Goal: Transaction & Acquisition: Purchase product/service

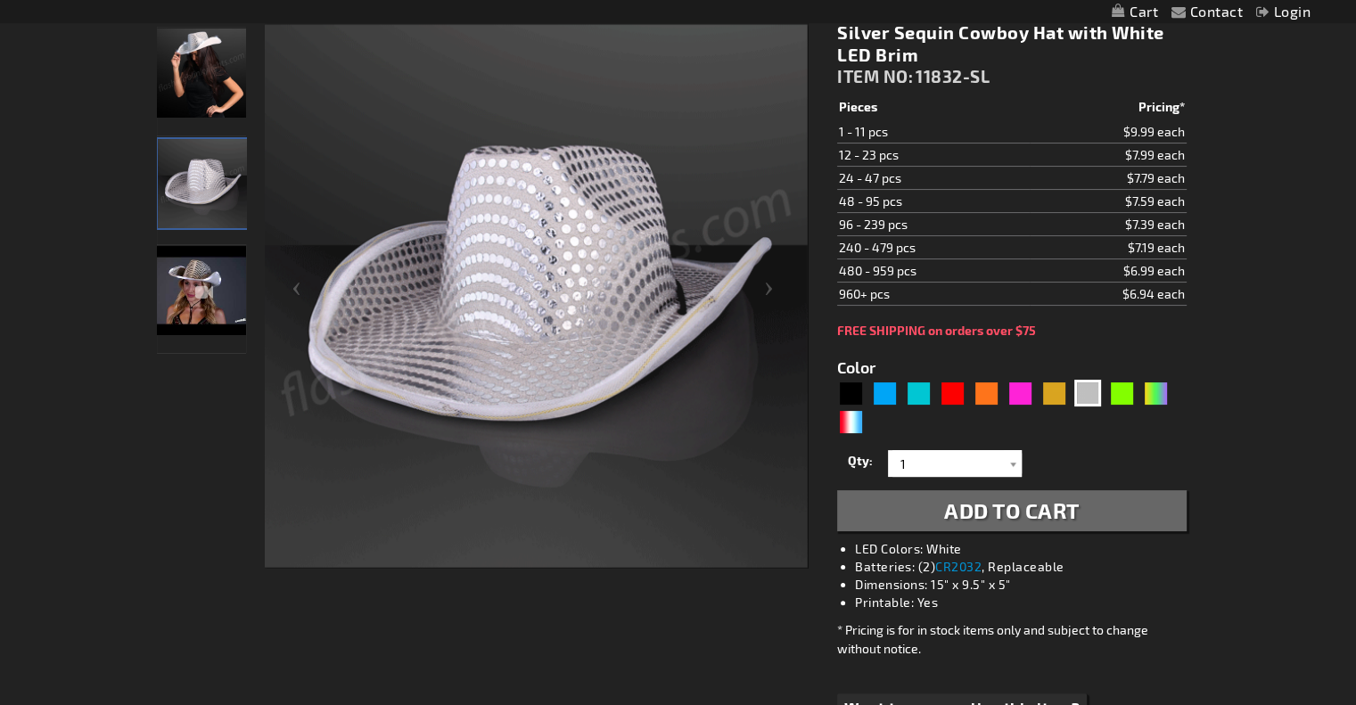
scroll to position [266, 0]
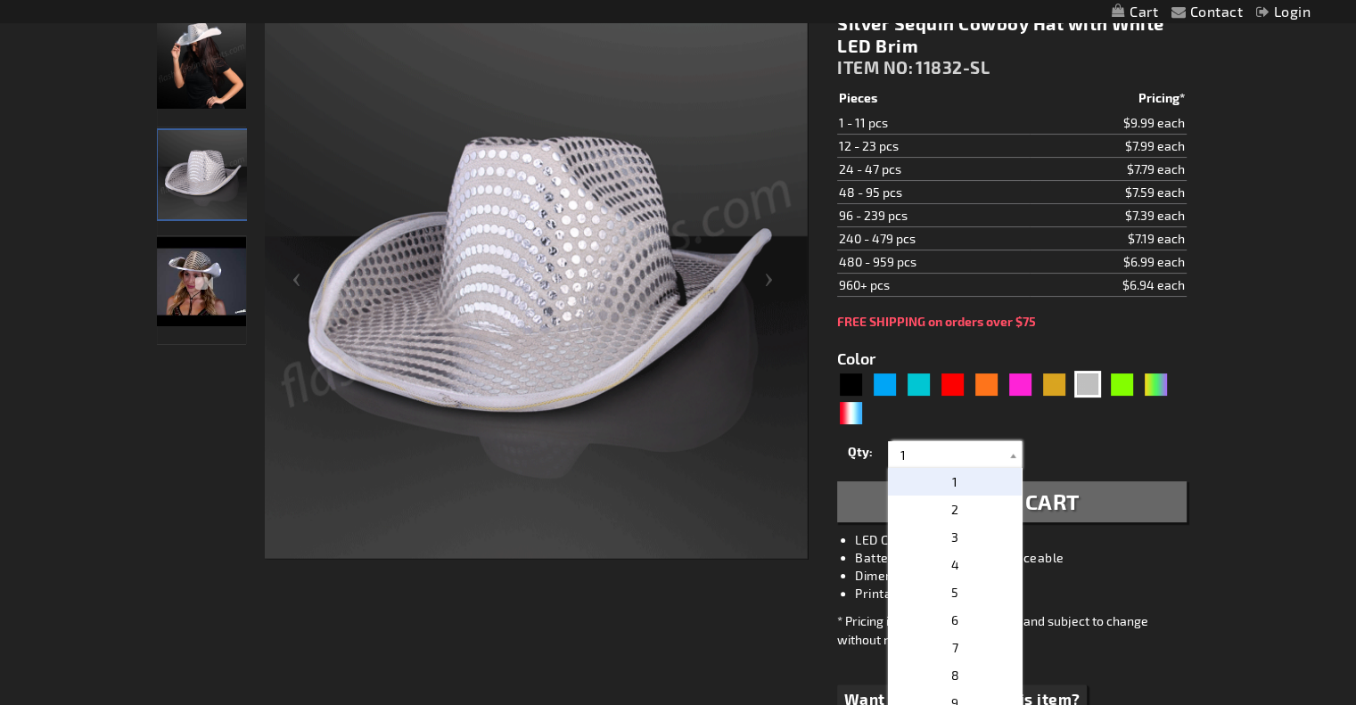
drag, startPoint x: 943, startPoint y: 456, endPoint x: 831, endPoint y: 452, distance: 112.4
click at [831, 452] on div "Silver Sequin Cowboy Hat with White LED Brim ITEM NO: 11832-SL $6.99 Pieces Pri…" at bounding box center [1011, 390] width 375 height 782
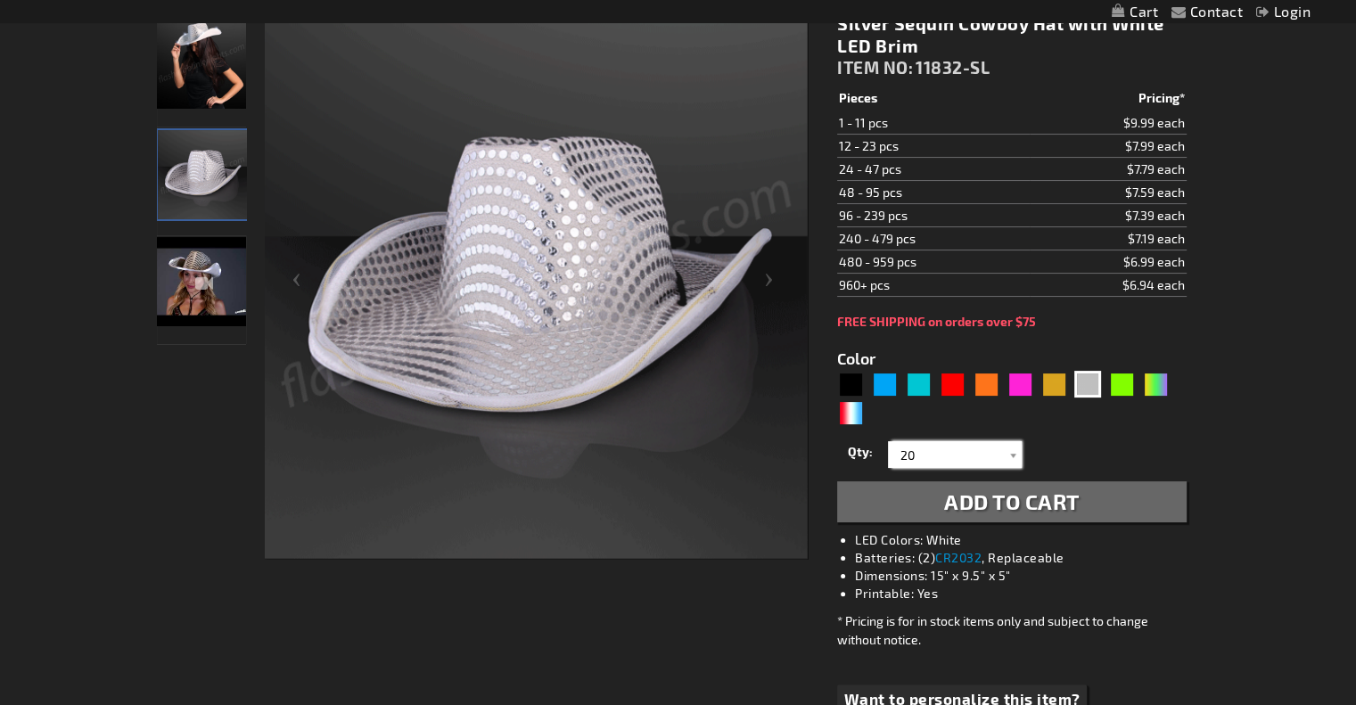
type input "20"
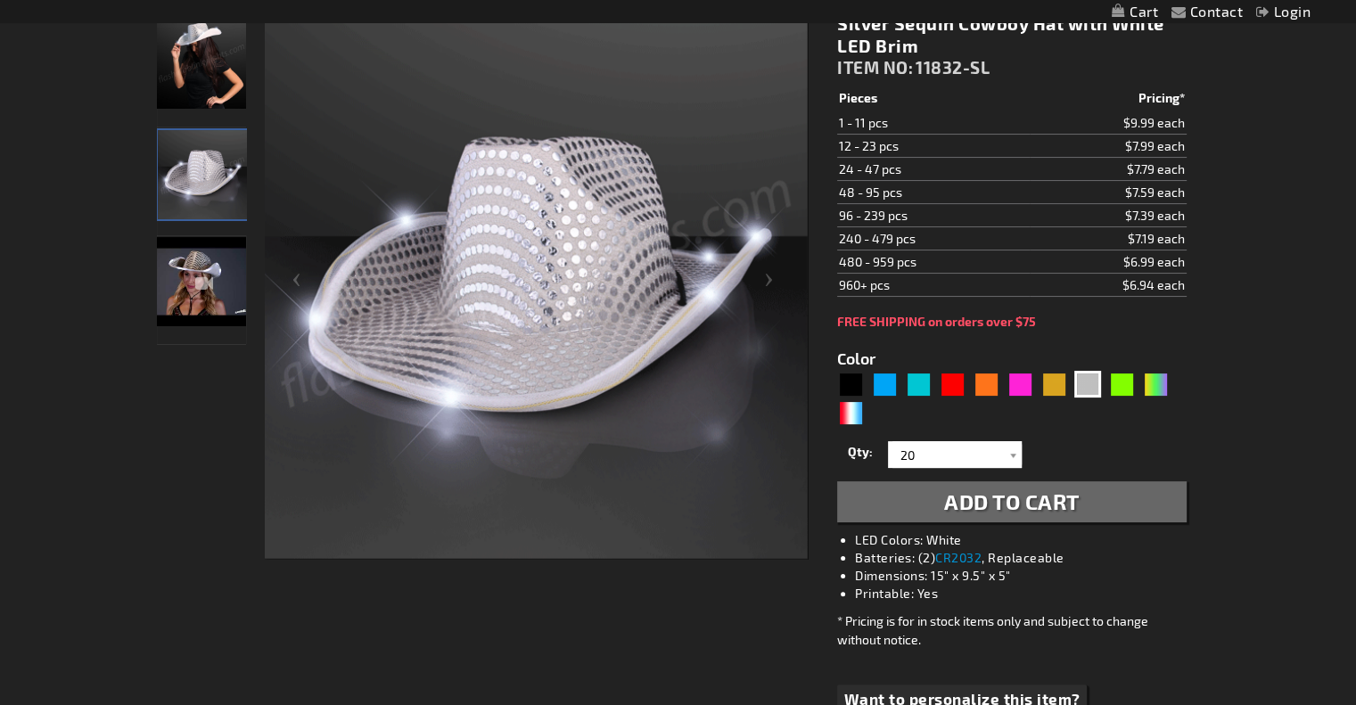
click at [1115, 439] on div "Qty 1 2 3 4 5 6 7 8 9 10 11 12 24 36 48 60 72 84 96 108 120 132 144 156 168" at bounding box center [1011, 455] width 348 height 36
click at [1089, 495] on button "Add to Cart" at bounding box center [1011, 501] width 348 height 41
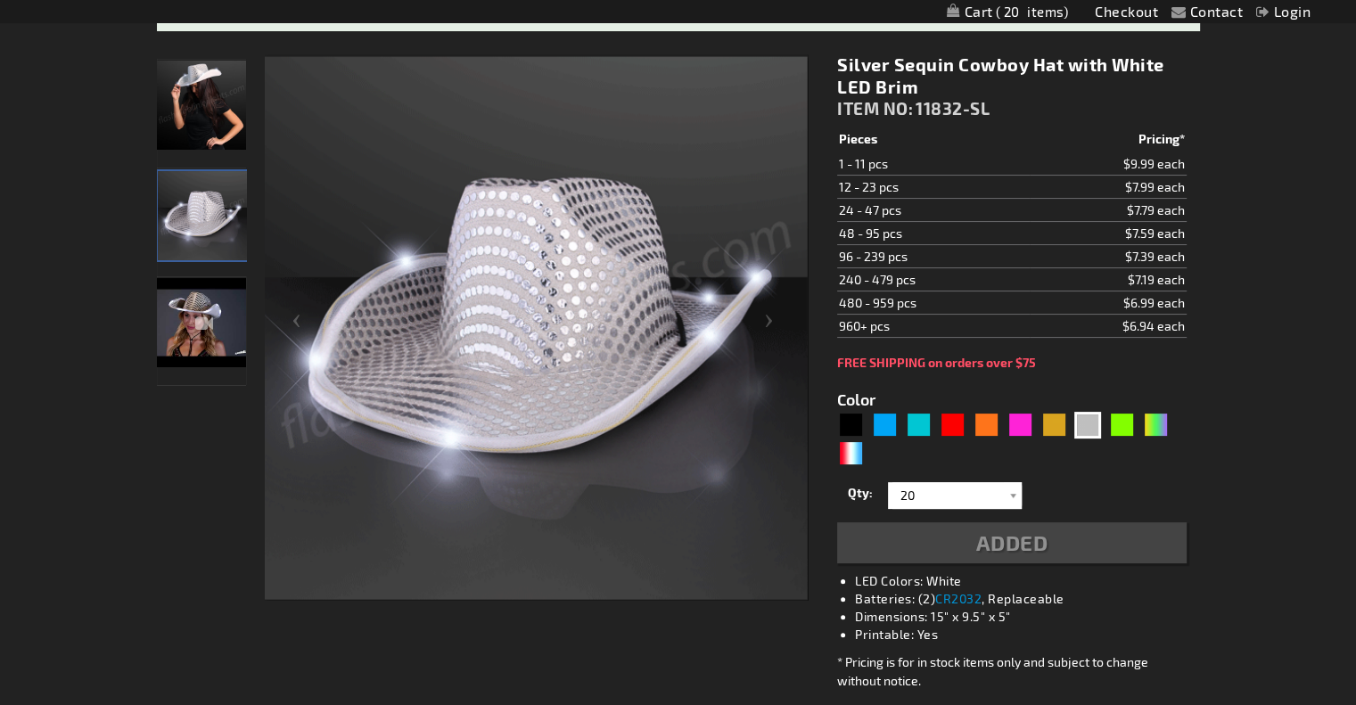
scroll to position [307, 0]
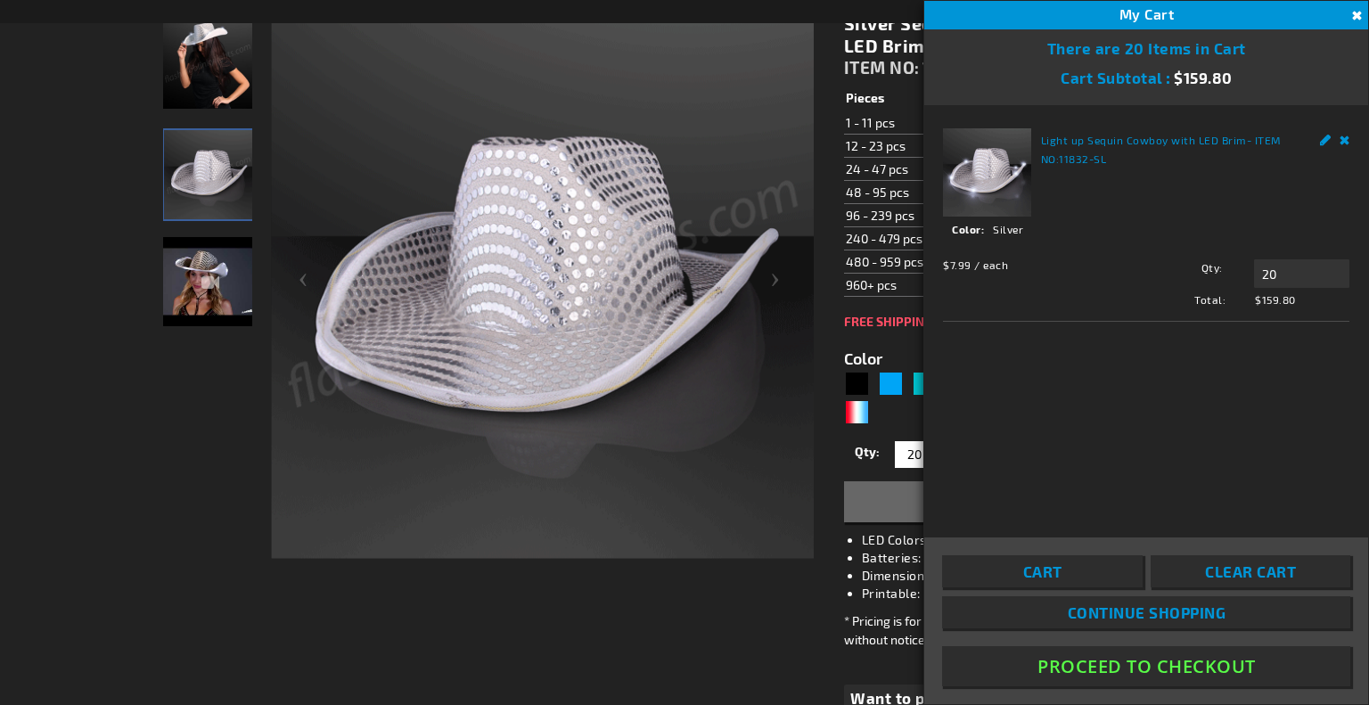
click at [171, 428] on div at bounding box center [207, 285] width 89 height 545
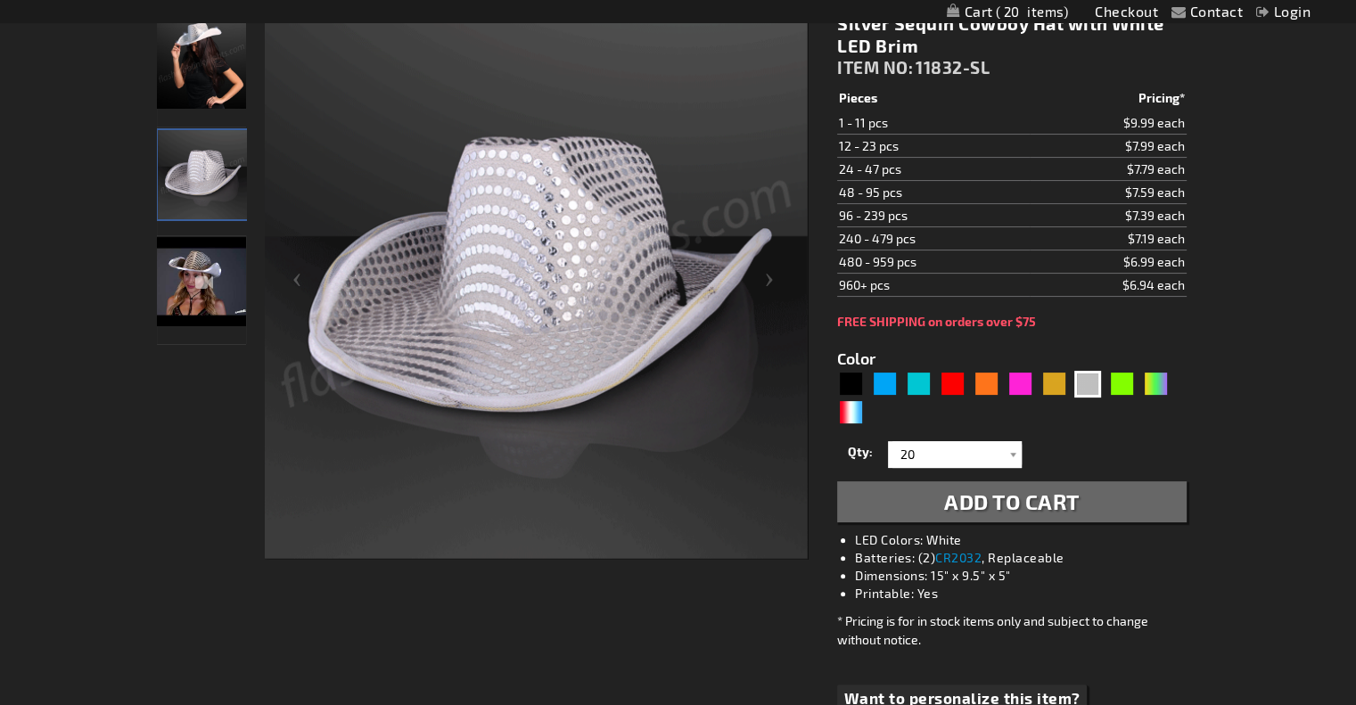
scroll to position [0, 0]
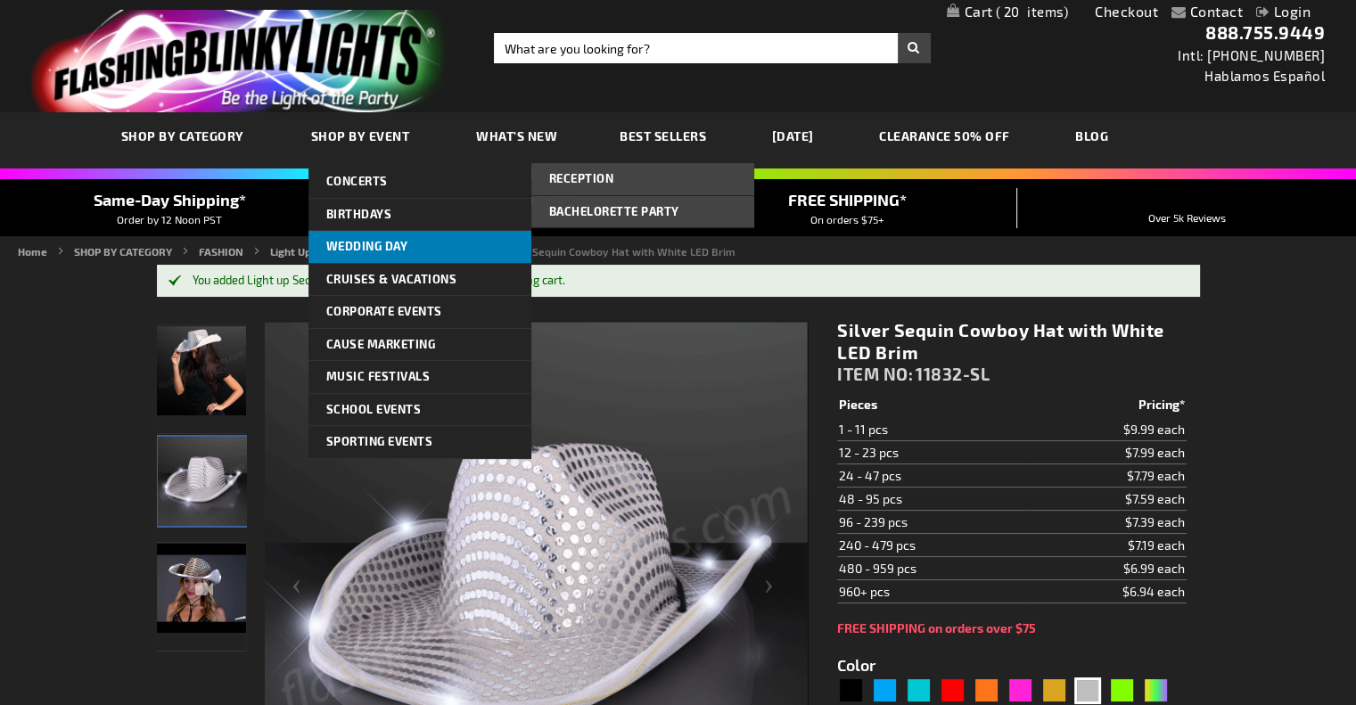
click at [366, 252] on link "Wedding Day" at bounding box center [419, 247] width 223 height 32
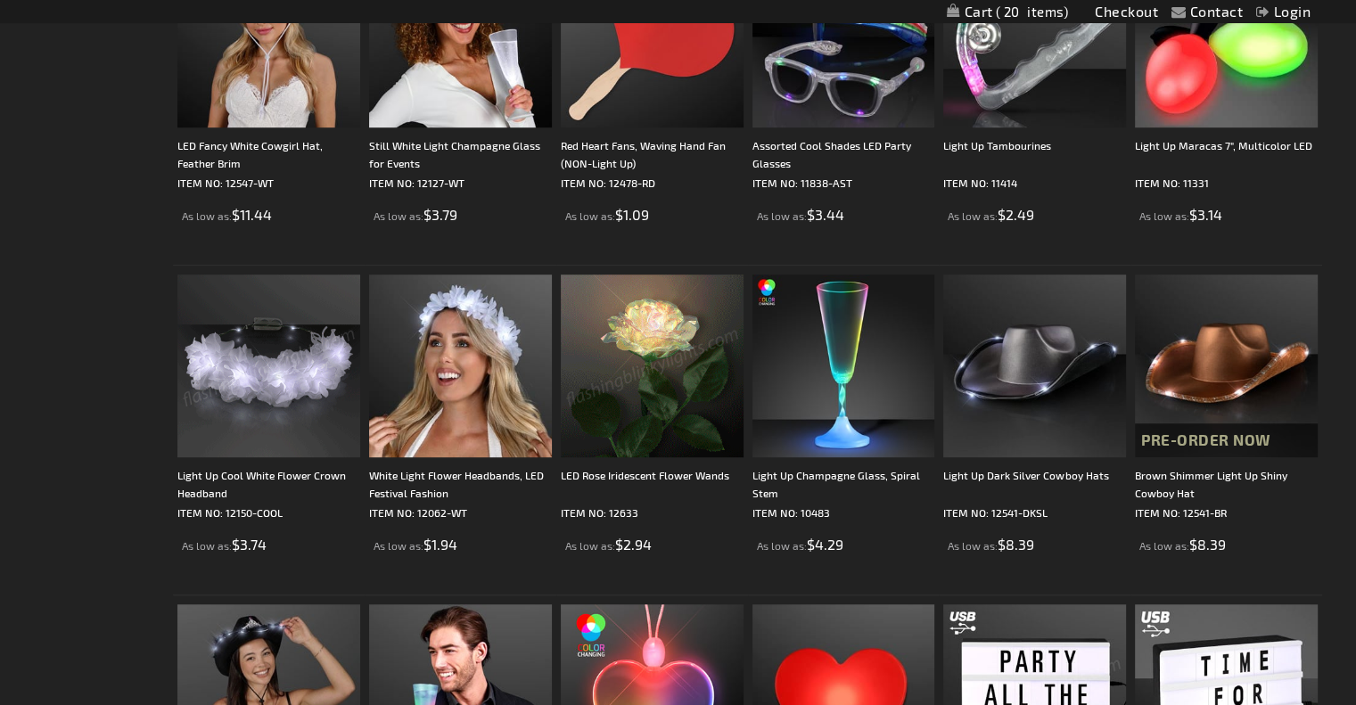
scroll to position [1084, 0]
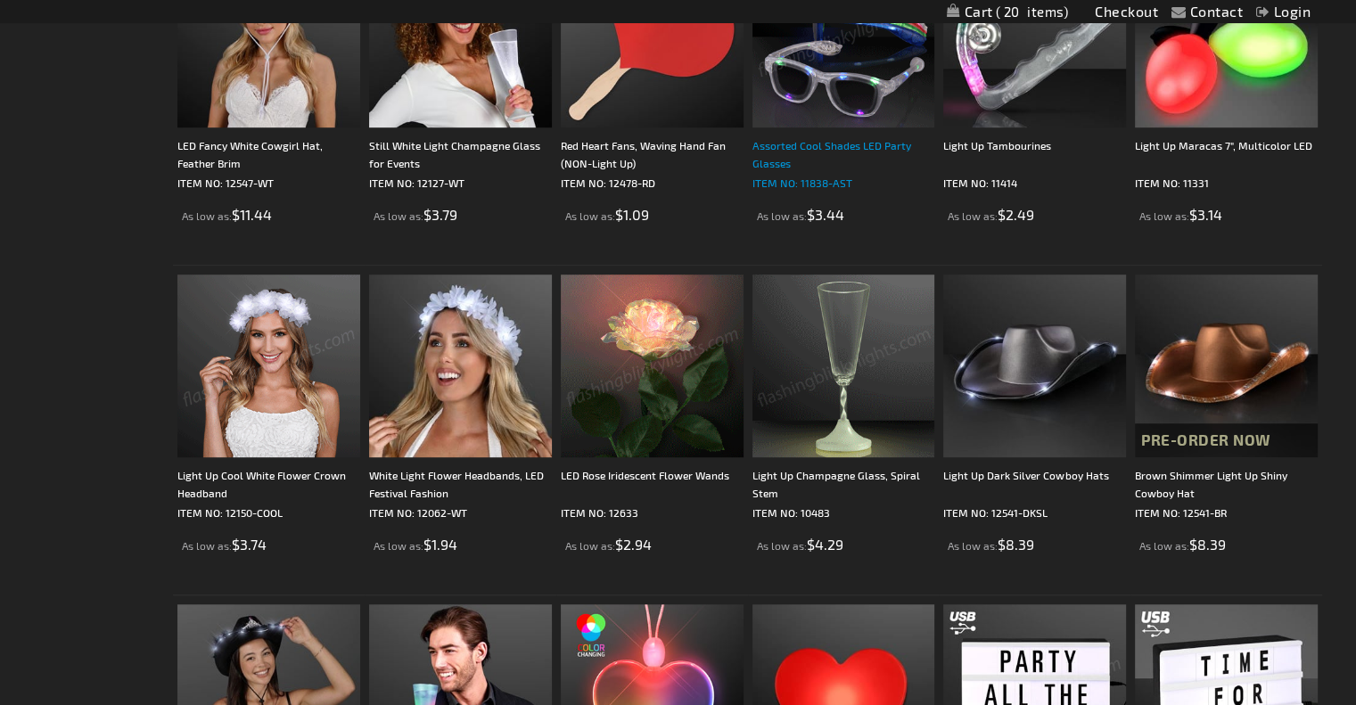
click at [866, 136] on div "Assorted Cool Shades LED Party Glasses" at bounding box center [843, 154] width 183 height 36
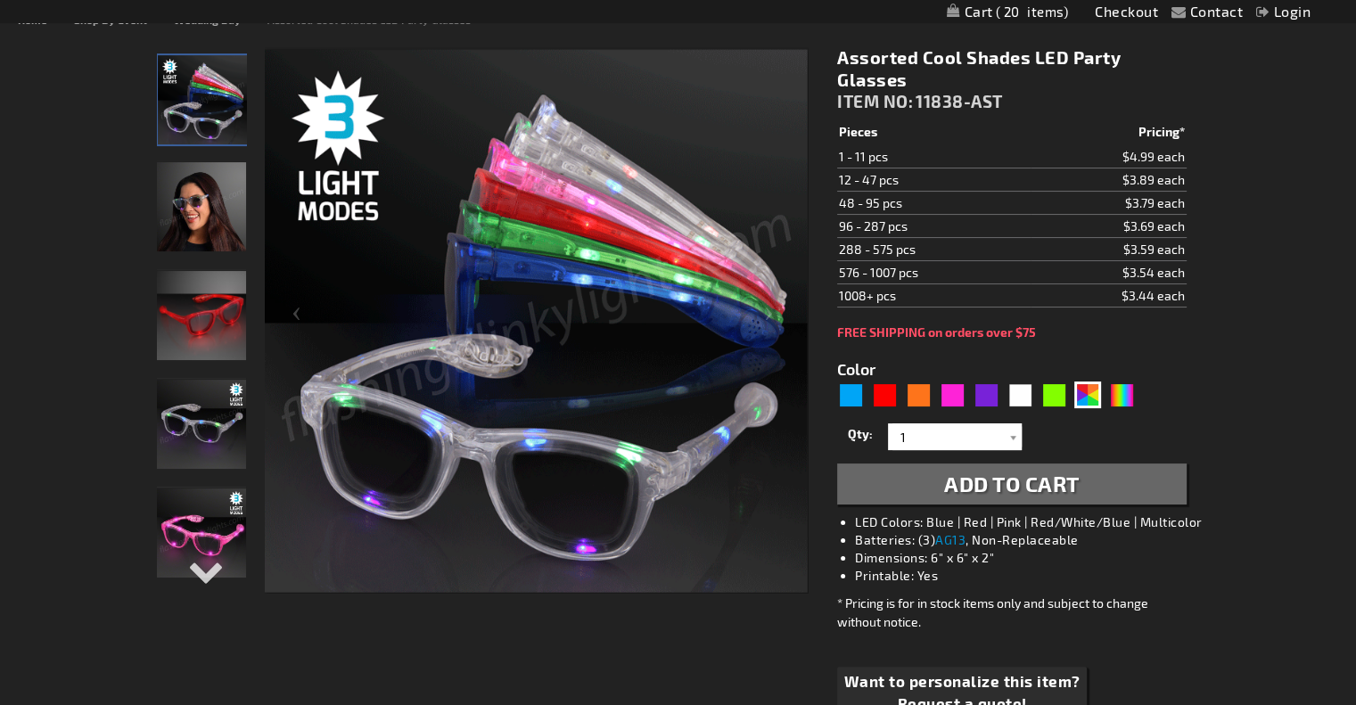
scroll to position [321, 0]
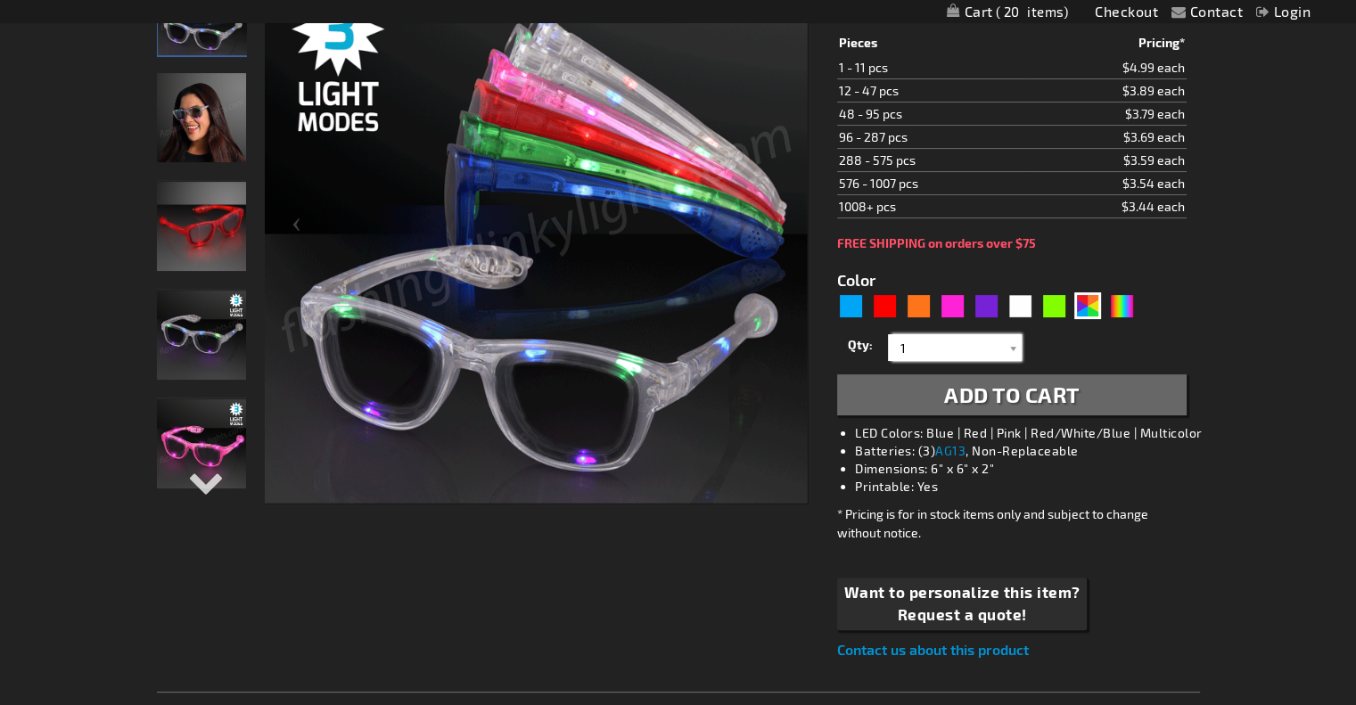
click at [971, 351] on input "1" at bounding box center [956, 347] width 129 height 27
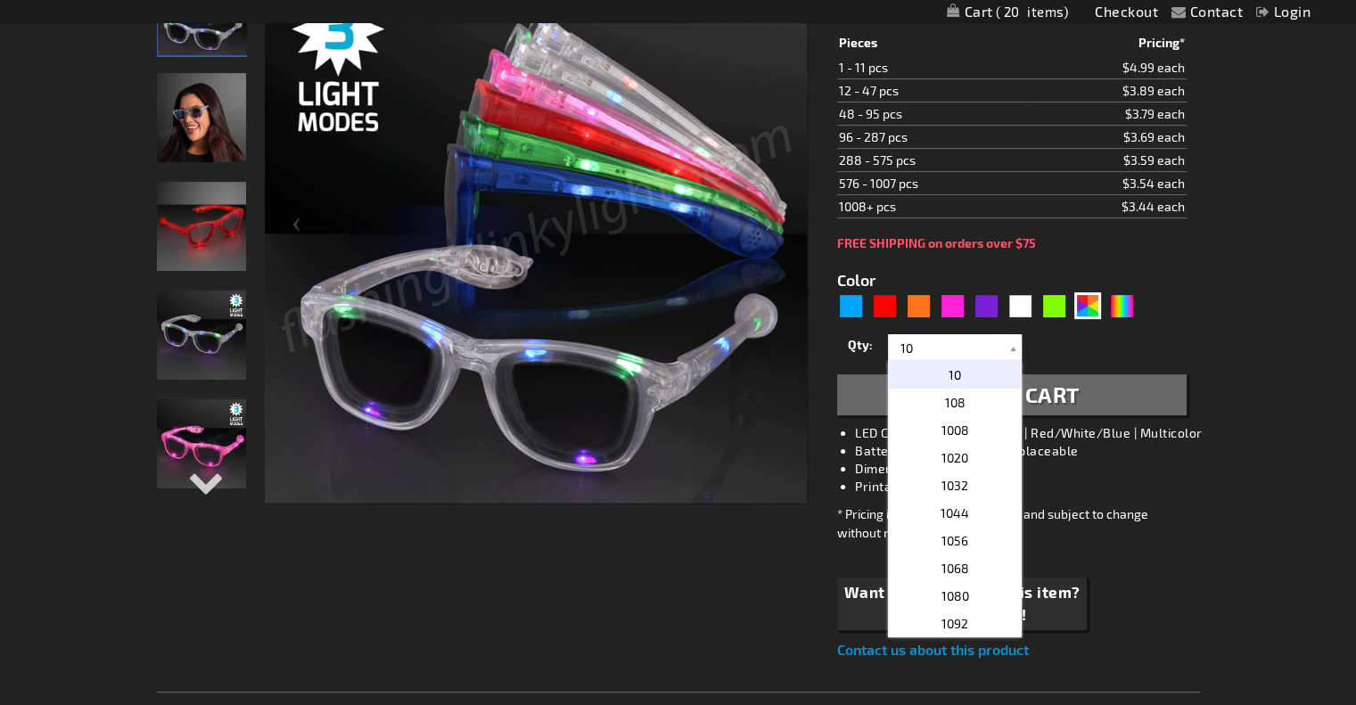
click at [971, 371] on p "10" at bounding box center [955, 375] width 134 height 28
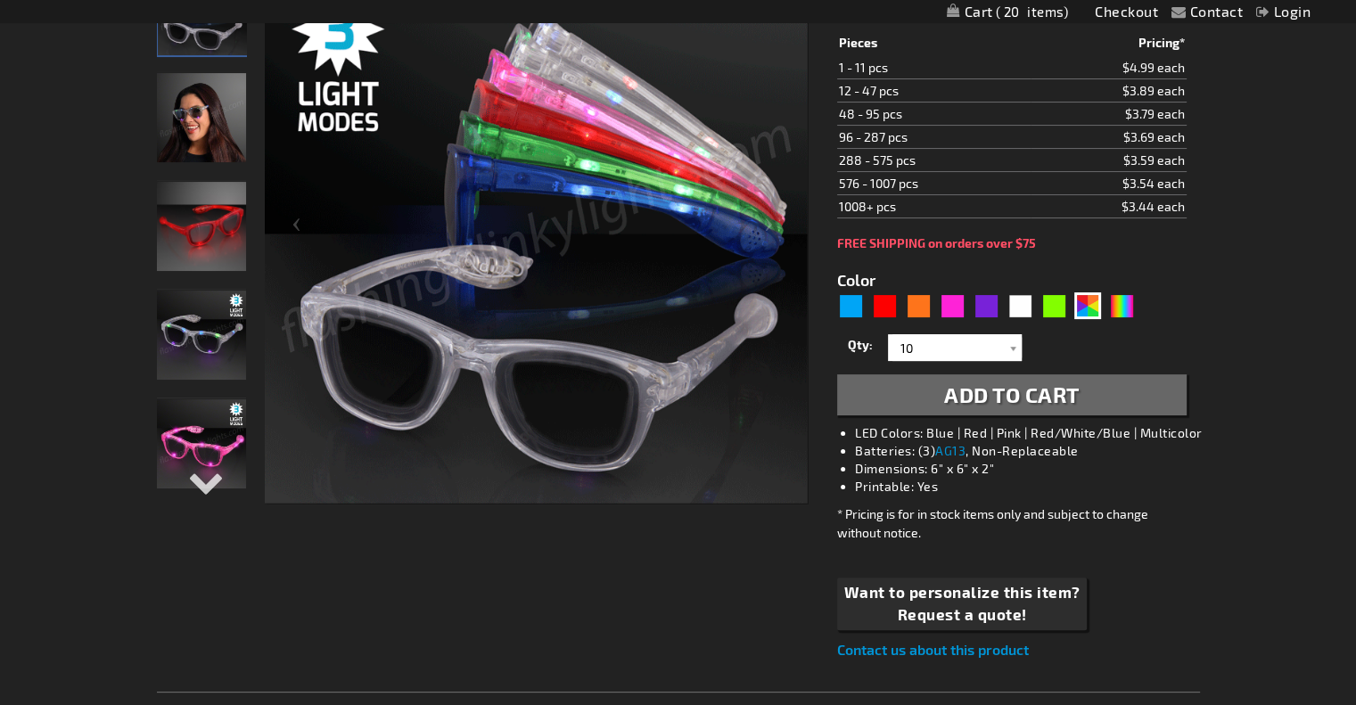
click at [1009, 392] on span "Add to Cart" at bounding box center [1011, 394] width 135 height 26
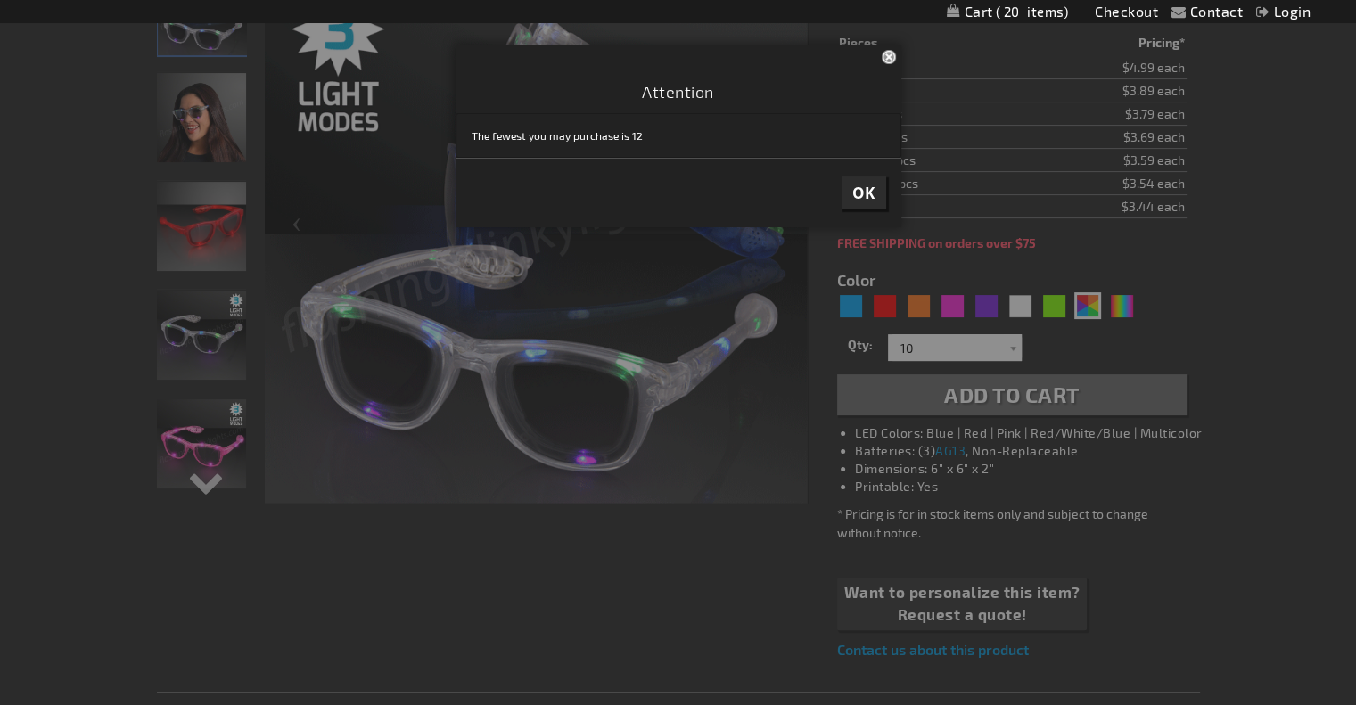
click at [869, 198] on span "OK" at bounding box center [863, 193] width 23 height 20
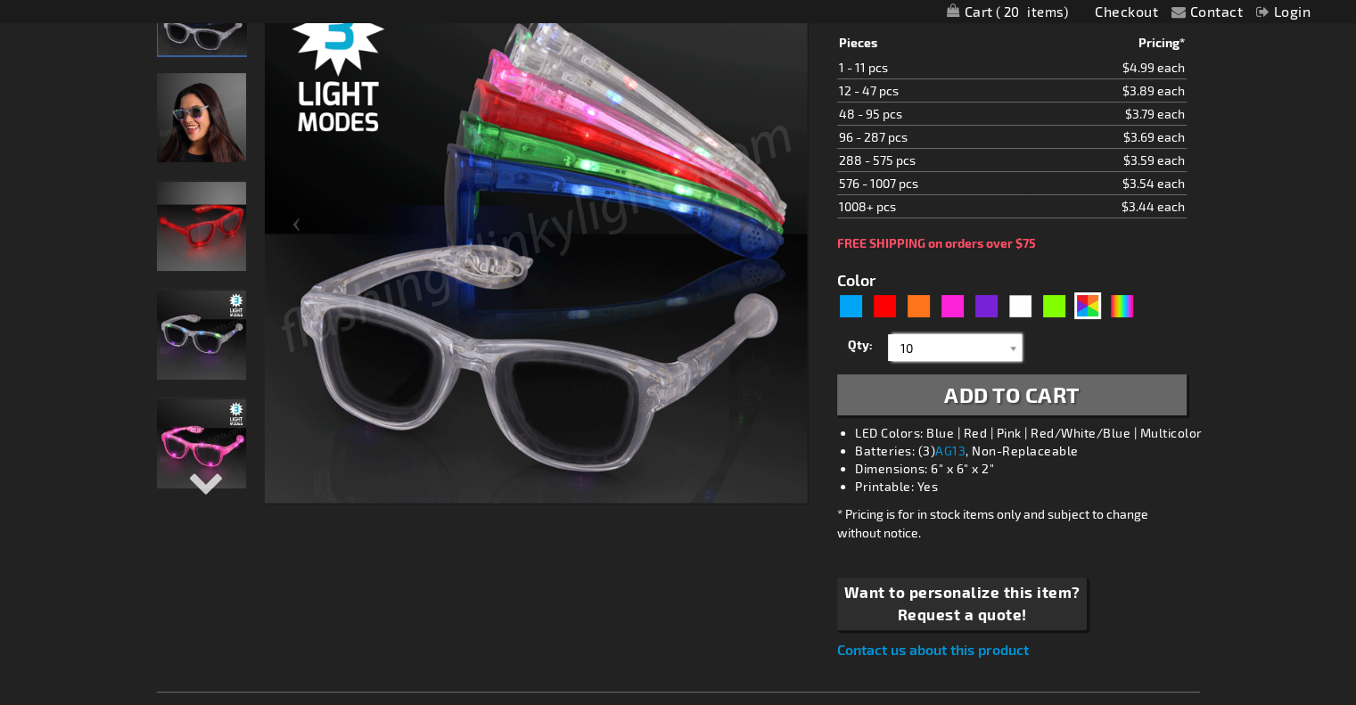
click at [947, 343] on input "10" at bounding box center [956, 347] width 129 height 27
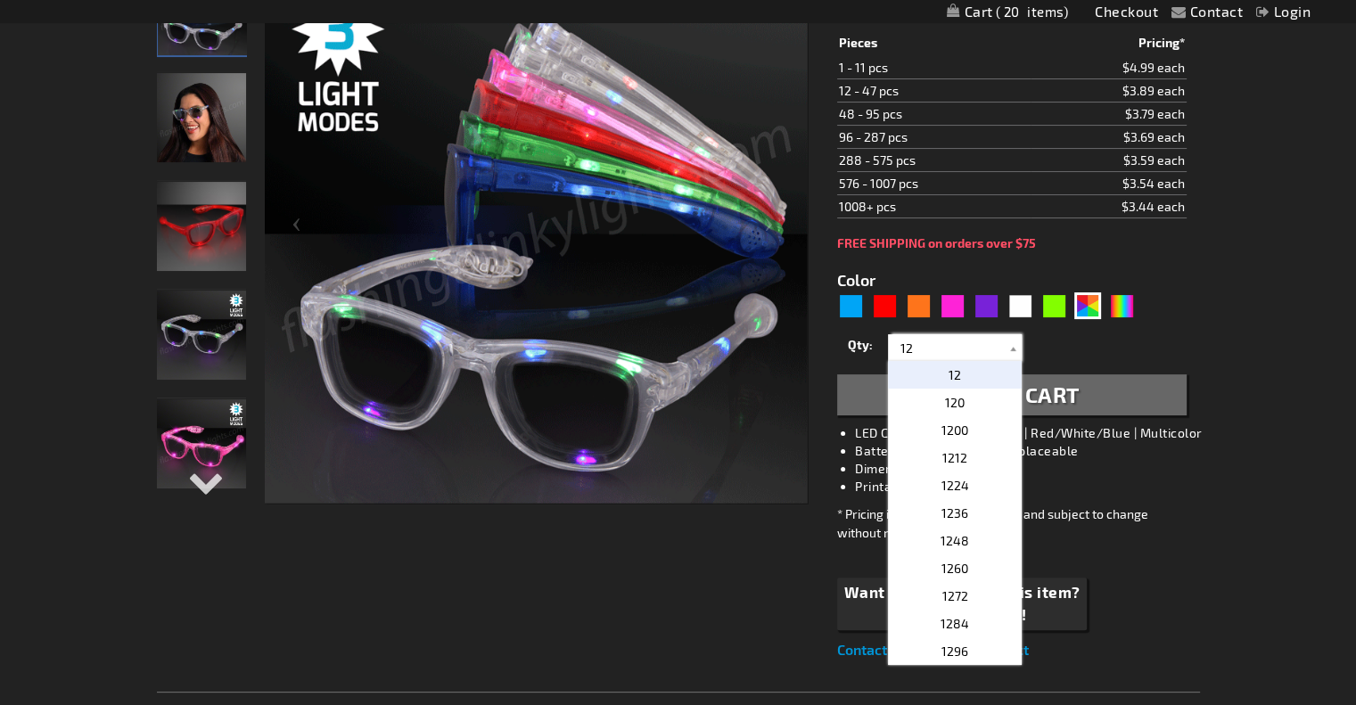
type input "12"
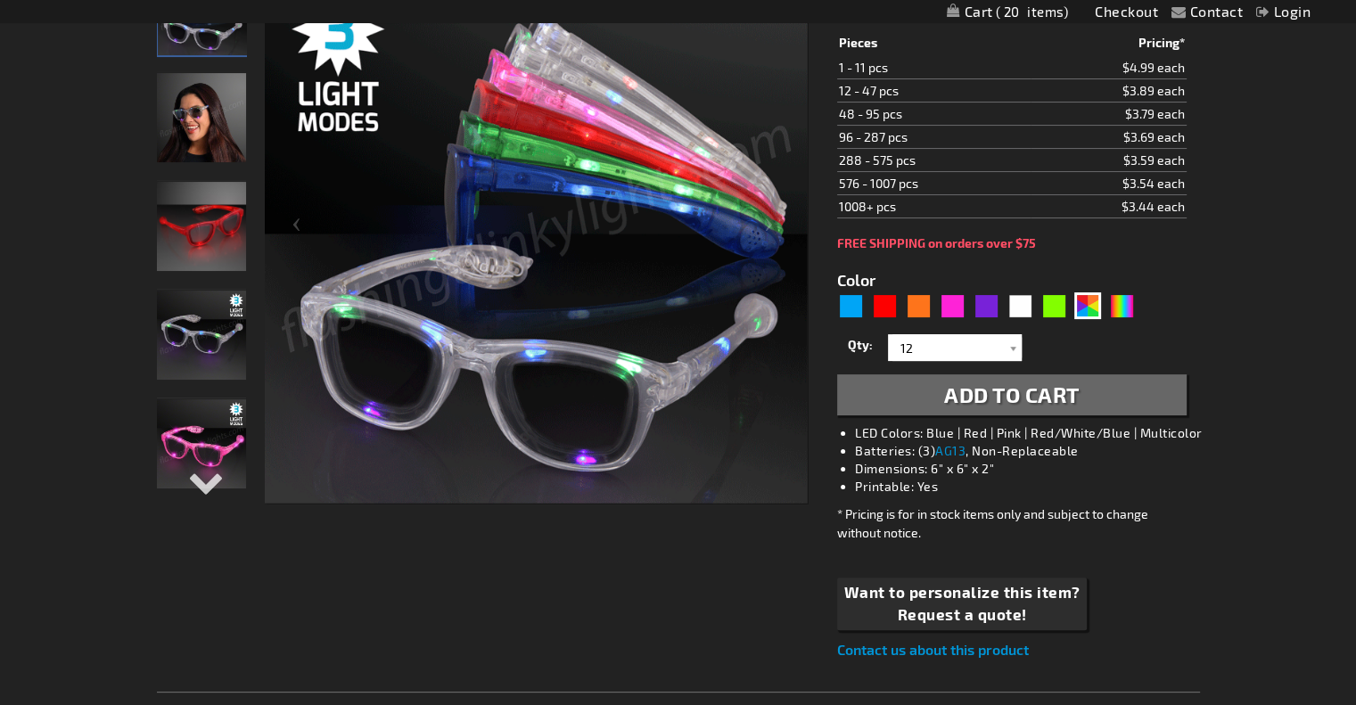
click at [944, 389] on span "Add to Cart" at bounding box center [1011, 394] width 135 height 26
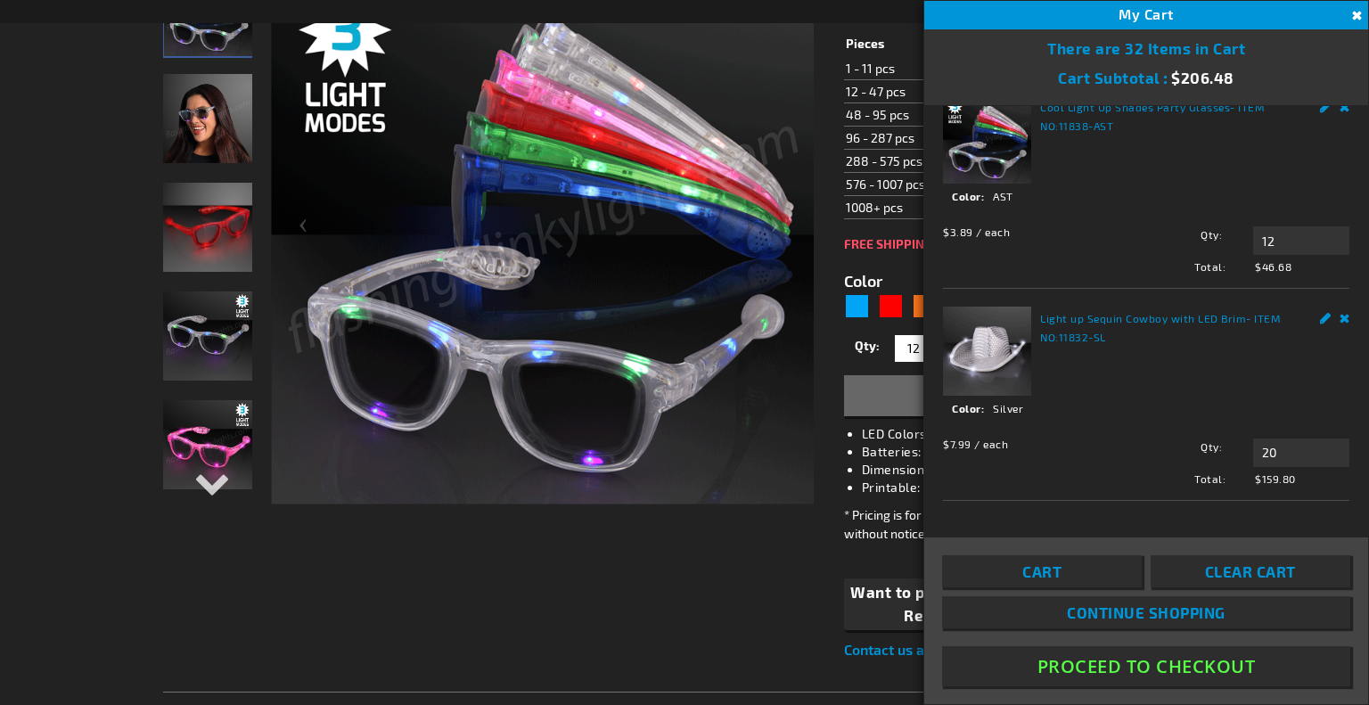
scroll to position [0, 0]
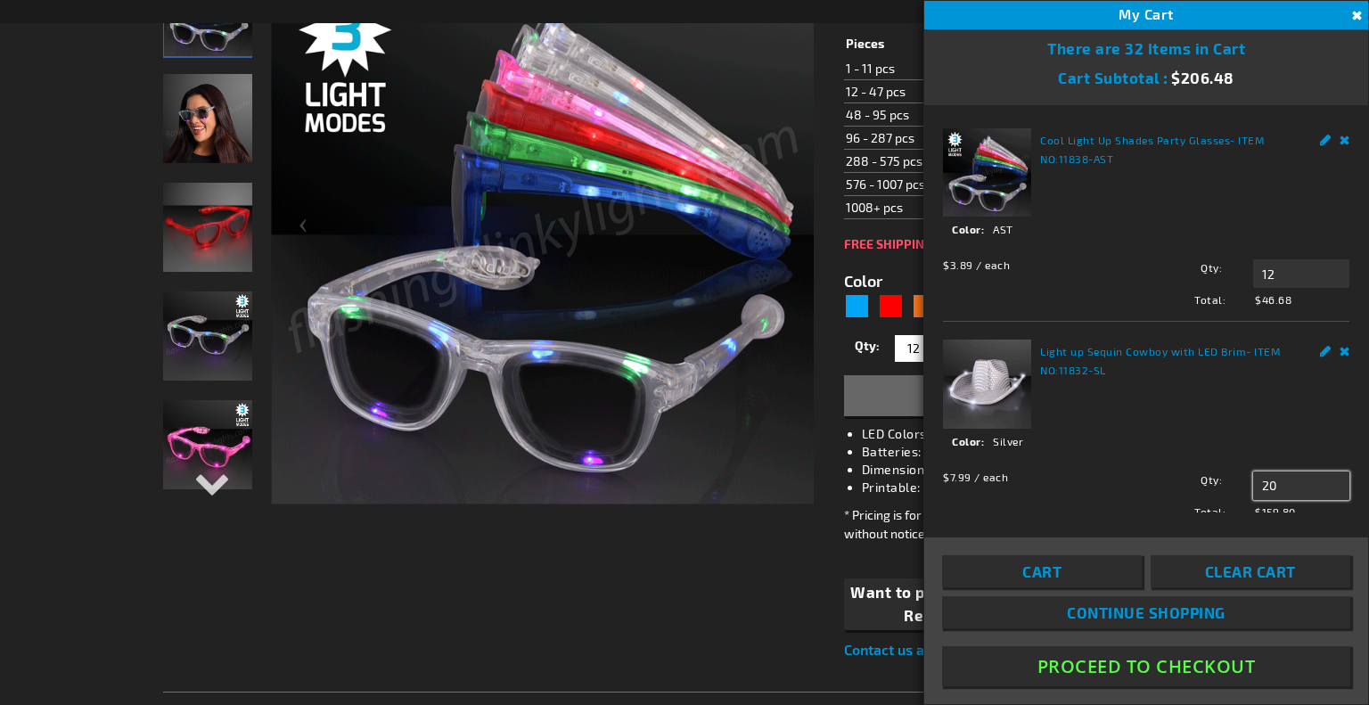
click at [1305, 483] on input "20" at bounding box center [1301, 485] width 96 height 29
type input "22"
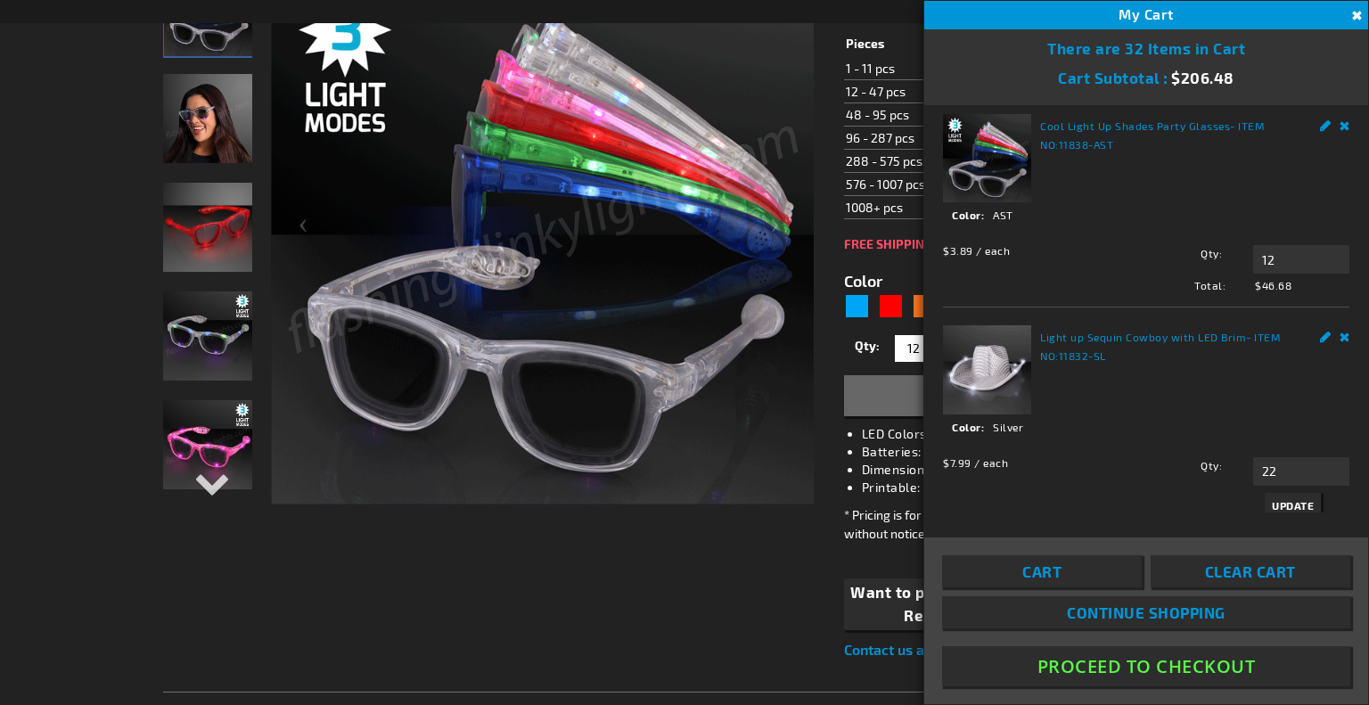
click at [1286, 504] on span "Update" at bounding box center [1293, 505] width 42 height 12
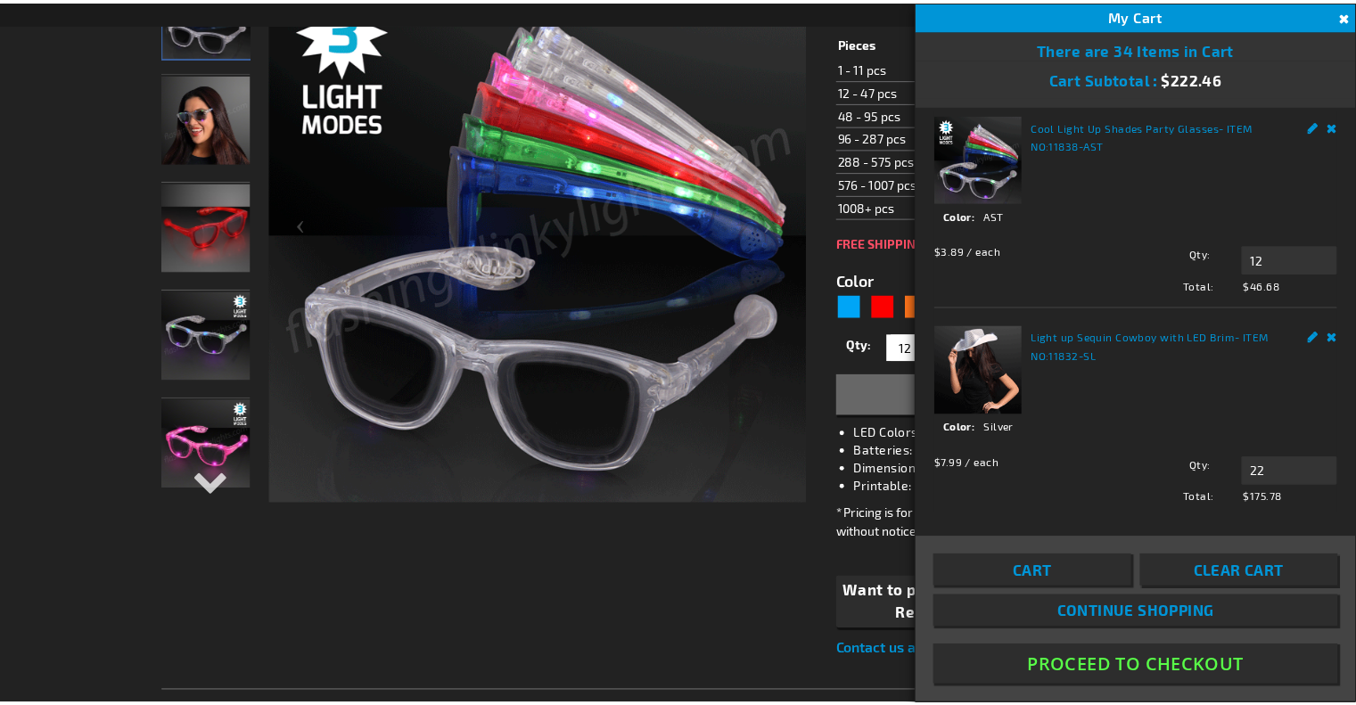
scroll to position [0, 0]
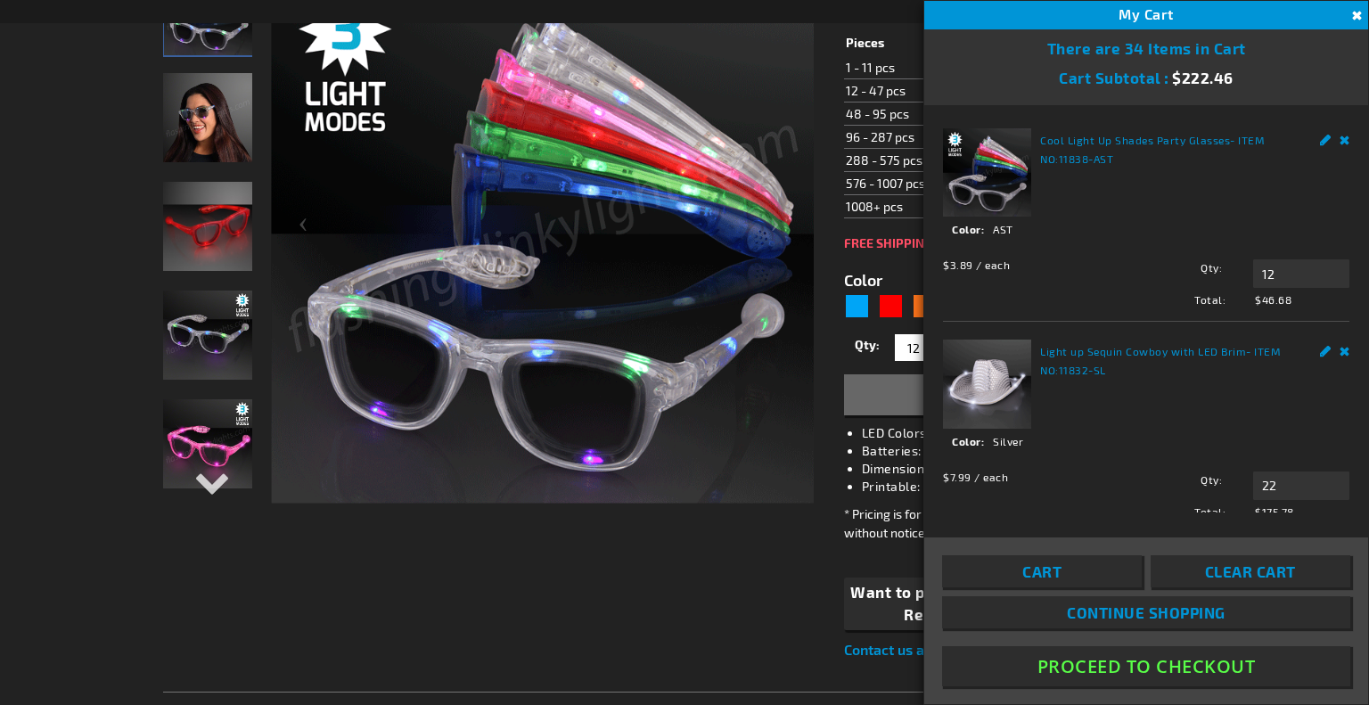
click at [1198, 661] on button "Proceed To Checkout" at bounding box center [1146, 666] width 408 height 40
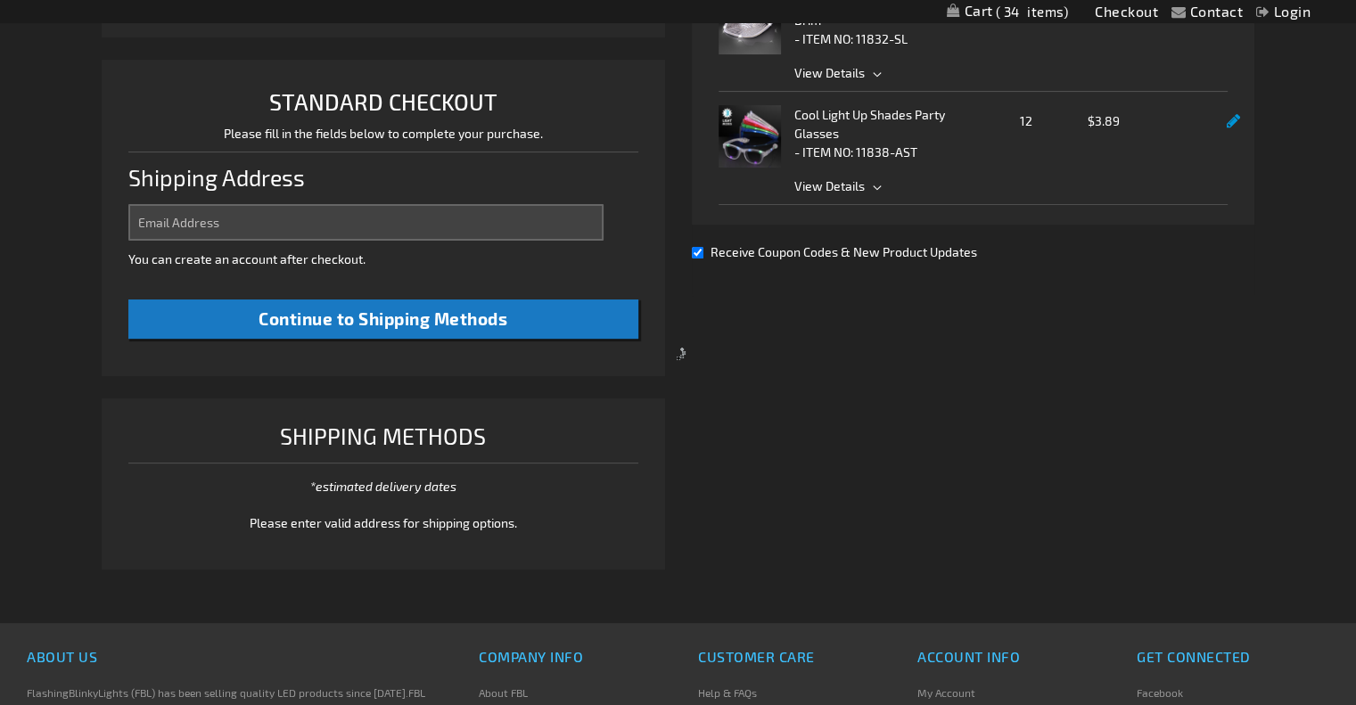
scroll to position [459, 0]
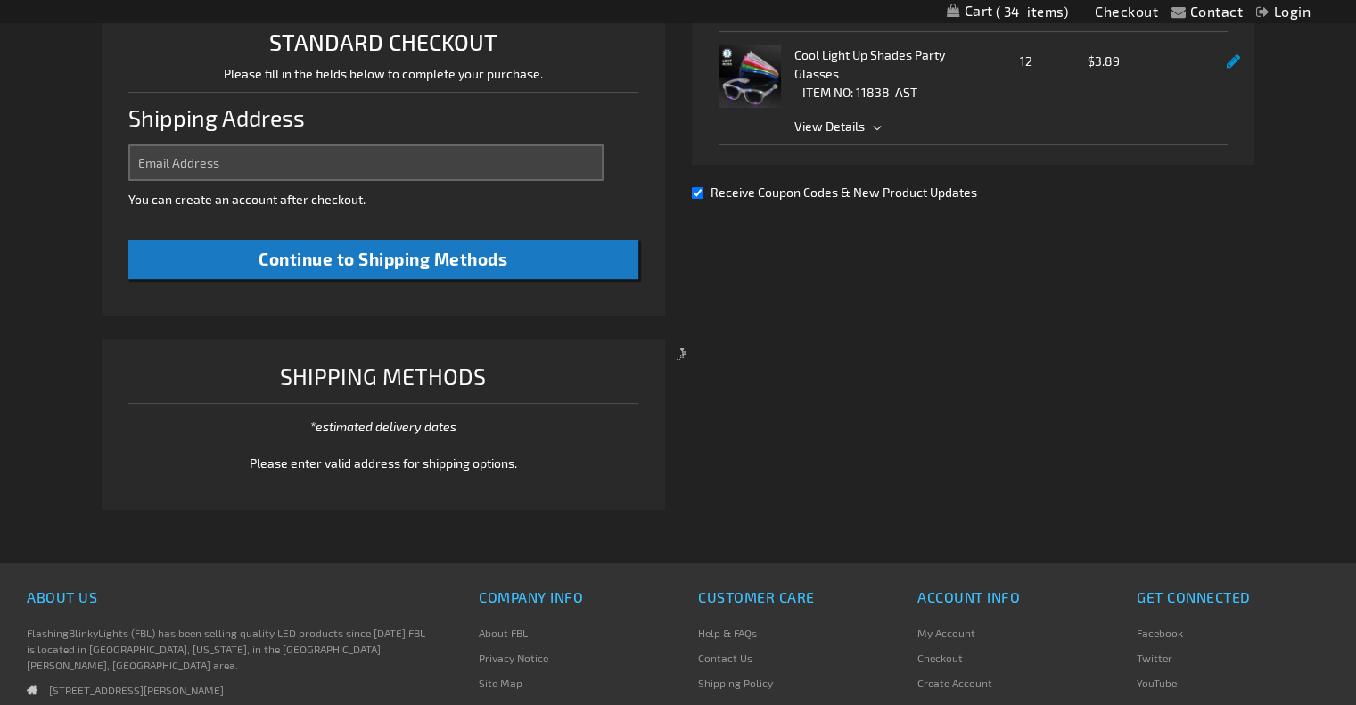
select select "US"
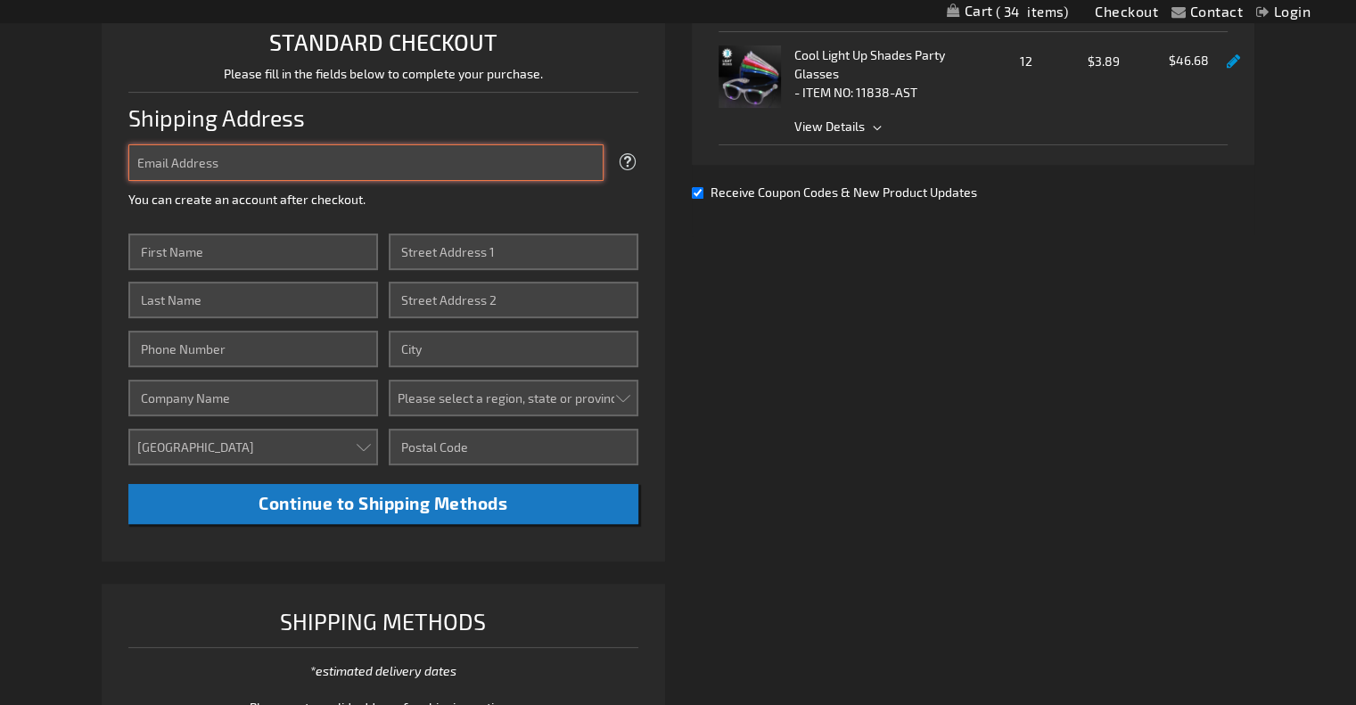
click at [414, 161] on input "Email Address" at bounding box center [365, 162] width 474 height 37
type input "jeweltomlinson97@gmail.com"
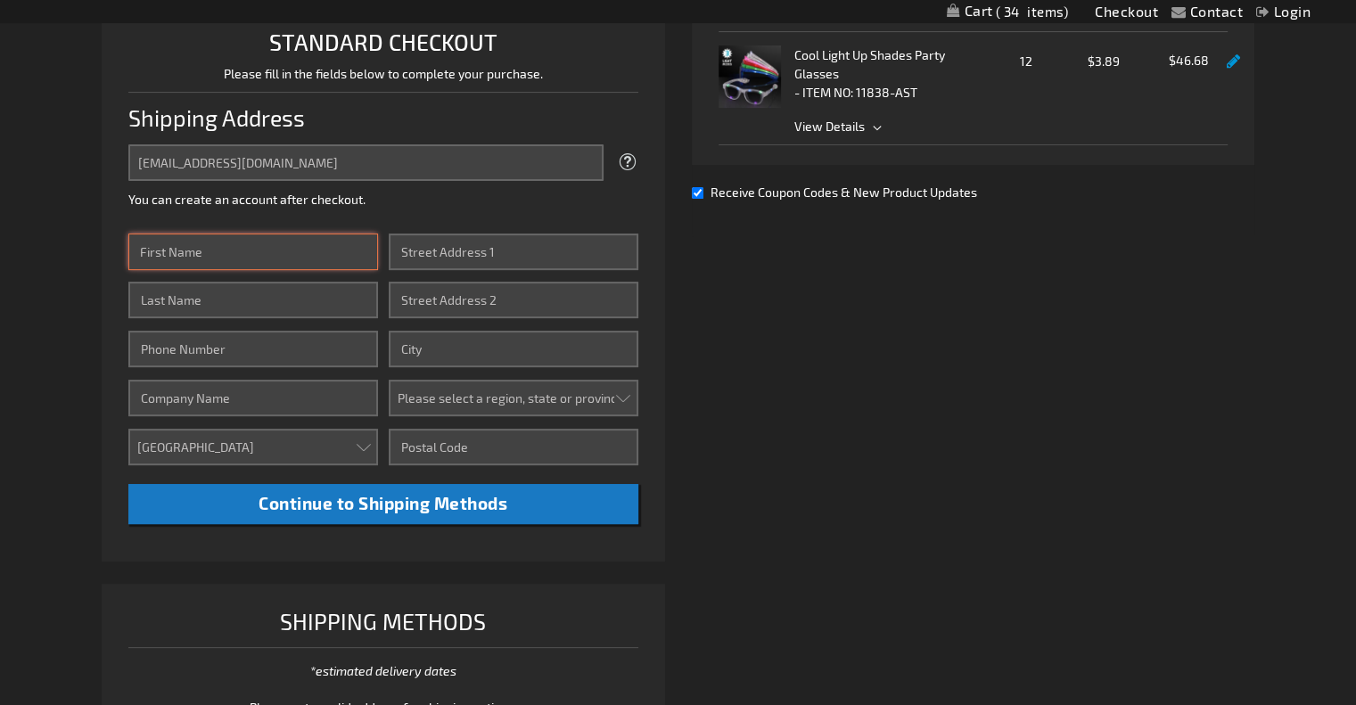
click at [303, 261] on input "First Name" at bounding box center [253, 252] width 250 height 37
type input "Jewel"
type input "Tomlinson"
type input "3028589909"
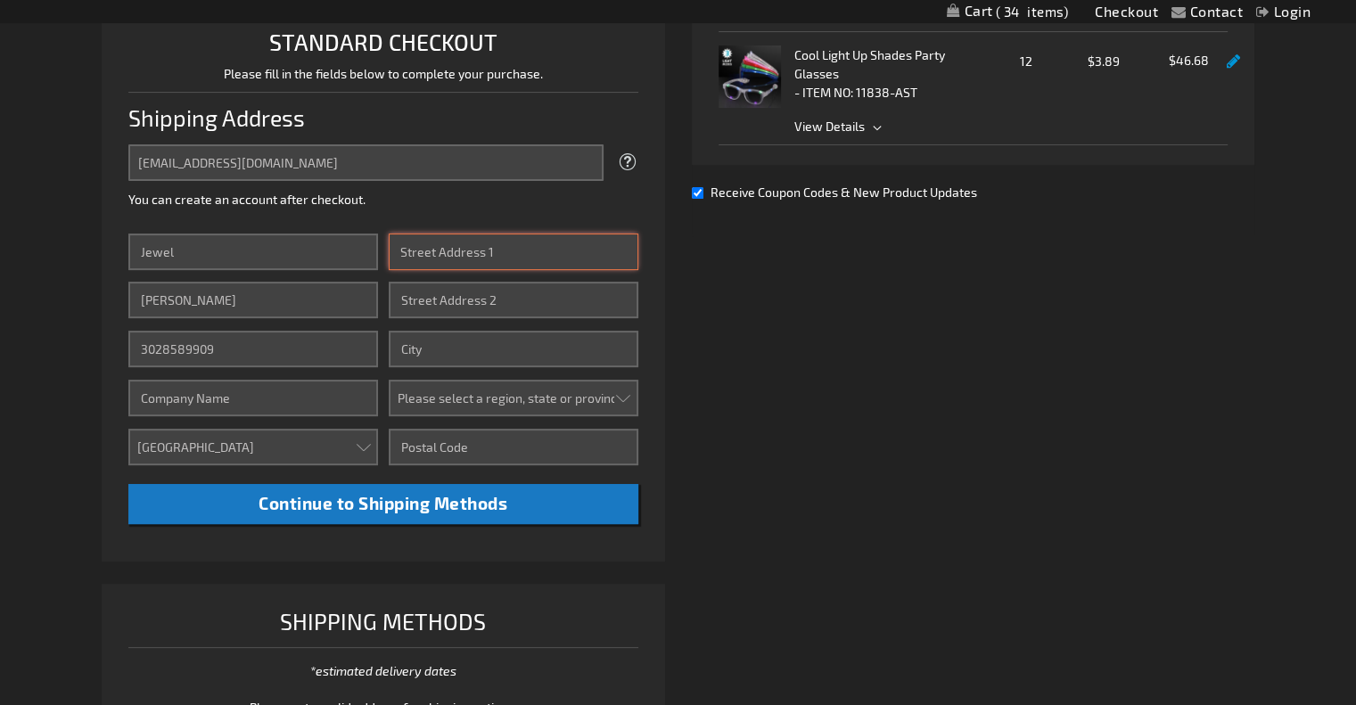
type input "211 Hawkes Ave"
type input "Columbus"
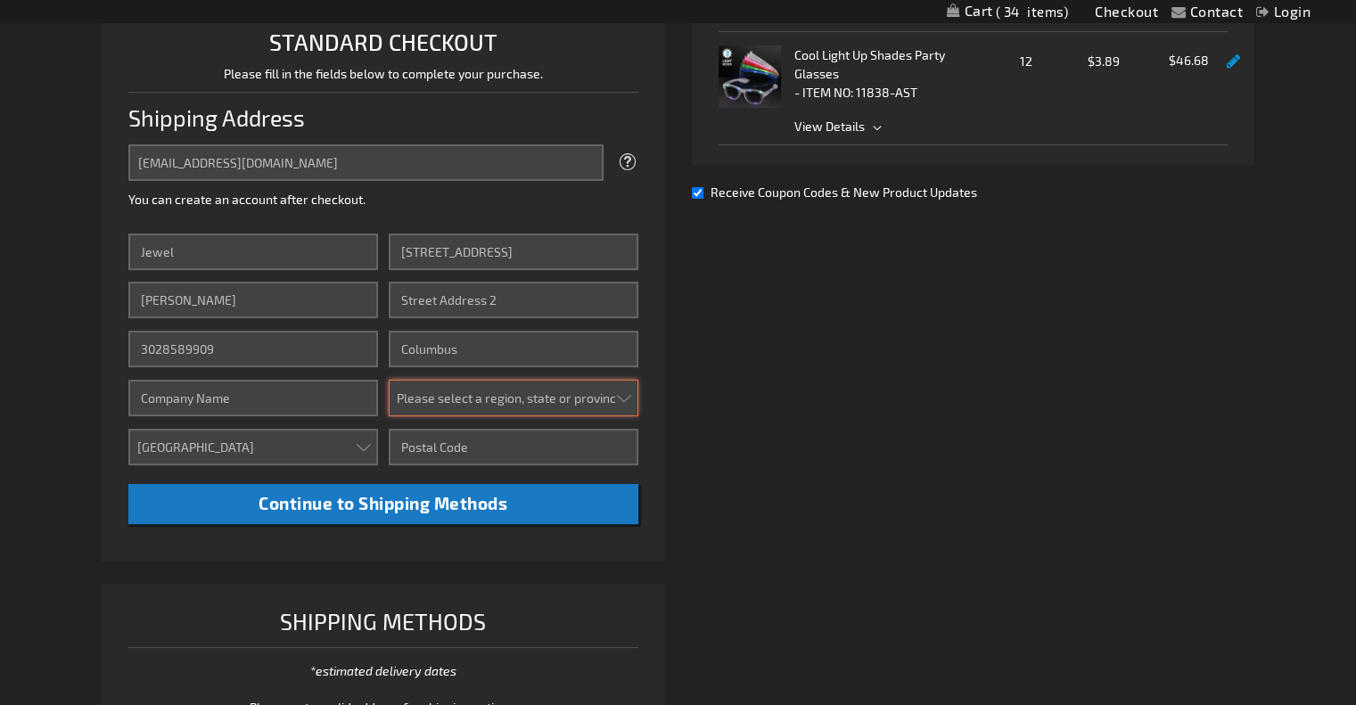
select select "47"
type input "43223"
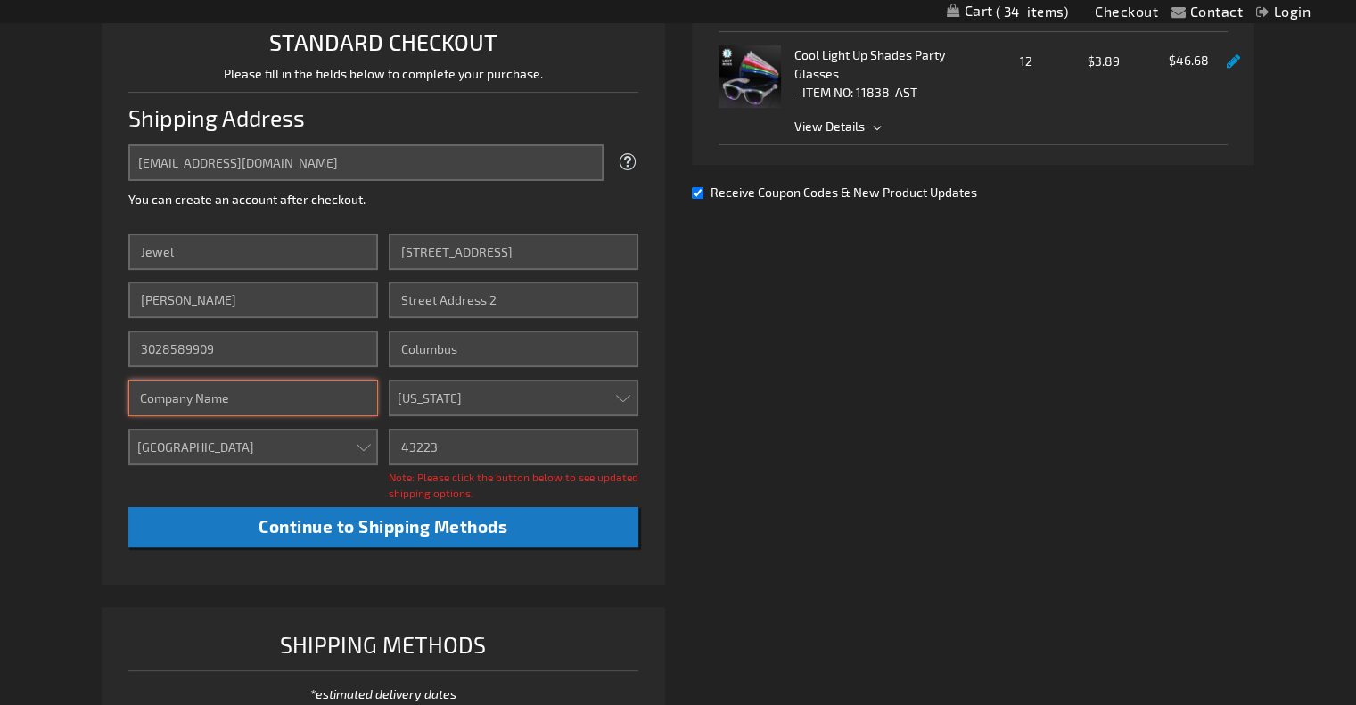
click at [307, 392] on input "Company" at bounding box center [253, 398] width 250 height 37
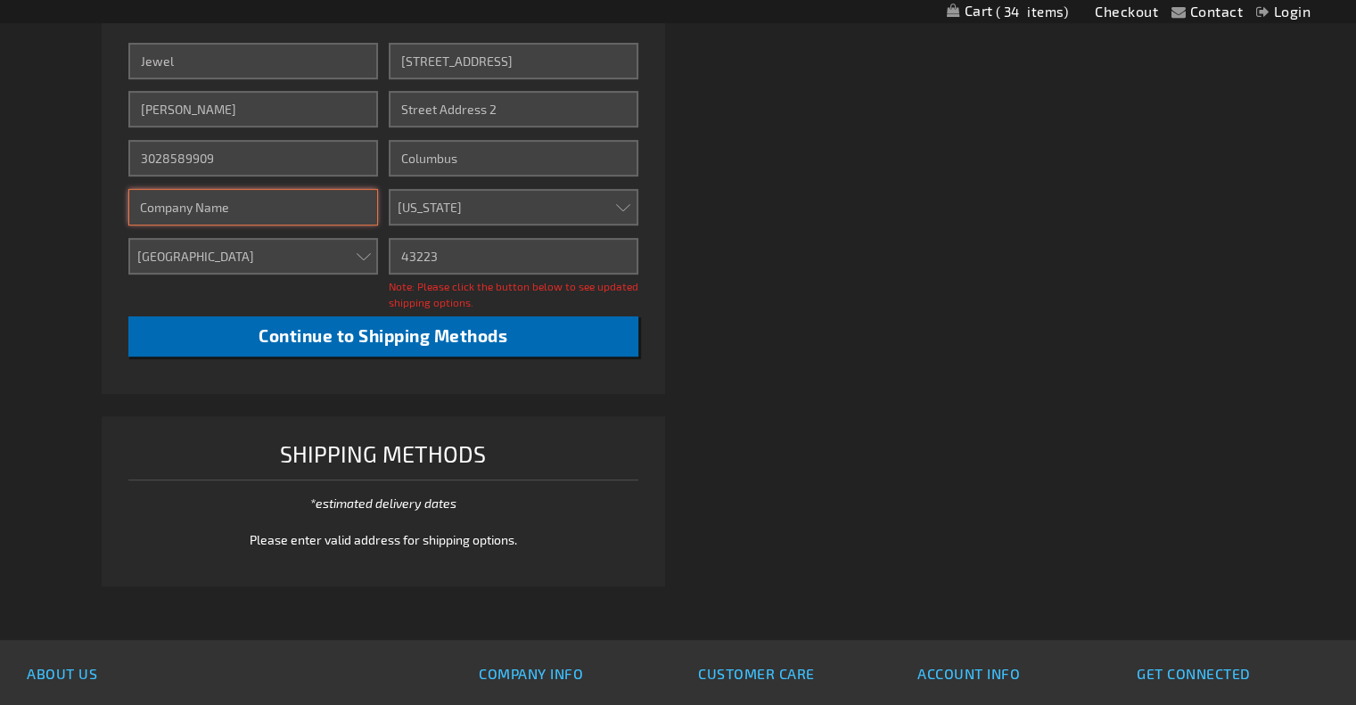
scroll to position [651, 0]
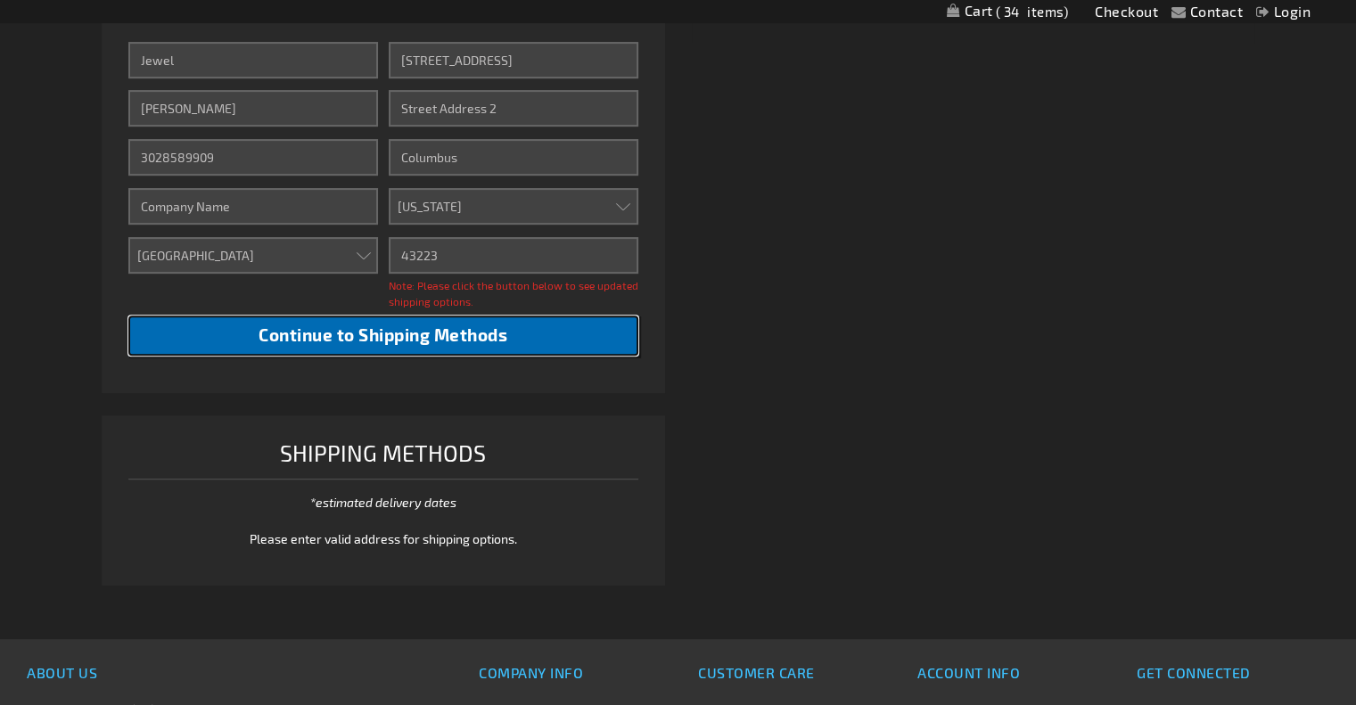
click at [444, 343] on span "Continue to Shipping Methods" at bounding box center [382, 334] width 249 height 20
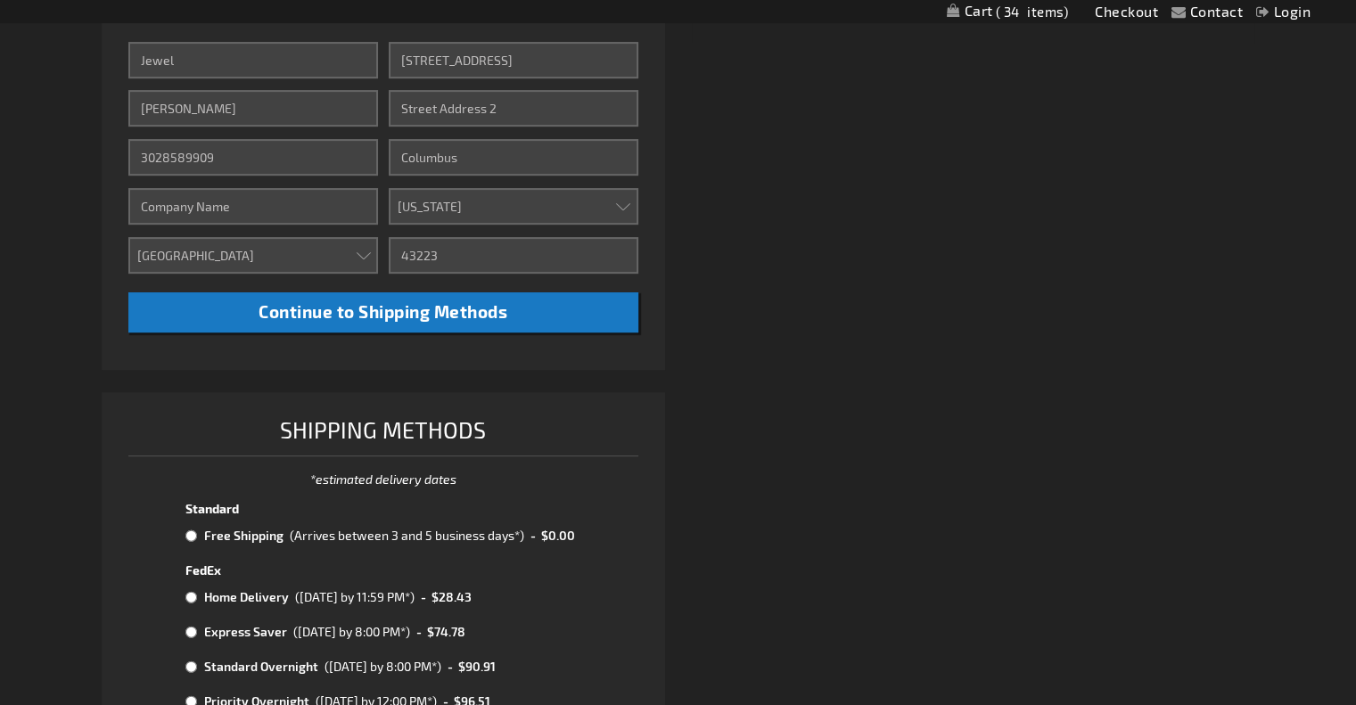
click at [291, 531] on div "(Arrives between 3 and 5 business days*)" at bounding box center [407, 535] width 234 height 19
radio input "true"
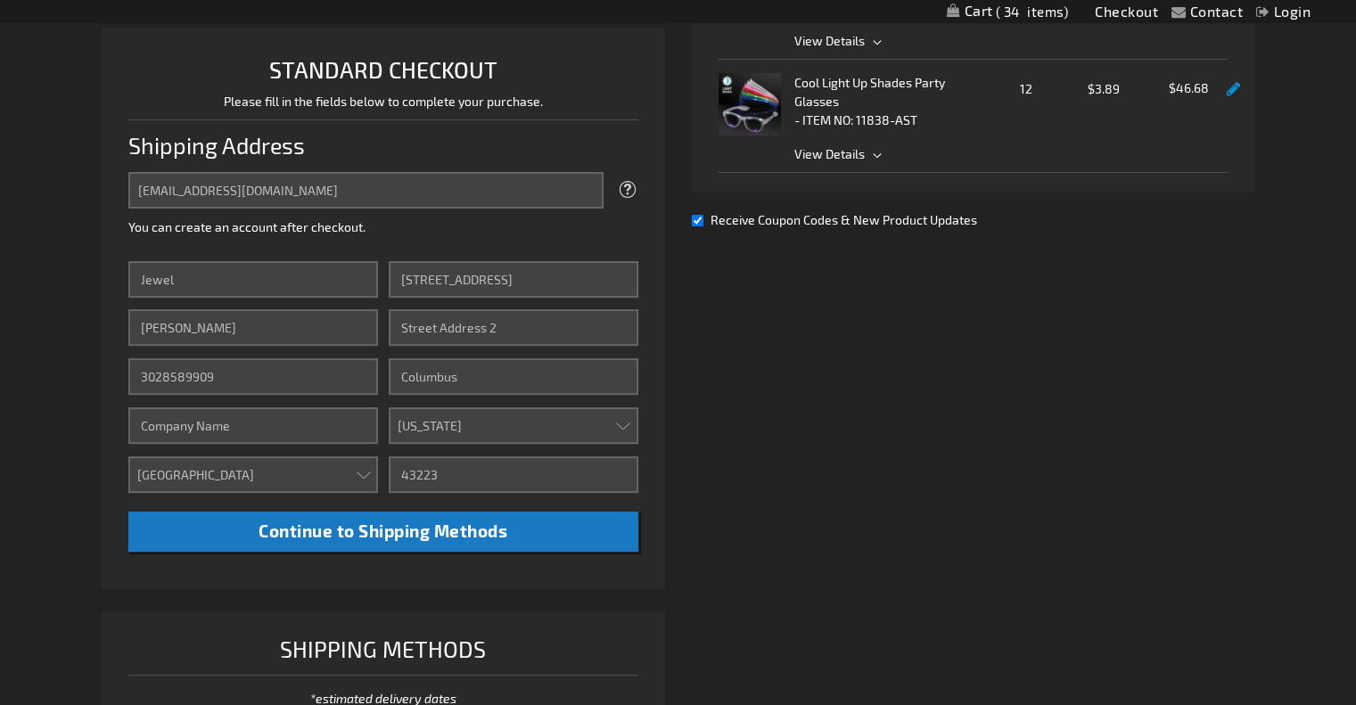
scroll to position [430, 0]
click at [791, 219] on span "Receive Coupon Codes & New Product Updates" at bounding box center [843, 220] width 266 height 15
click at [703, 219] on input "Receive Coupon Codes & New Product Updates" at bounding box center [698, 222] width 12 height 12
checkbox input "false"
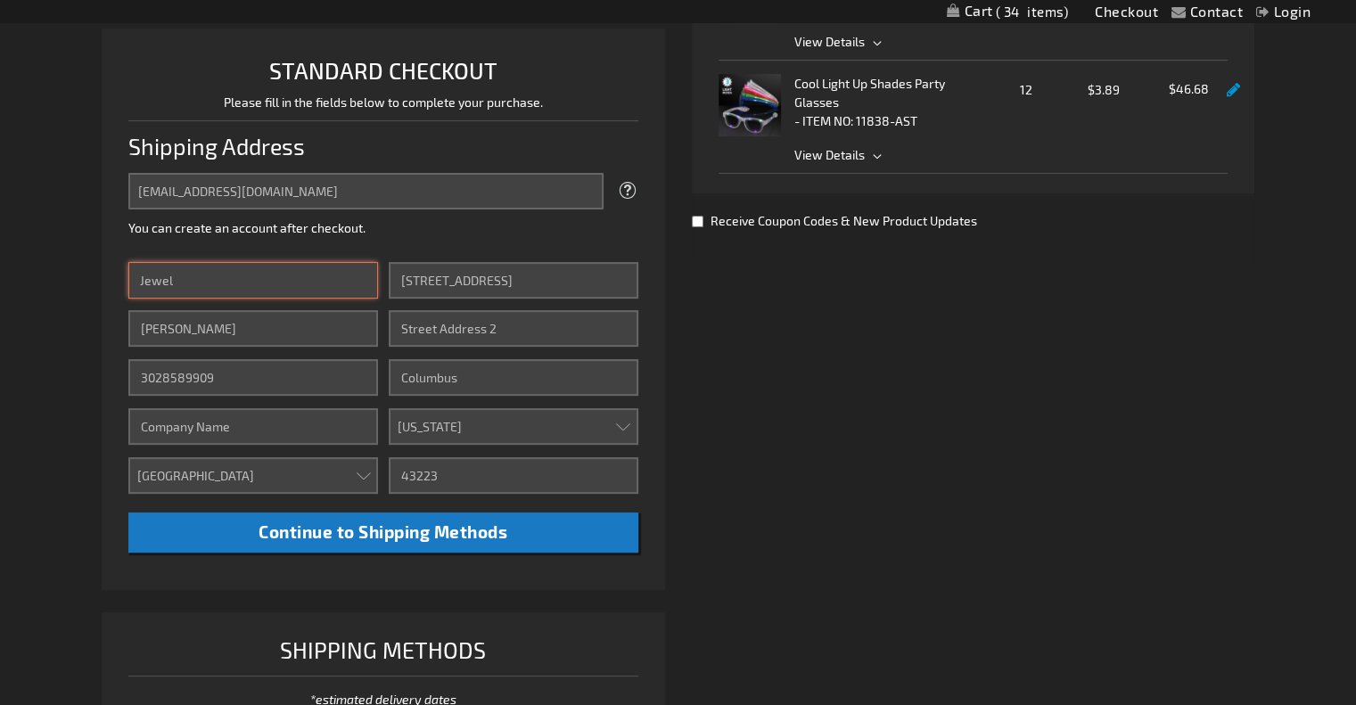
drag, startPoint x: 214, startPoint y: 281, endPoint x: 84, endPoint y: 266, distance: 130.9
click at [84, 266] on div "Contact Compare Products Checkout Login Skip to Content My Cart 34 34 items My …" at bounding box center [678, 572] width 1356 height 2004
type input "Hannah"
type input "Orsik"
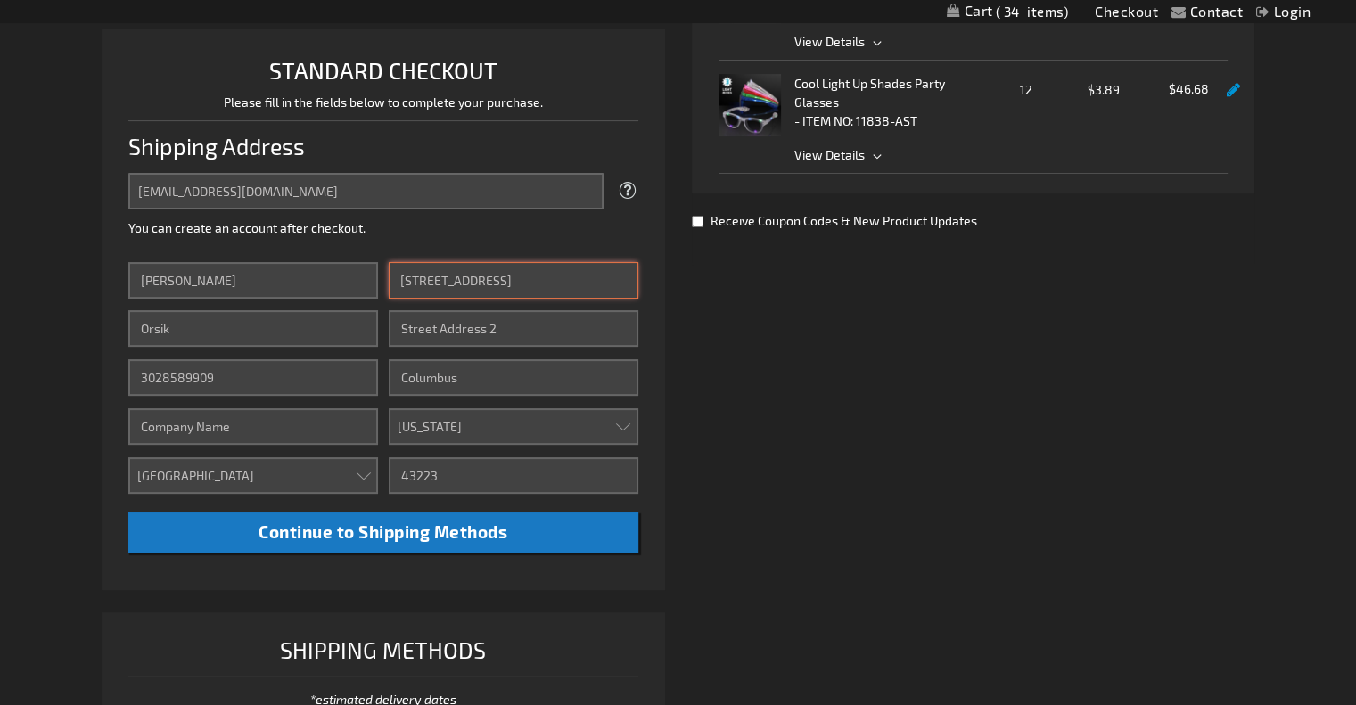
drag, startPoint x: 504, startPoint y: 275, endPoint x: 338, endPoint y: 262, distance: 167.2
click at [338, 262] on div "First Name Hannah Last Name Orsik Phone Number 3028589909 Company Country Aruba…" at bounding box center [382, 407] width 509 height 291
type input "50 Dakota Ave"
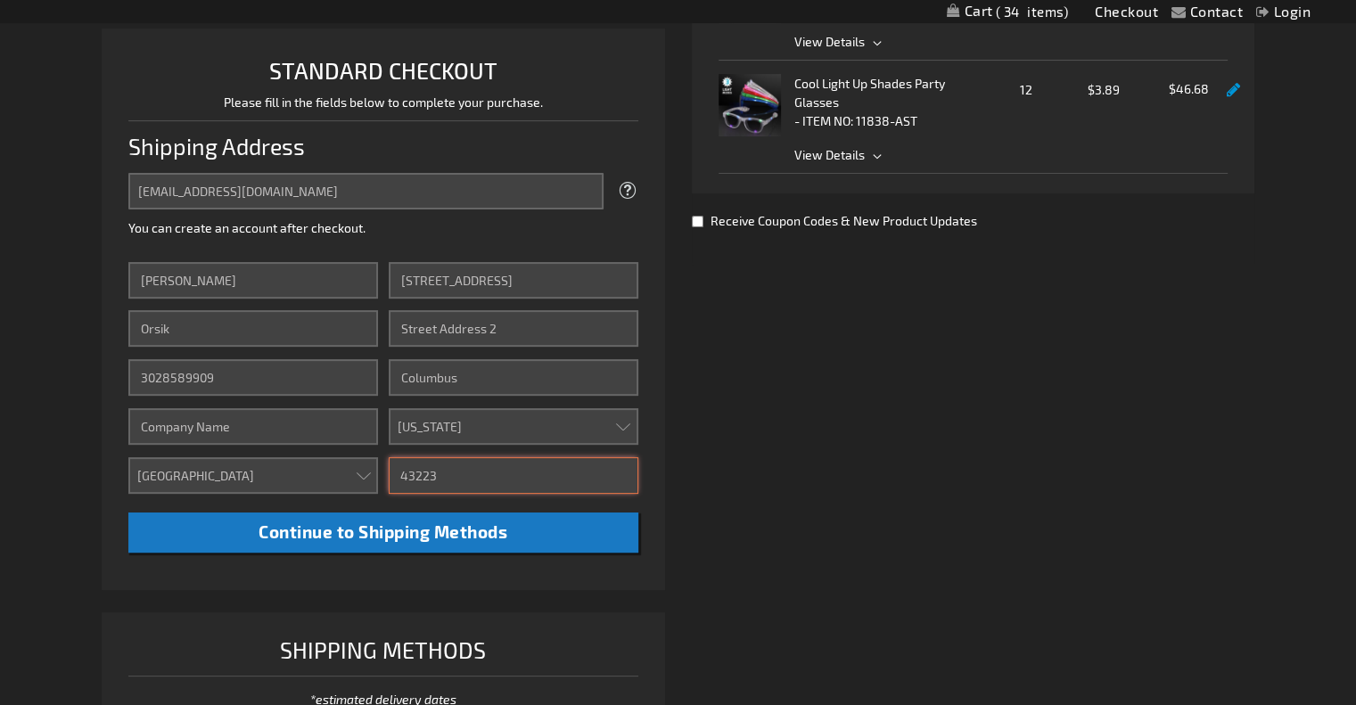
click at [448, 478] on input "43223" at bounding box center [514, 475] width 250 height 37
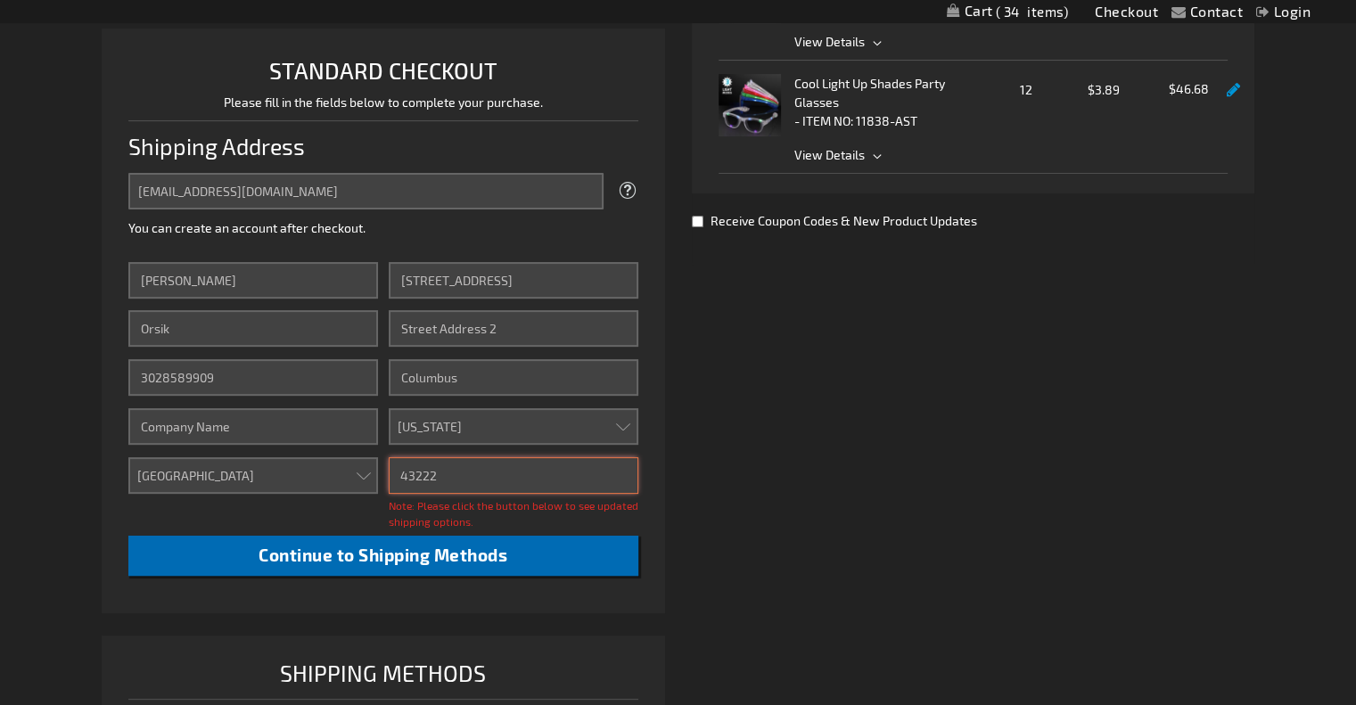
type input "43222"
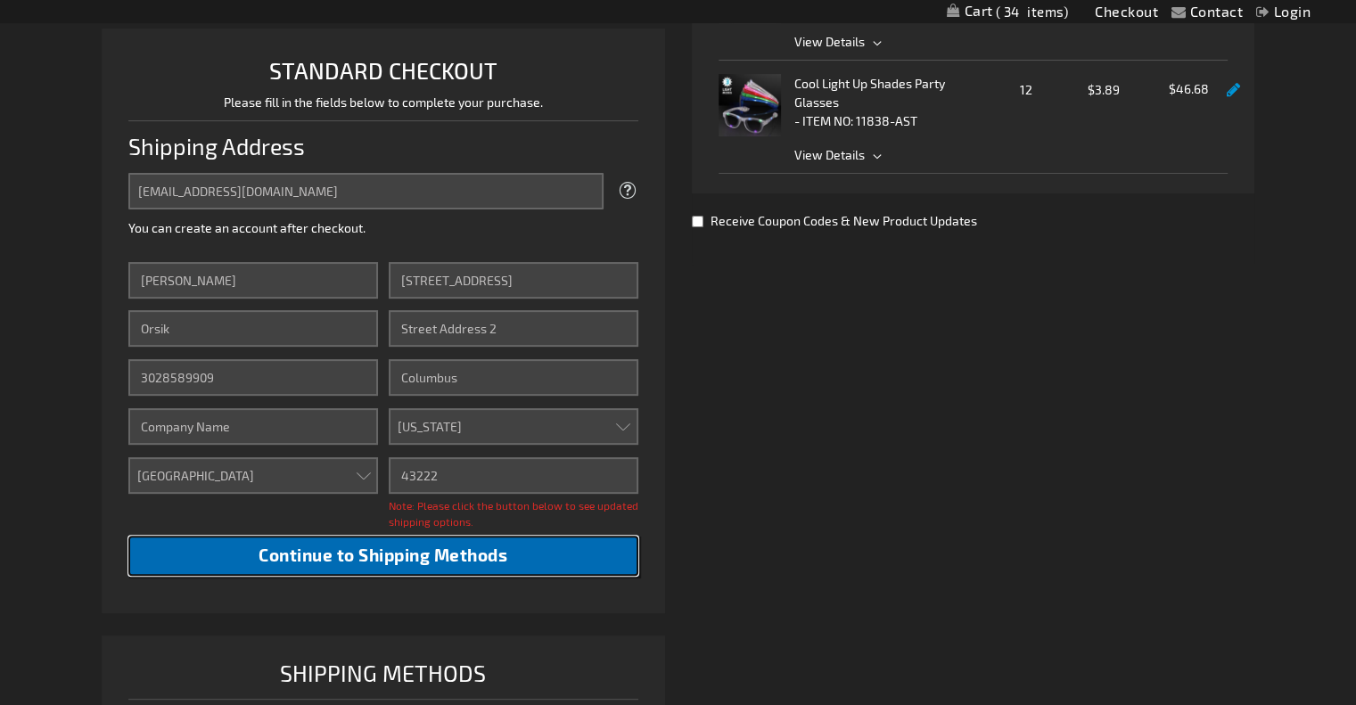
click at [468, 556] on span "Continue to Shipping Methods" at bounding box center [382, 555] width 249 height 20
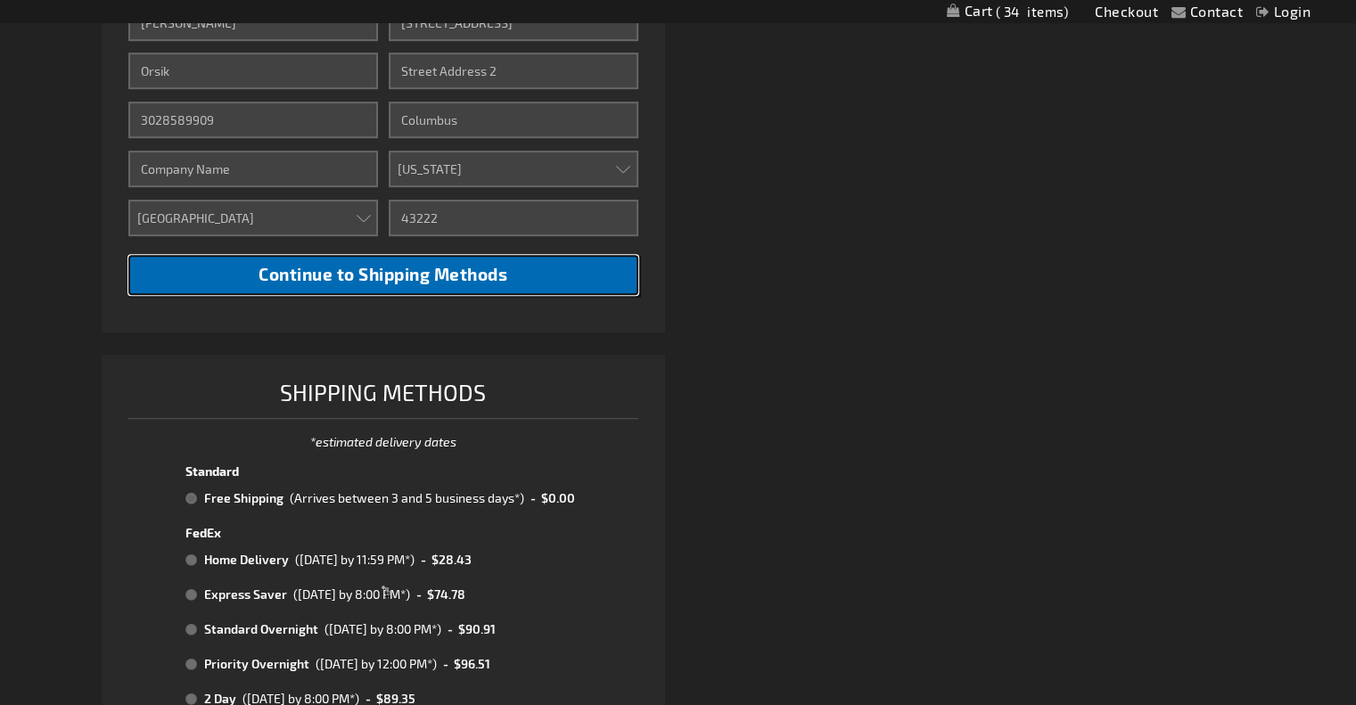
scroll to position [833, 0]
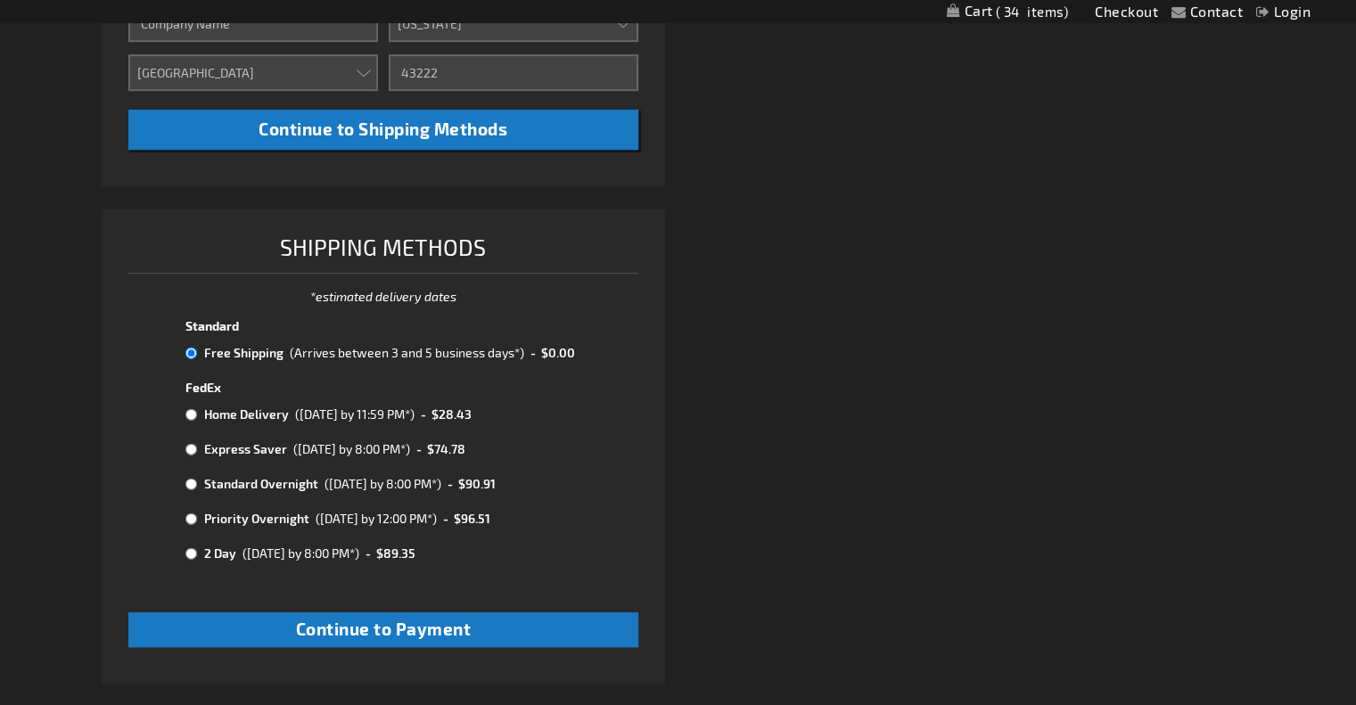
click at [417, 345] on div "(Arrives between 3 and 5 business days*)" at bounding box center [407, 352] width 234 height 19
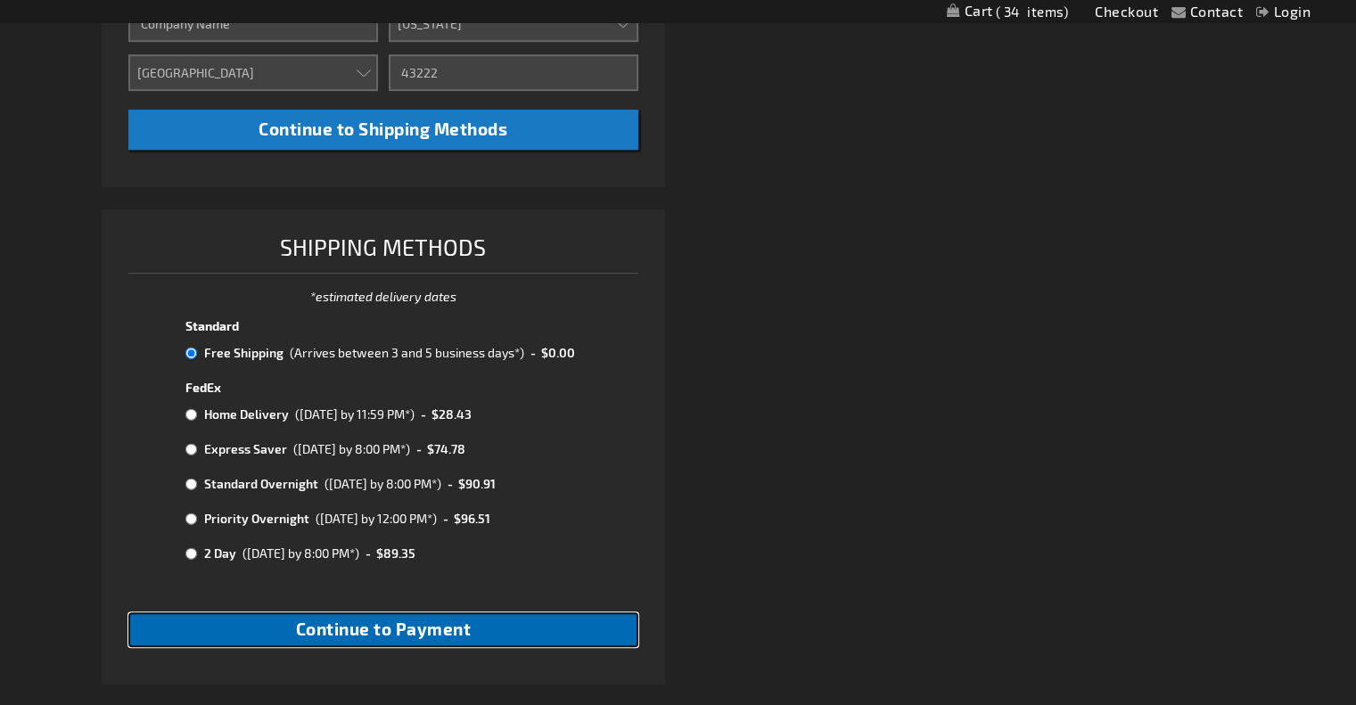
click at [393, 630] on span "Continue to Payment" at bounding box center [384, 629] width 176 height 20
checkbox input "true"
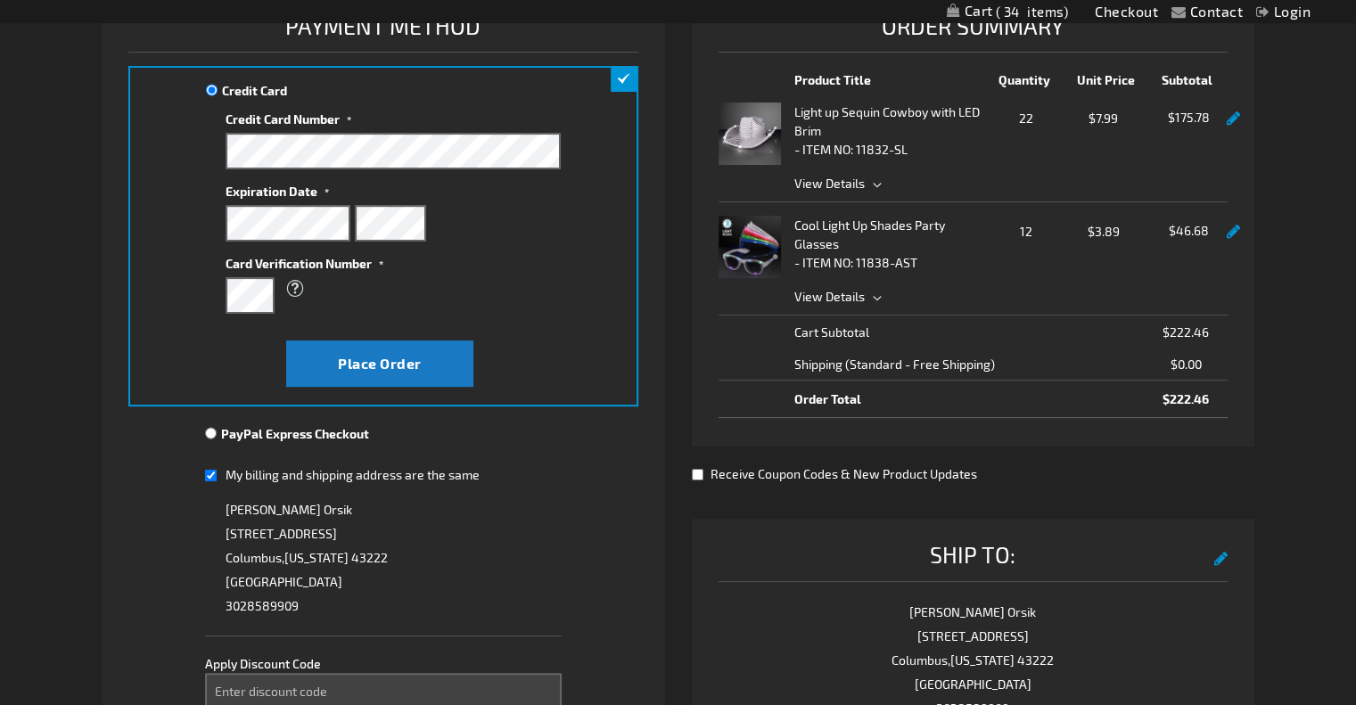
scroll to position [291, 0]
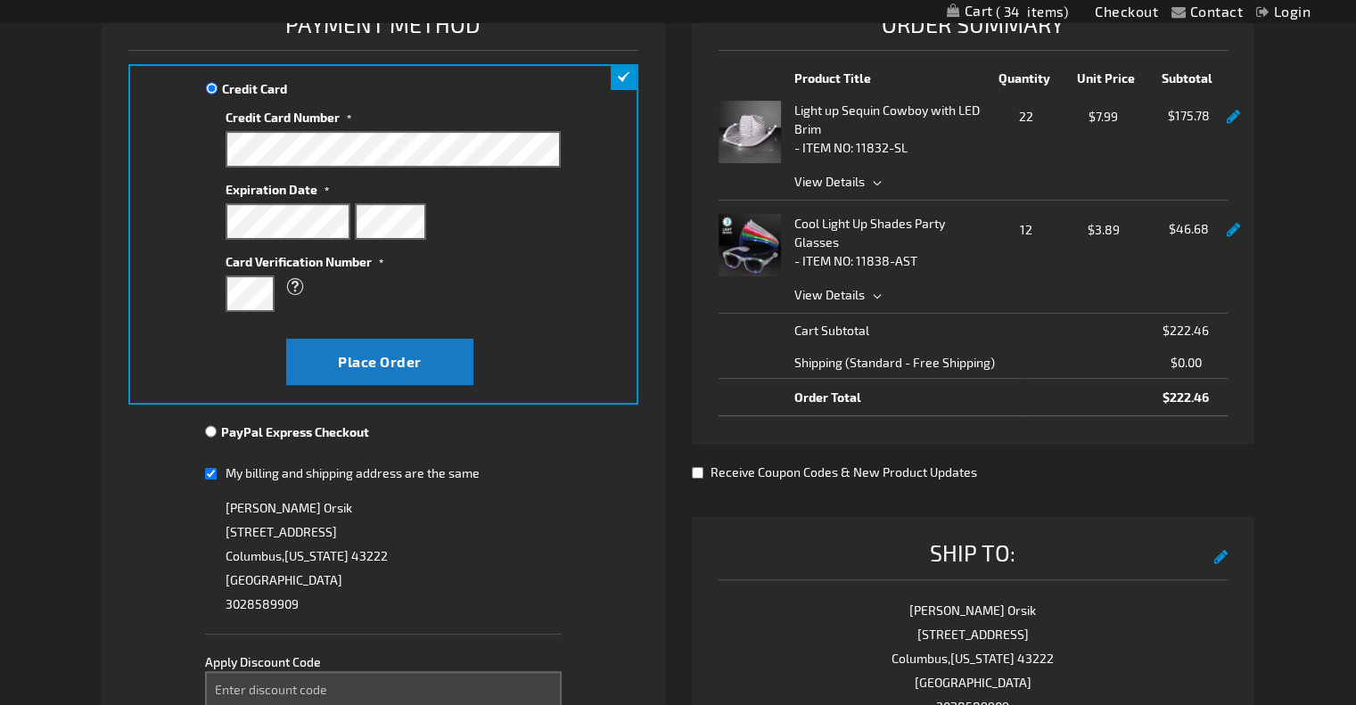
click at [1236, 115] on link at bounding box center [1232, 117] width 13 height 15
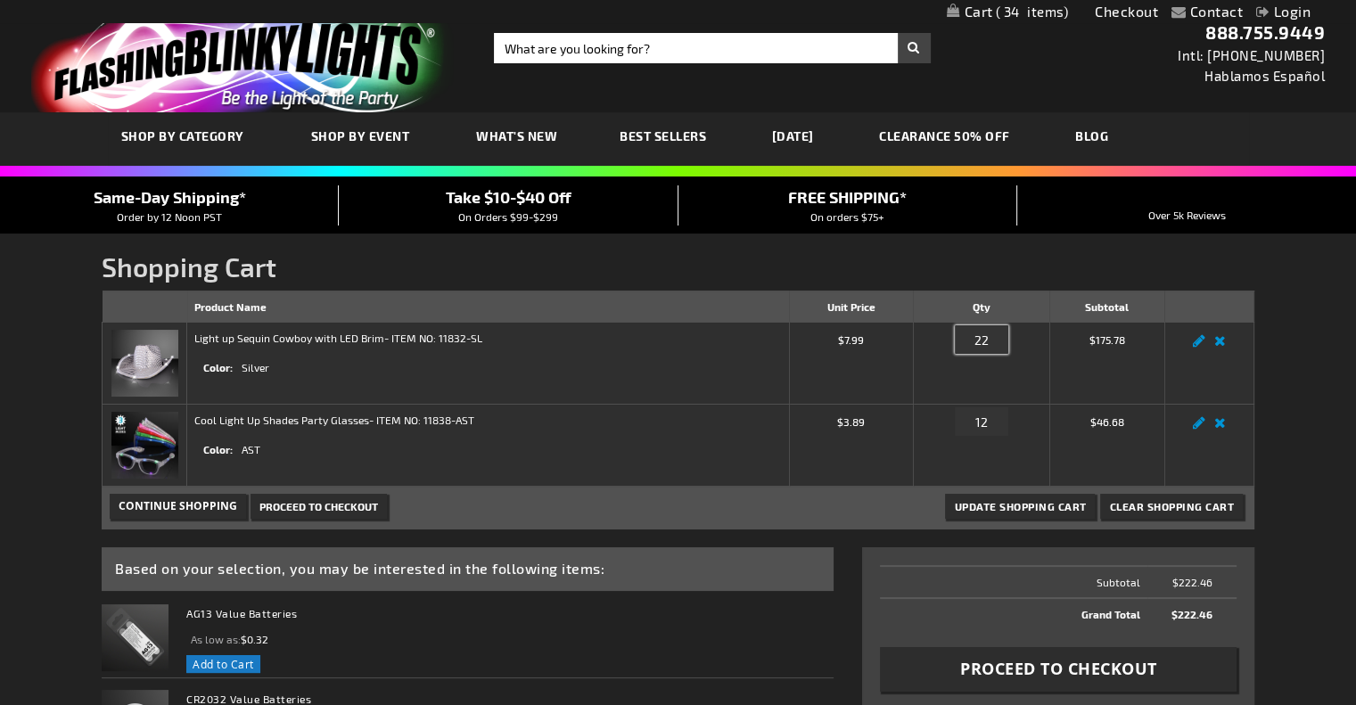
click at [994, 340] on input "22" at bounding box center [981, 339] width 53 height 29
type input "24"
click at [1011, 507] on span "Update Shopping Cart" at bounding box center [1020, 506] width 132 height 12
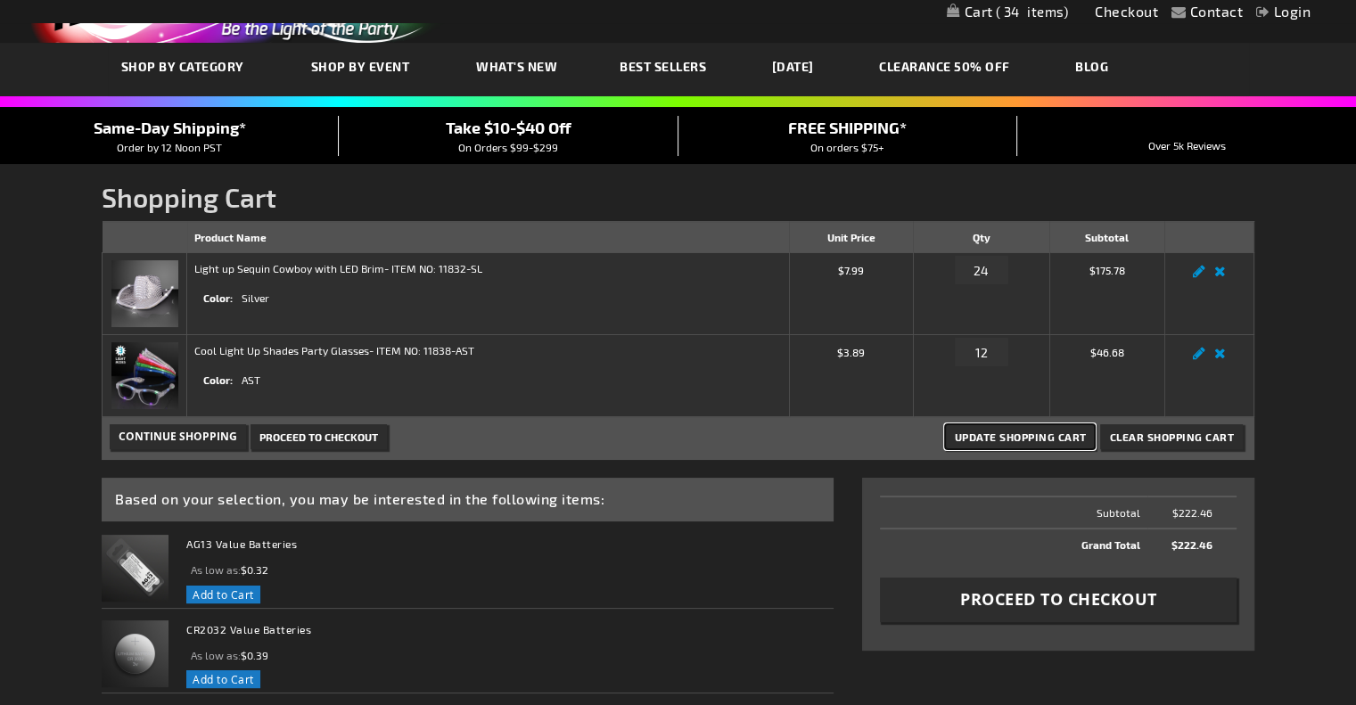
scroll to position [71, 0]
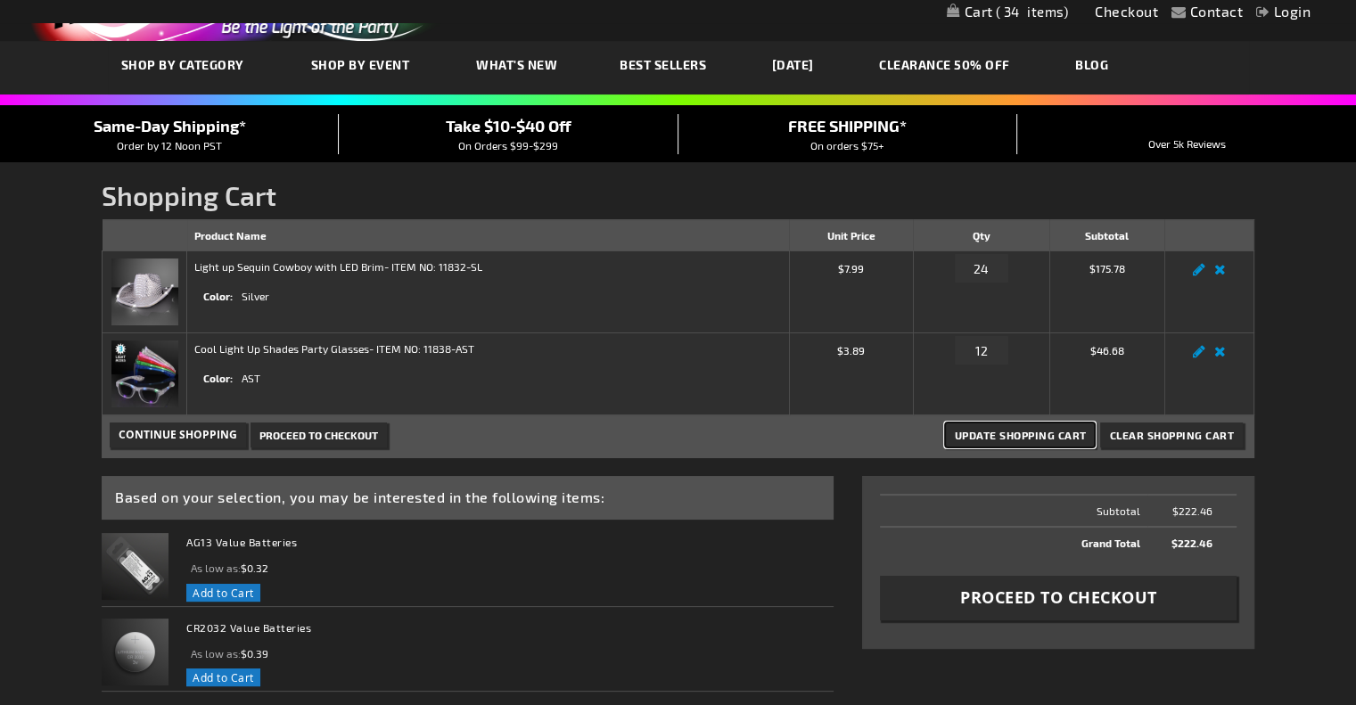
click at [1052, 433] on span "Update Shopping Cart" at bounding box center [1020, 435] width 132 height 12
click at [991, 347] on input "12" at bounding box center [981, 350] width 53 height 29
type input "14"
click at [988, 429] on span "Update Shopping Cart" at bounding box center [1020, 435] width 132 height 12
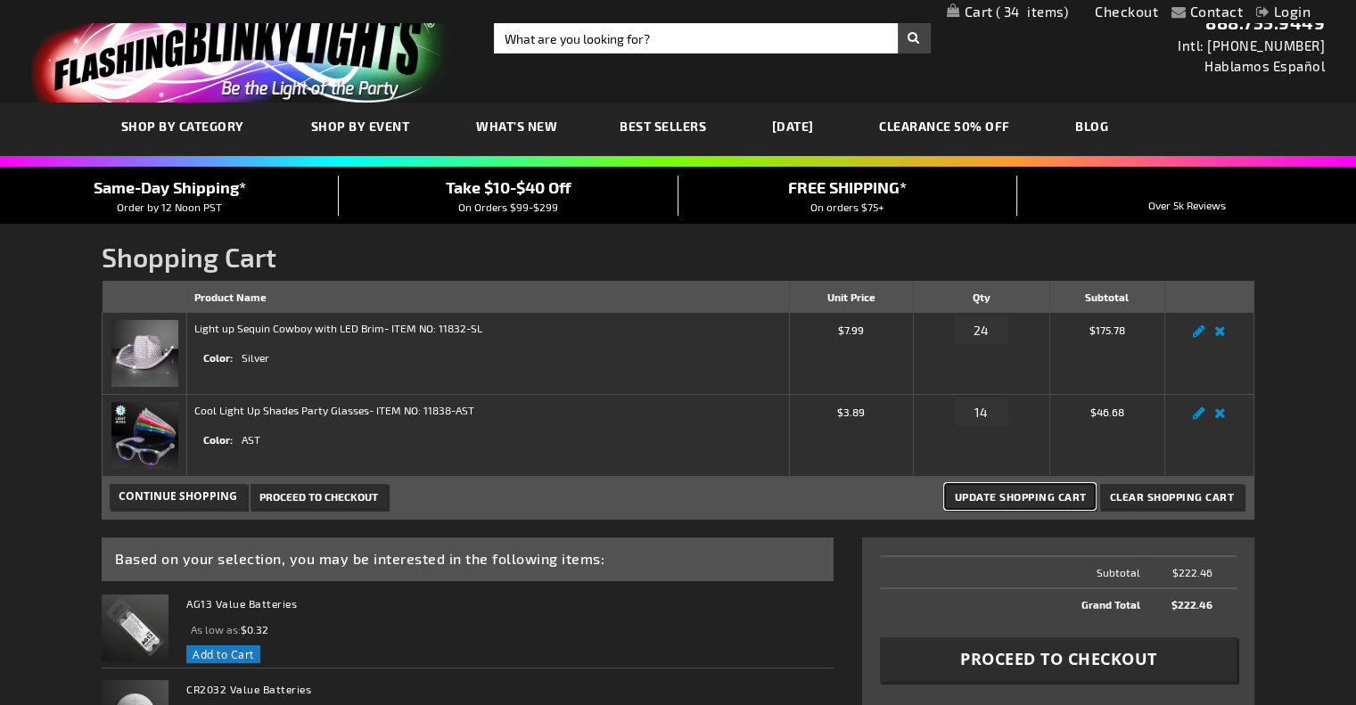
scroll to position [11, 0]
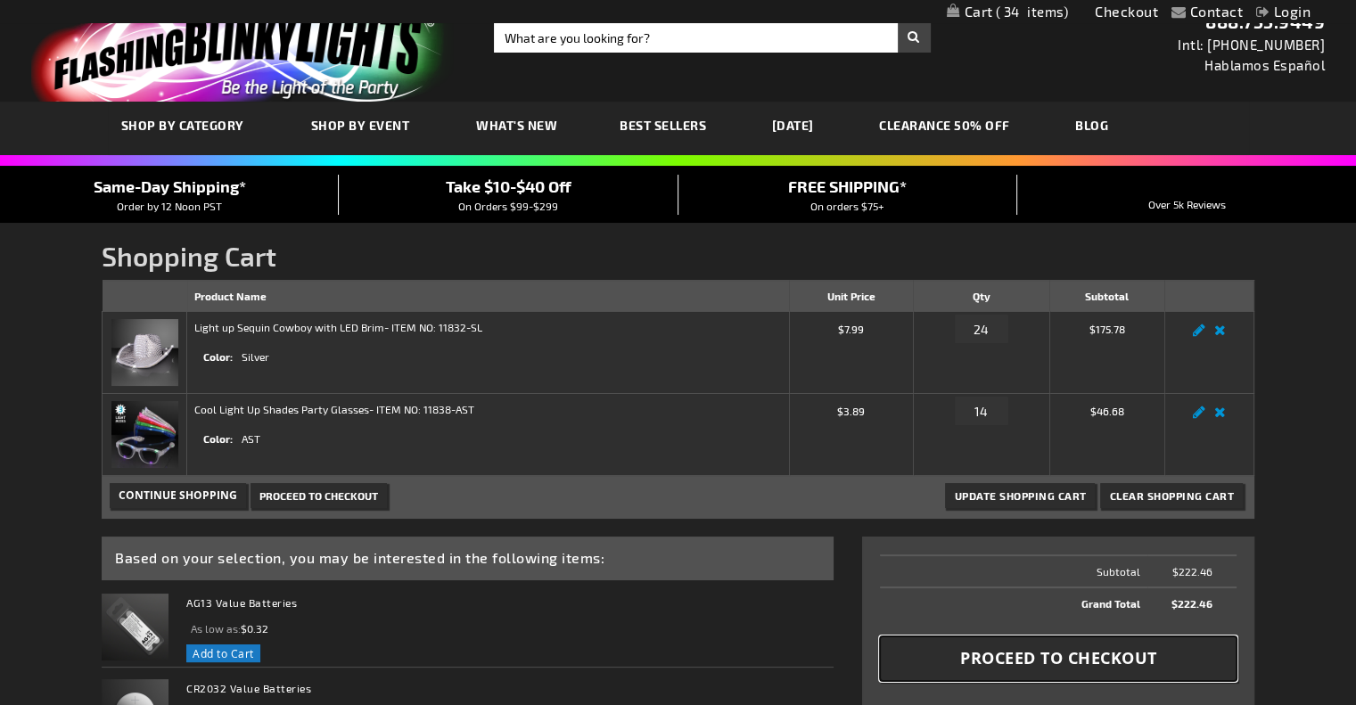
click at [1014, 648] on span "Proceed to Checkout" at bounding box center [1058, 658] width 197 height 22
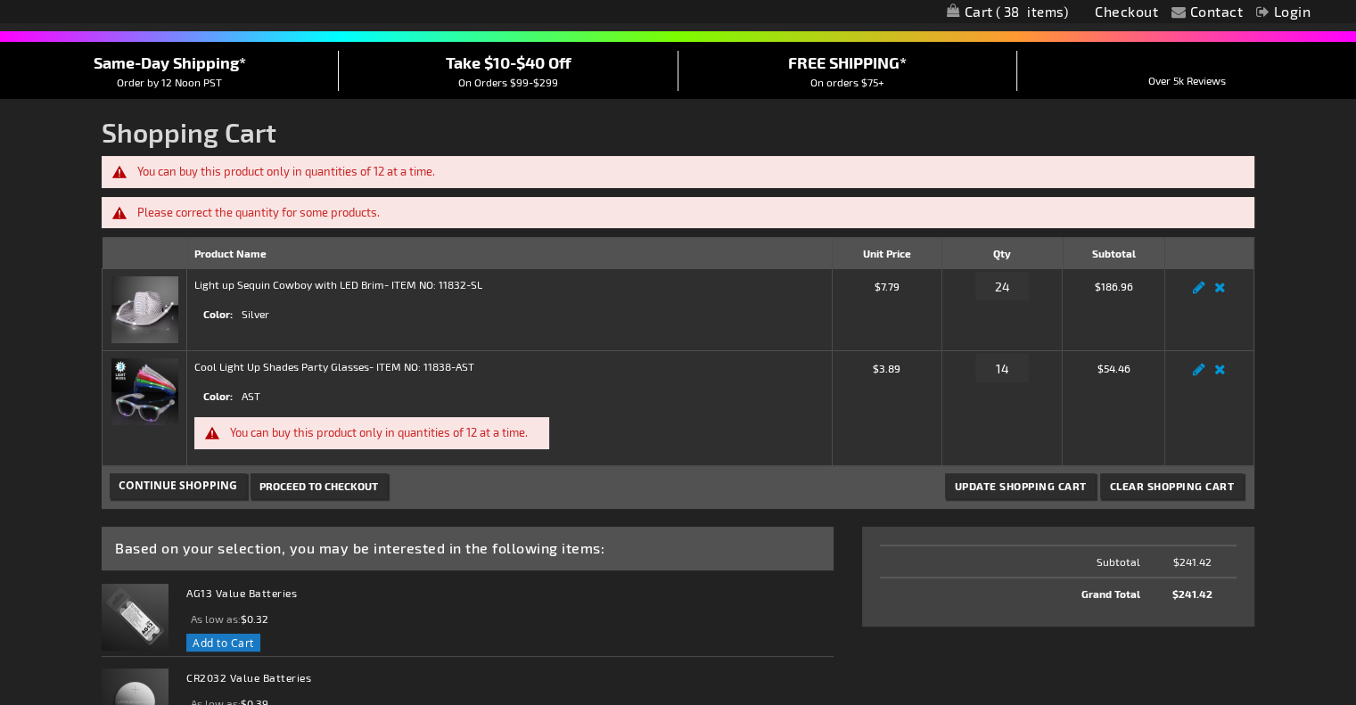
scroll to position [153, 0]
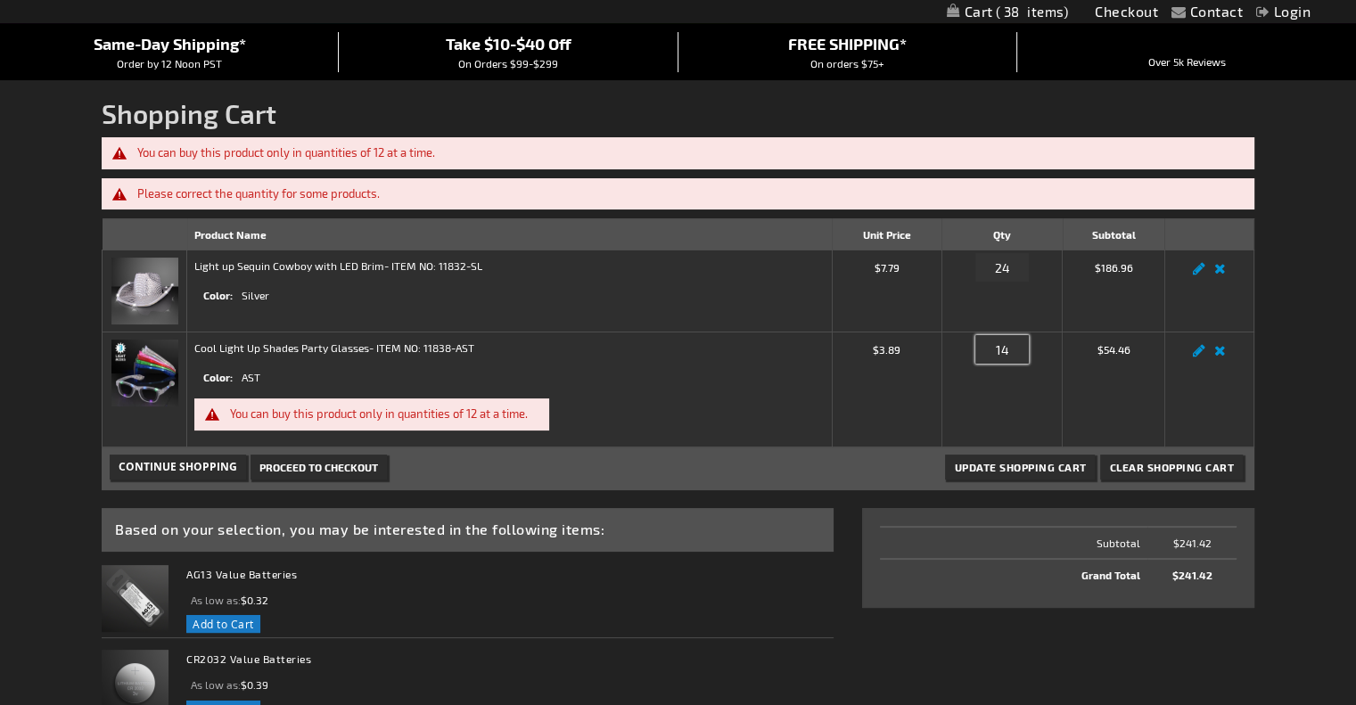
click at [1016, 352] on input "14" at bounding box center [1001, 349] width 53 height 29
type input "12"
click at [1021, 270] on input "24" at bounding box center [1001, 267] width 53 height 29
type input "26"
click at [1041, 467] on span "Update Shopping Cart" at bounding box center [1020, 467] width 132 height 12
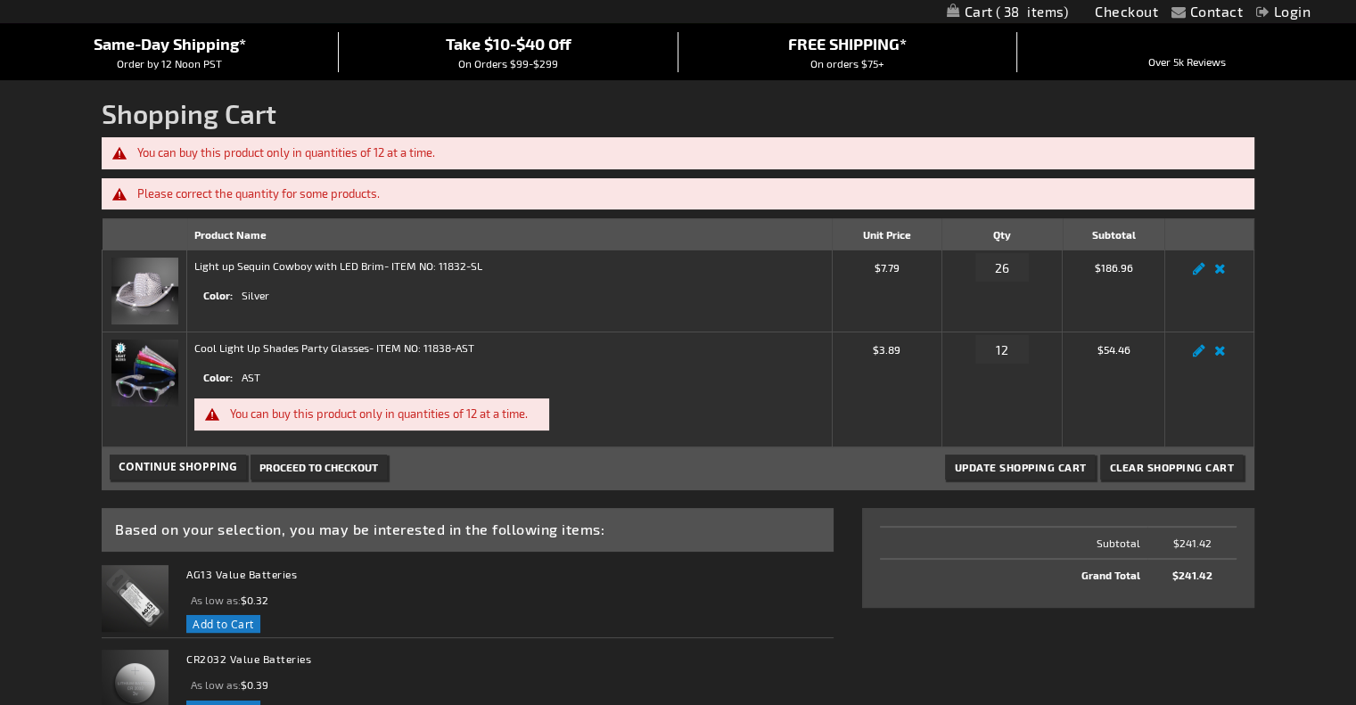
click at [288, 463] on span "Proceed to Checkout" at bounding box center [318, 467] width 119 height 12
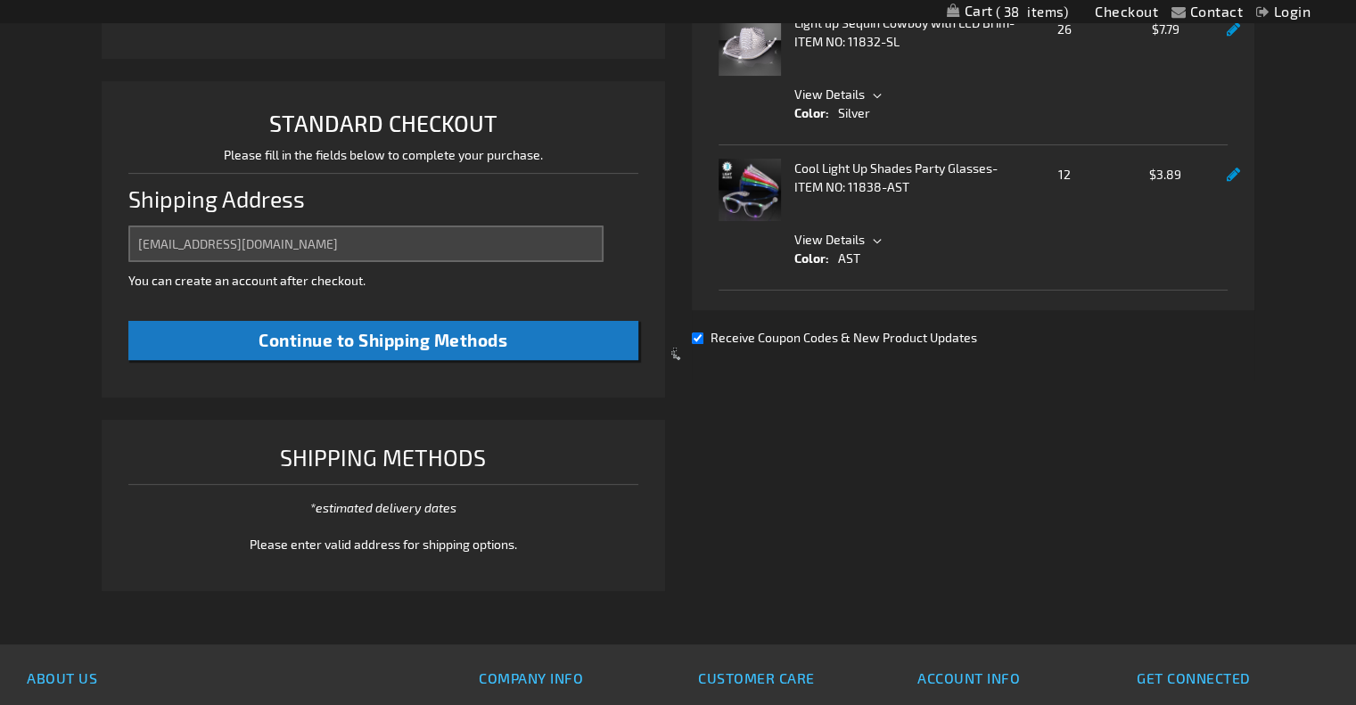
select select "US"
select select "47"
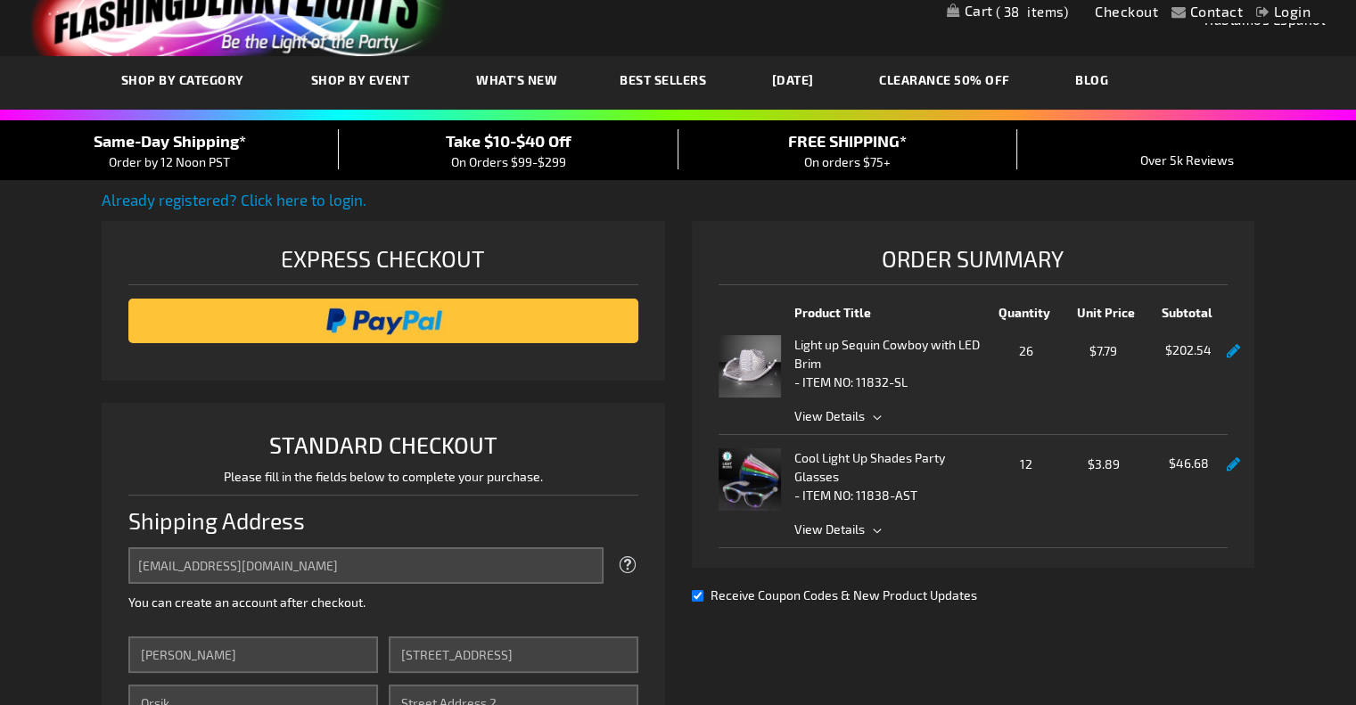
scroll to position [39, 0]
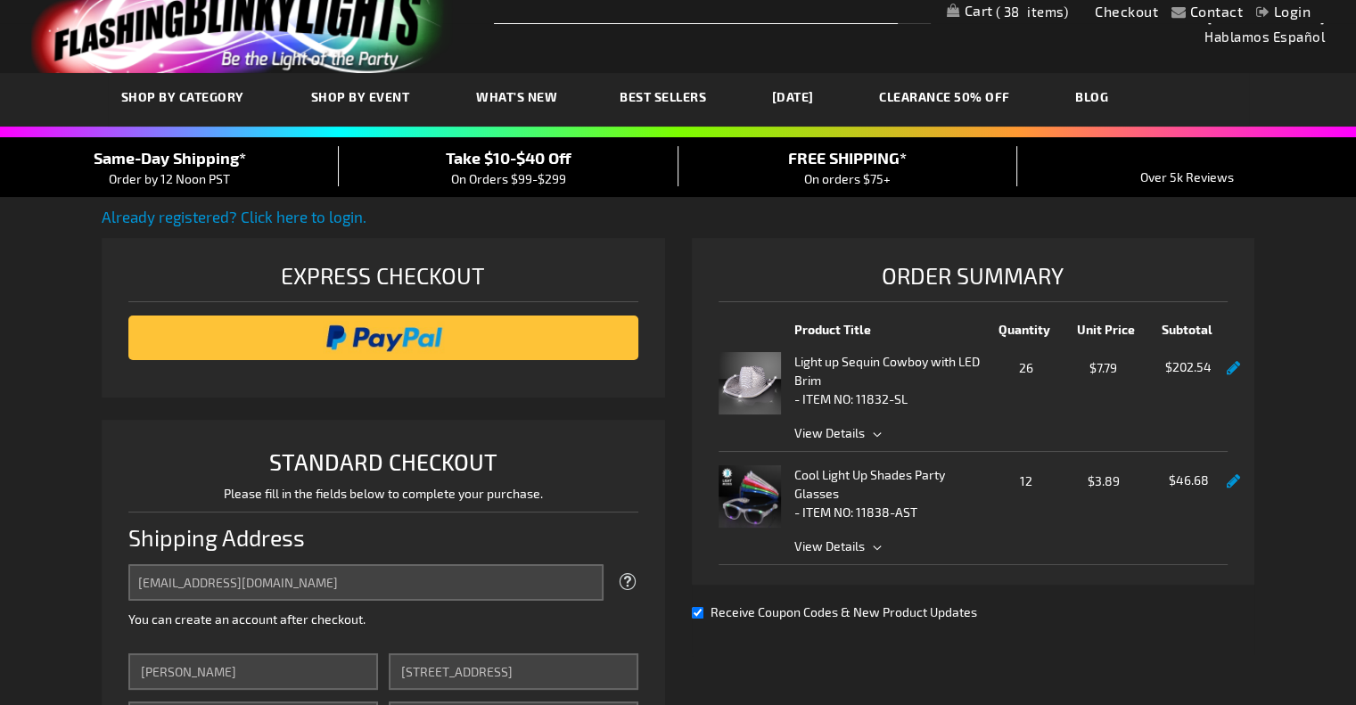
click at [1234, 364] on link at bounding box center [1232, 368] width 13 height 15
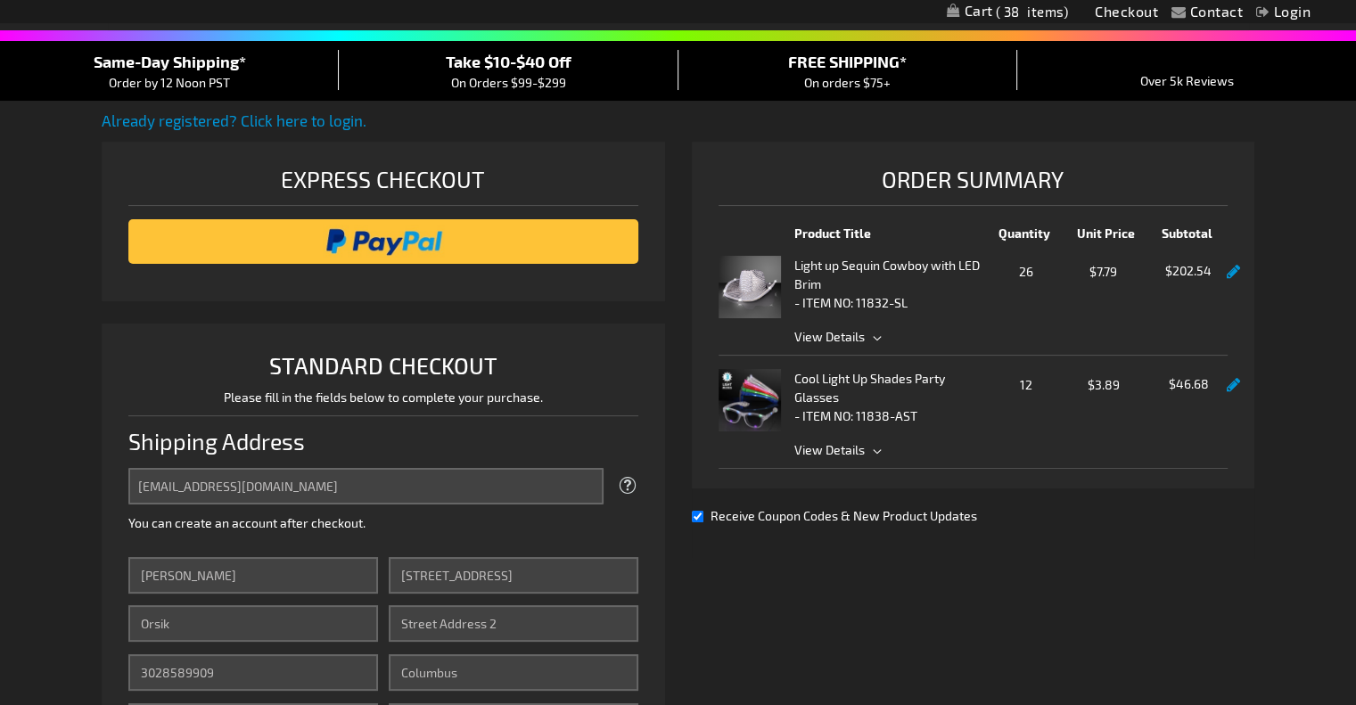
scroll to position [138, 0]
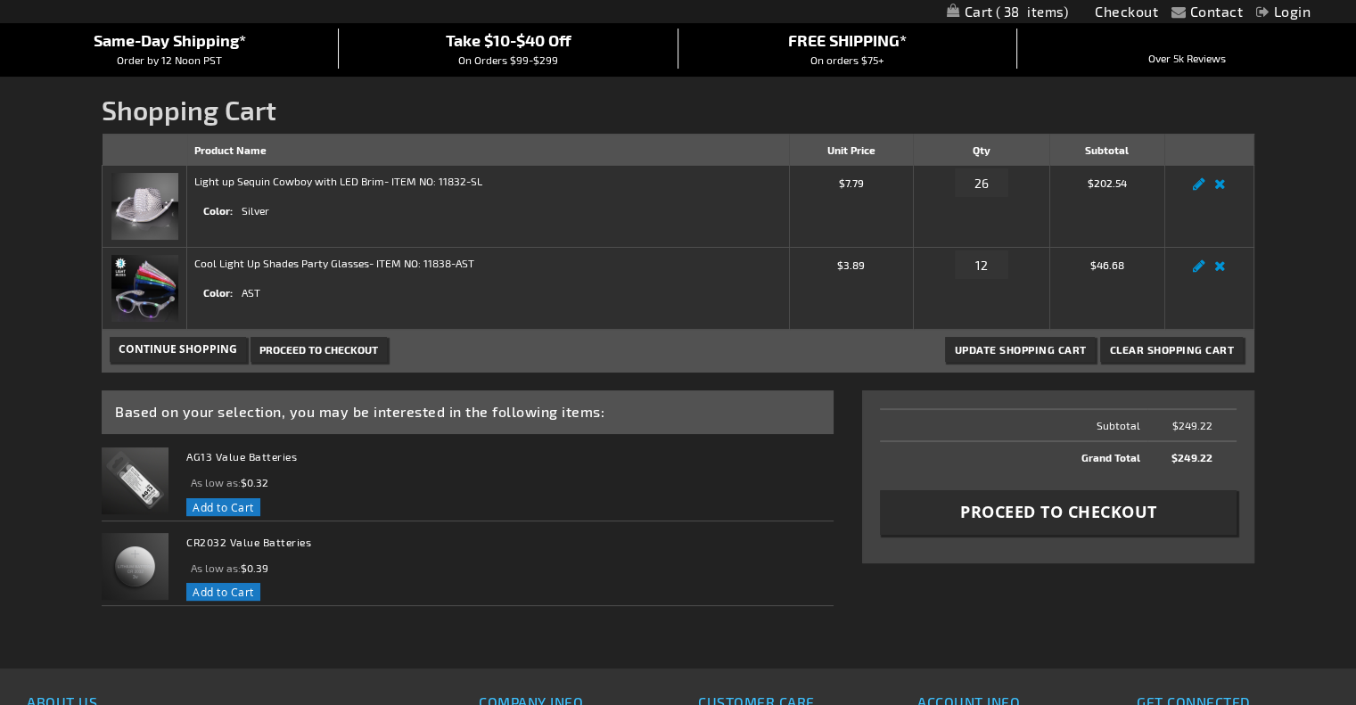
scroll to position [169, 0]
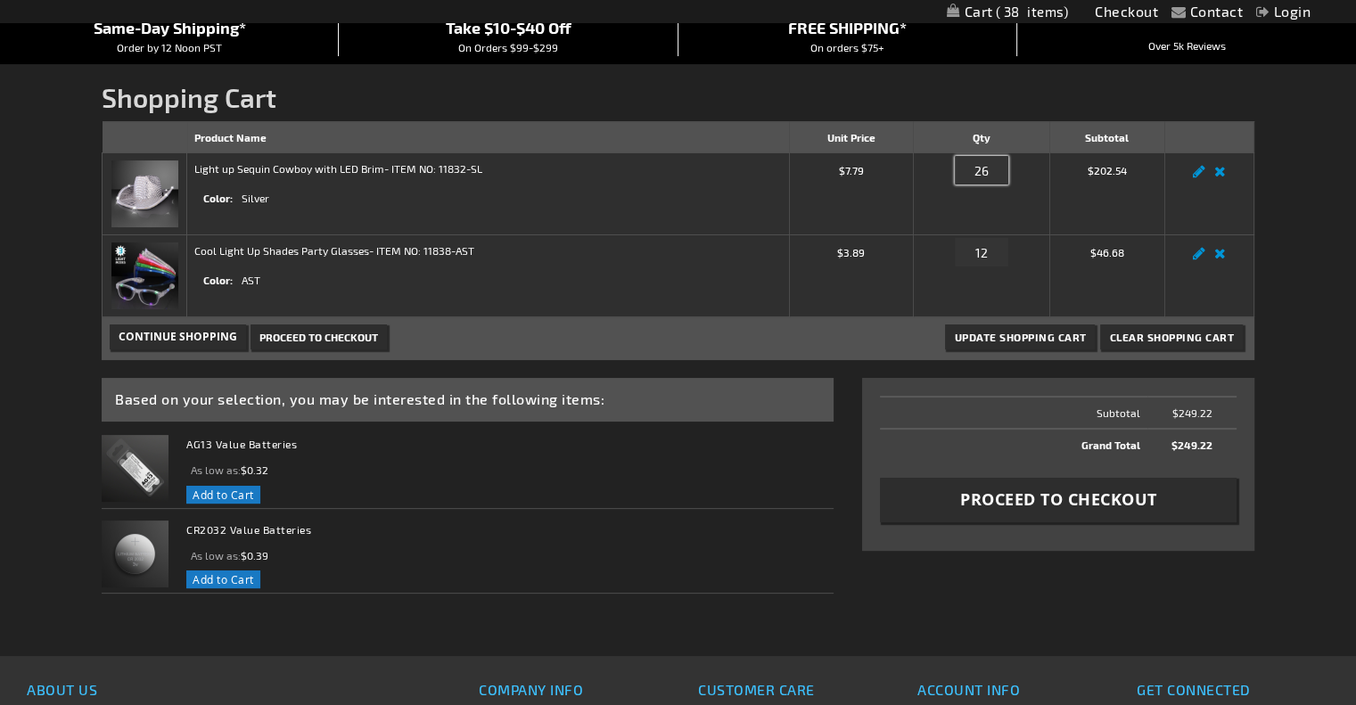
click at [991, 170] on input "26" at bounding box center [981, 170] width 53 height 29
type input "25"
click at [1017, 337] on span "Update Shopping Cart" at bounding box center [1020, 337] width 132 height 12
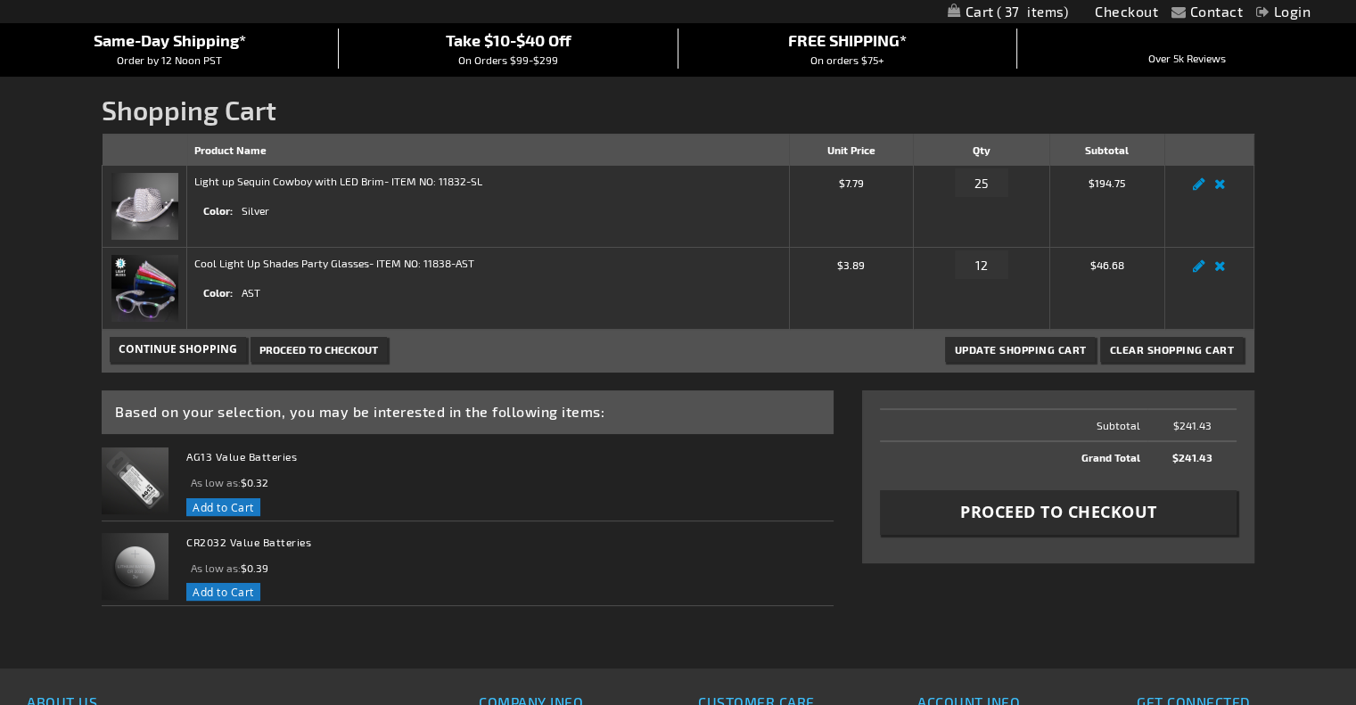
scroll to position [182, 0]
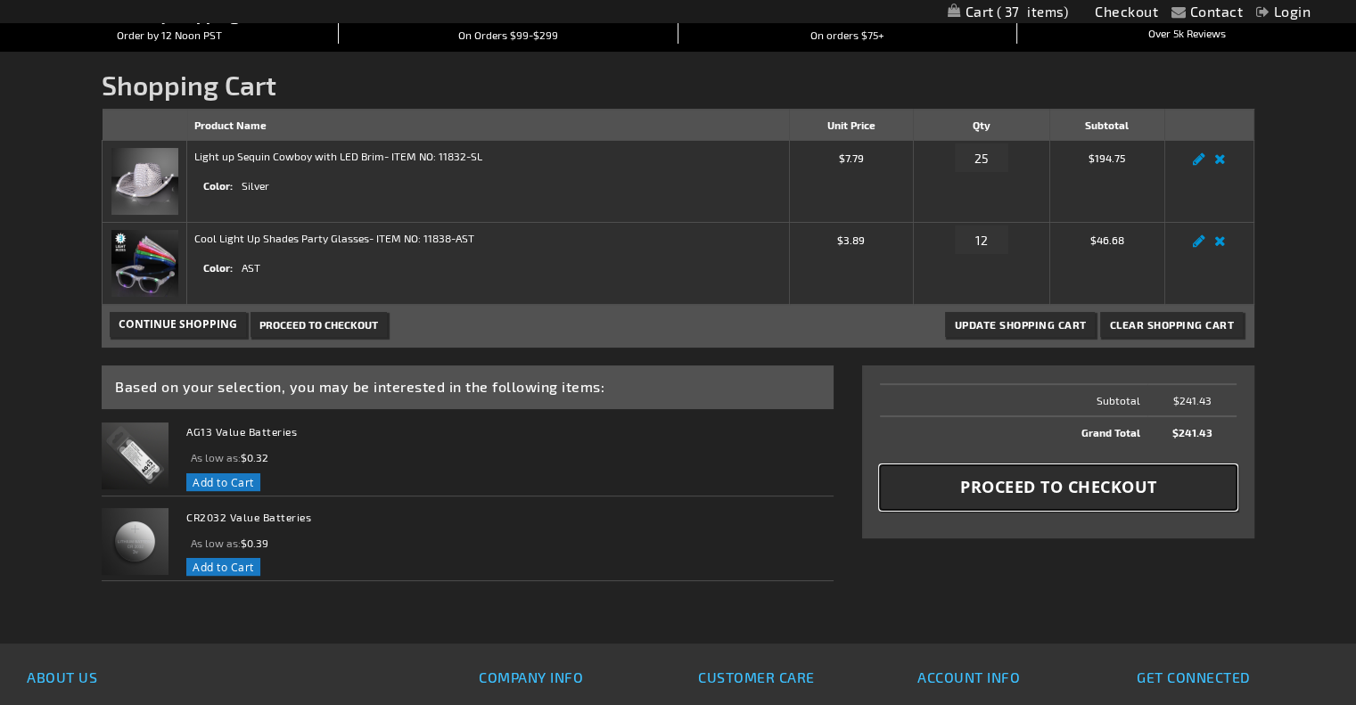
click at [1015, 485] on span "Proceed to Checkout" at bounding box center [1058, 487] width 197 height 22
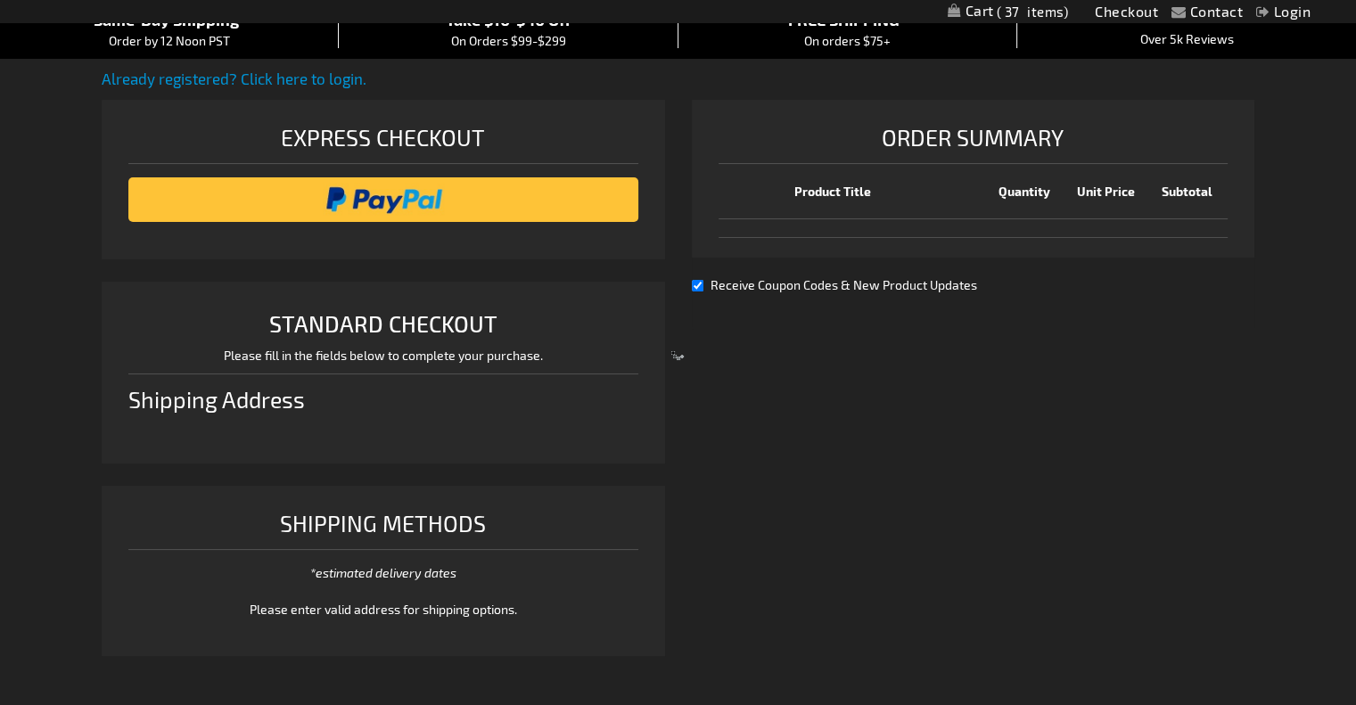
select select "US"
select select "47"
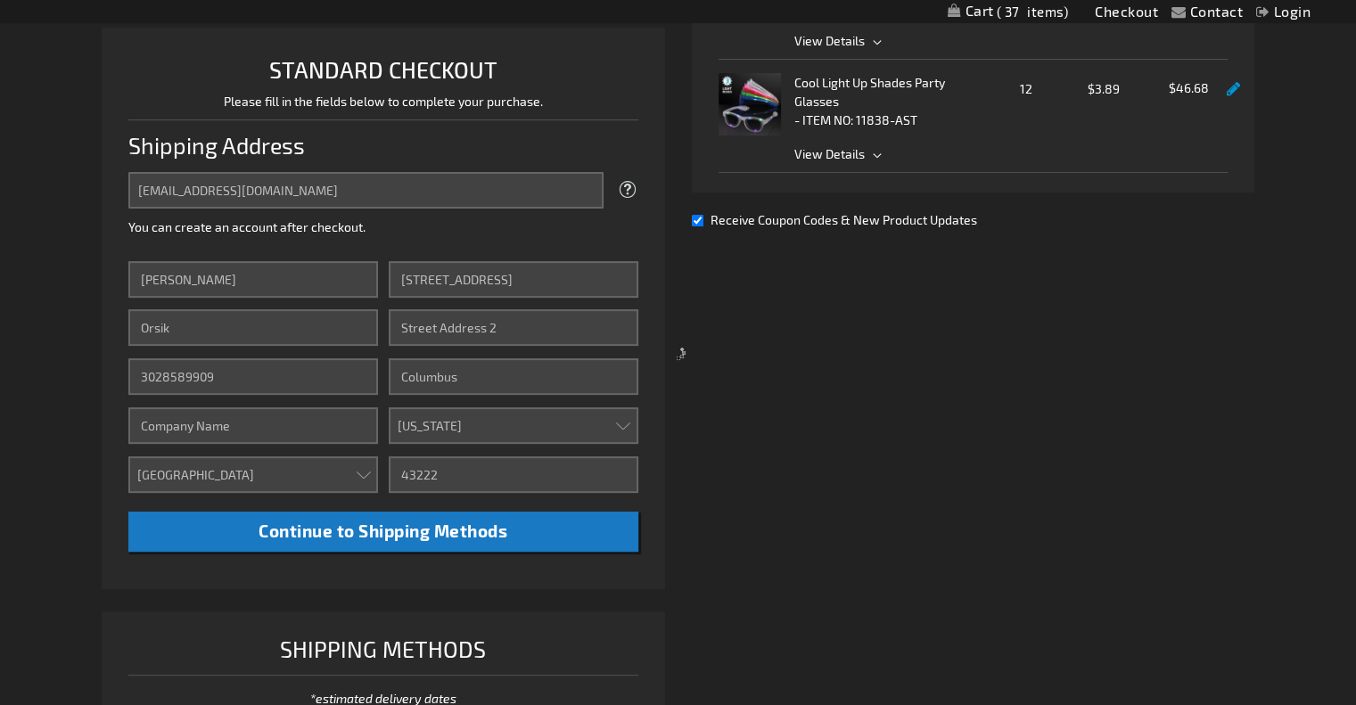
scroll to position [459, 0]
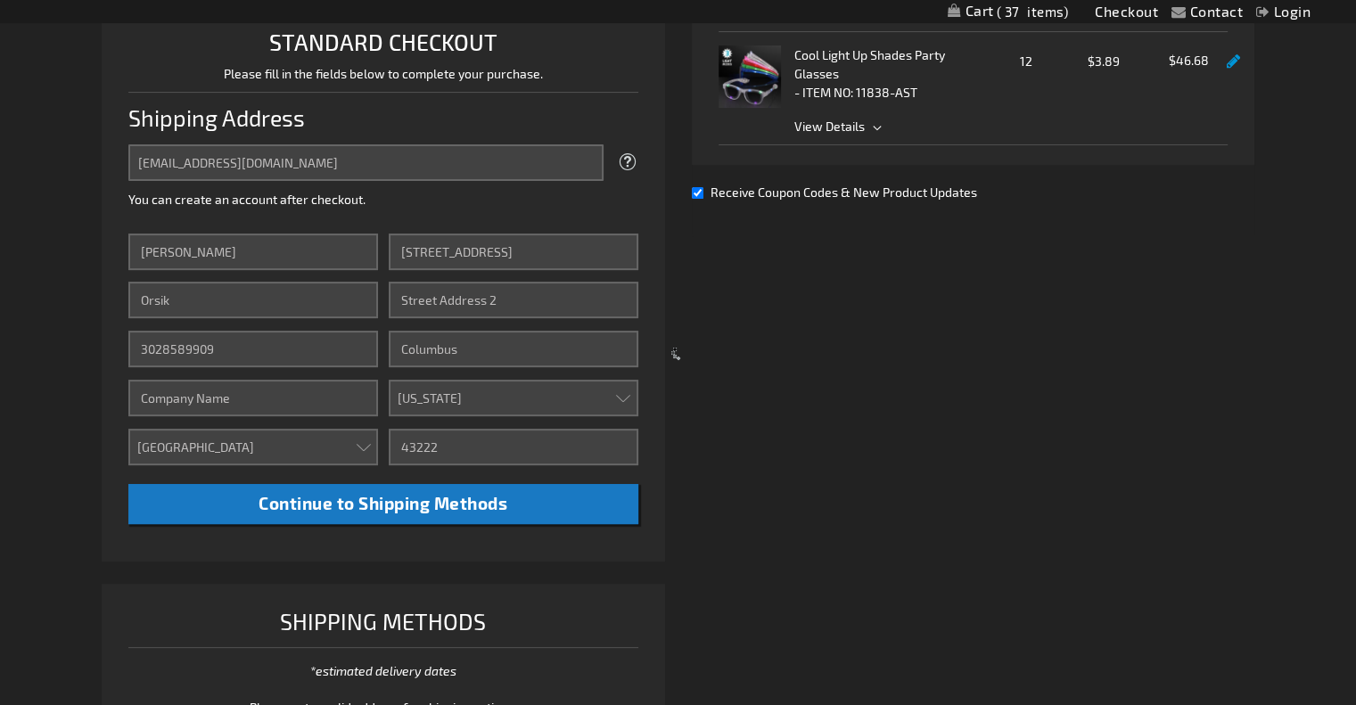
click at [698, 189] on div at bounding box center [678, 352] width 1356 height 705
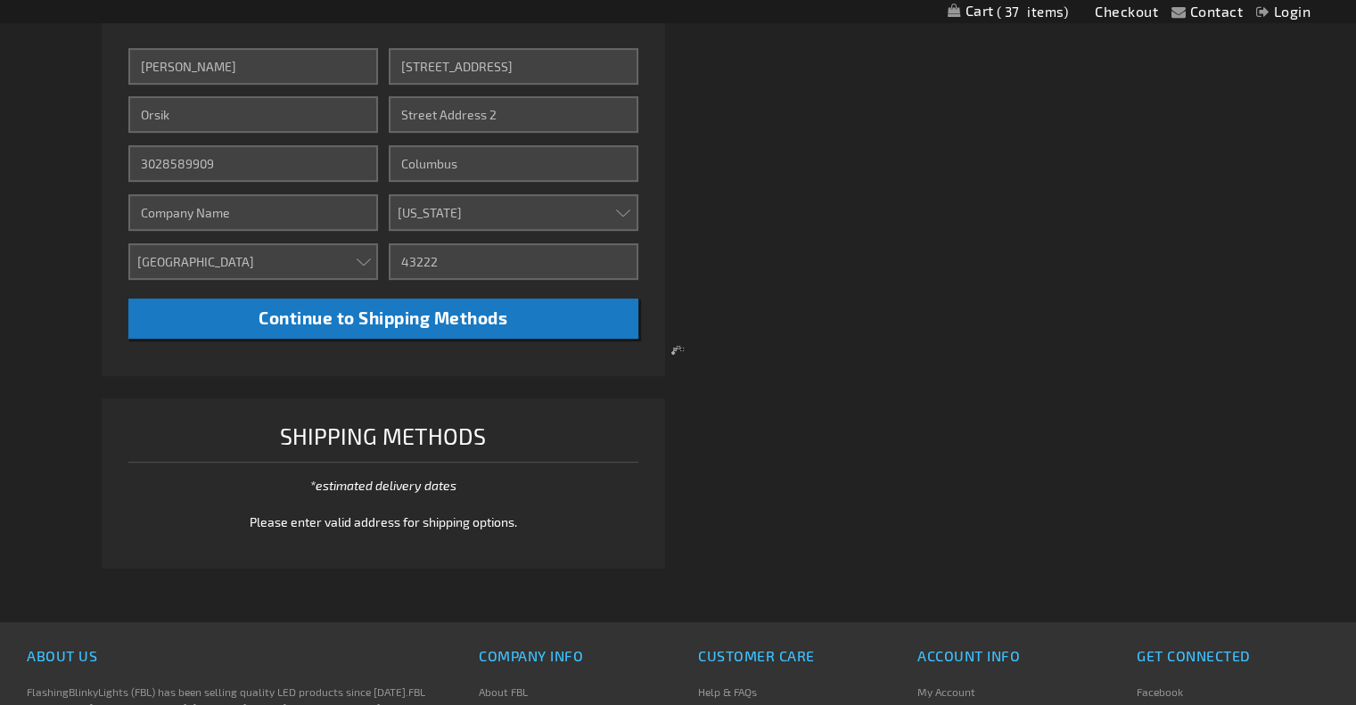
scroll to position [649, 0]
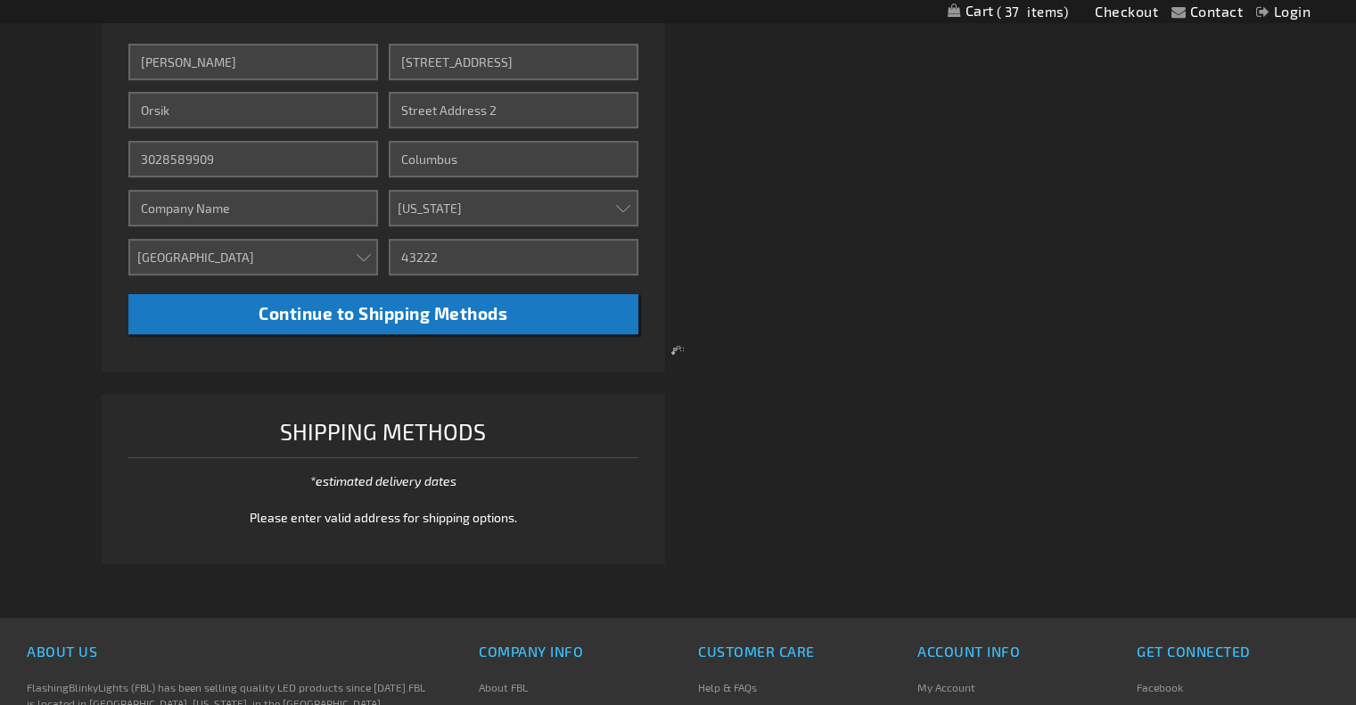
click at [514, 312] on div at bounding box center [678, 352] width 1356 height 705
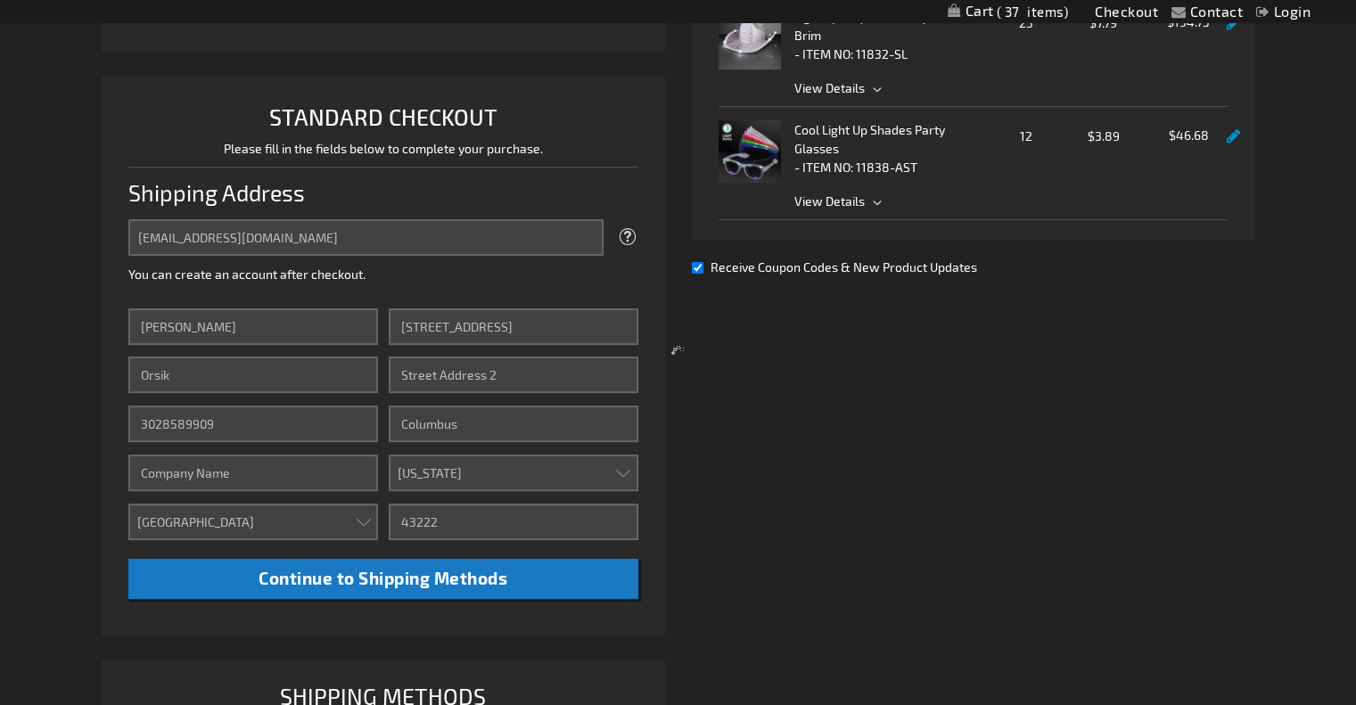
scroll to position [378, 0]
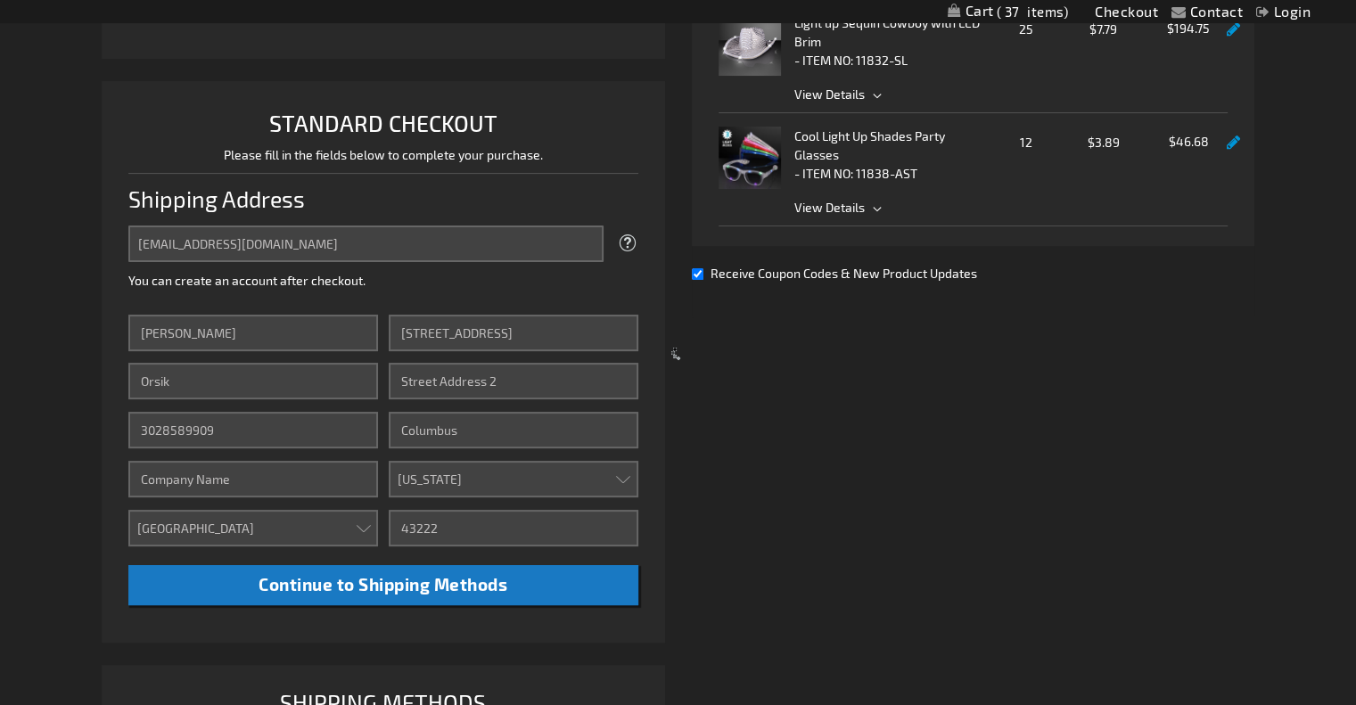
click at [692, 269] on div at bounding box center [678, 352] width 1356 height 705
click at [450, 224] on div at bounding box center [678, 352] width 1356 height 705
click at [529, 585] on div at bounding box center [678, 352] width 1356 height 705
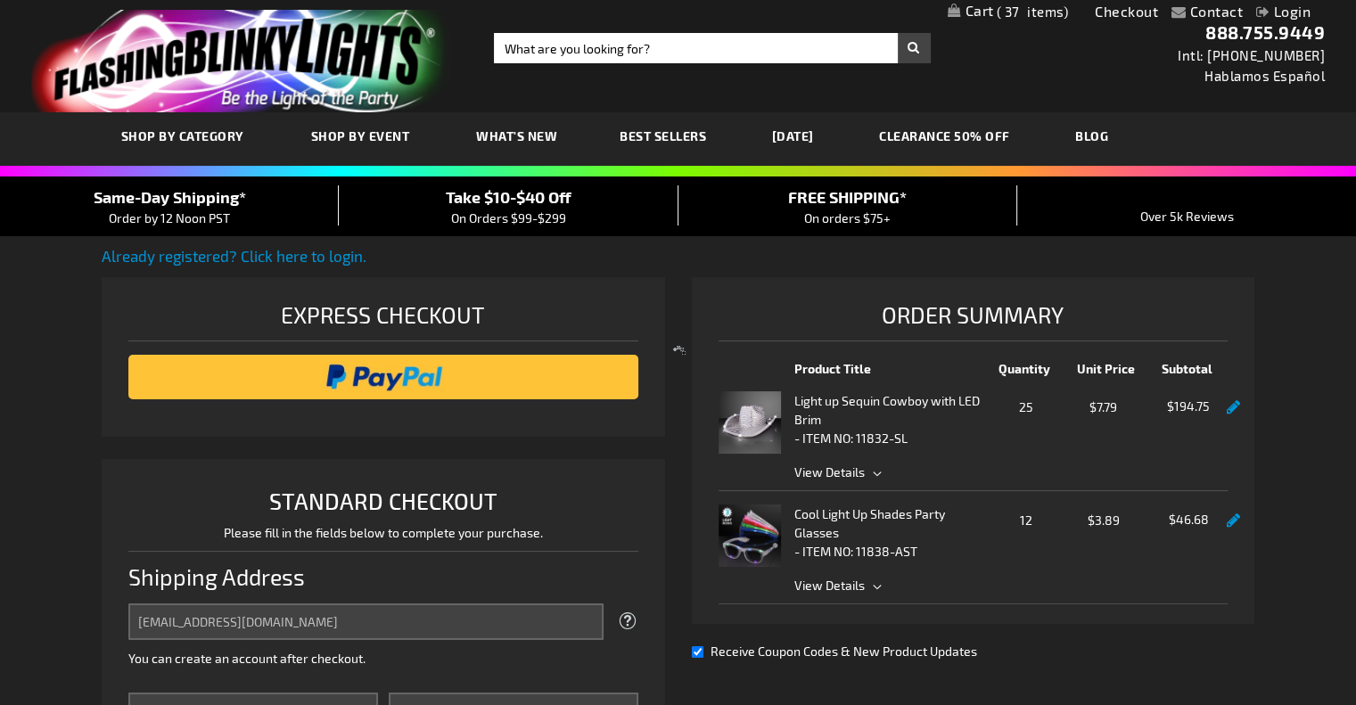
scroll to position [0, 0]
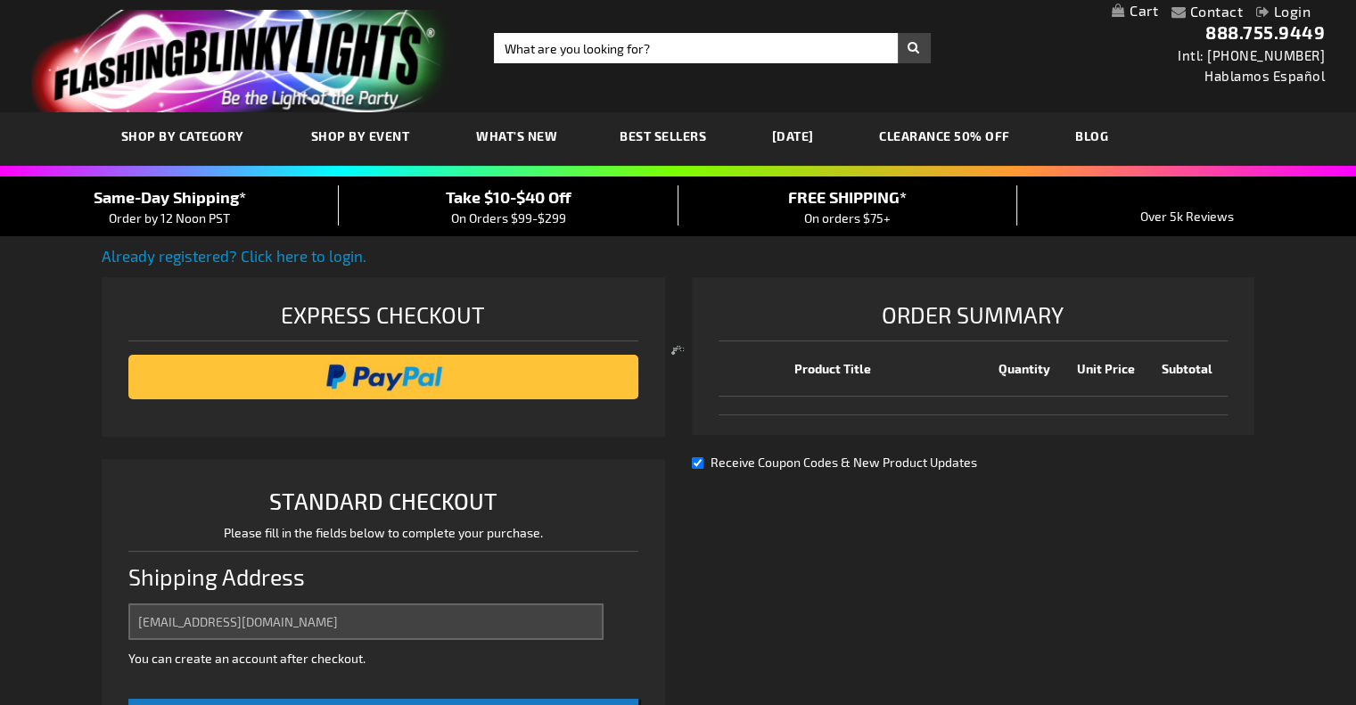
select select "US"
select select "47"
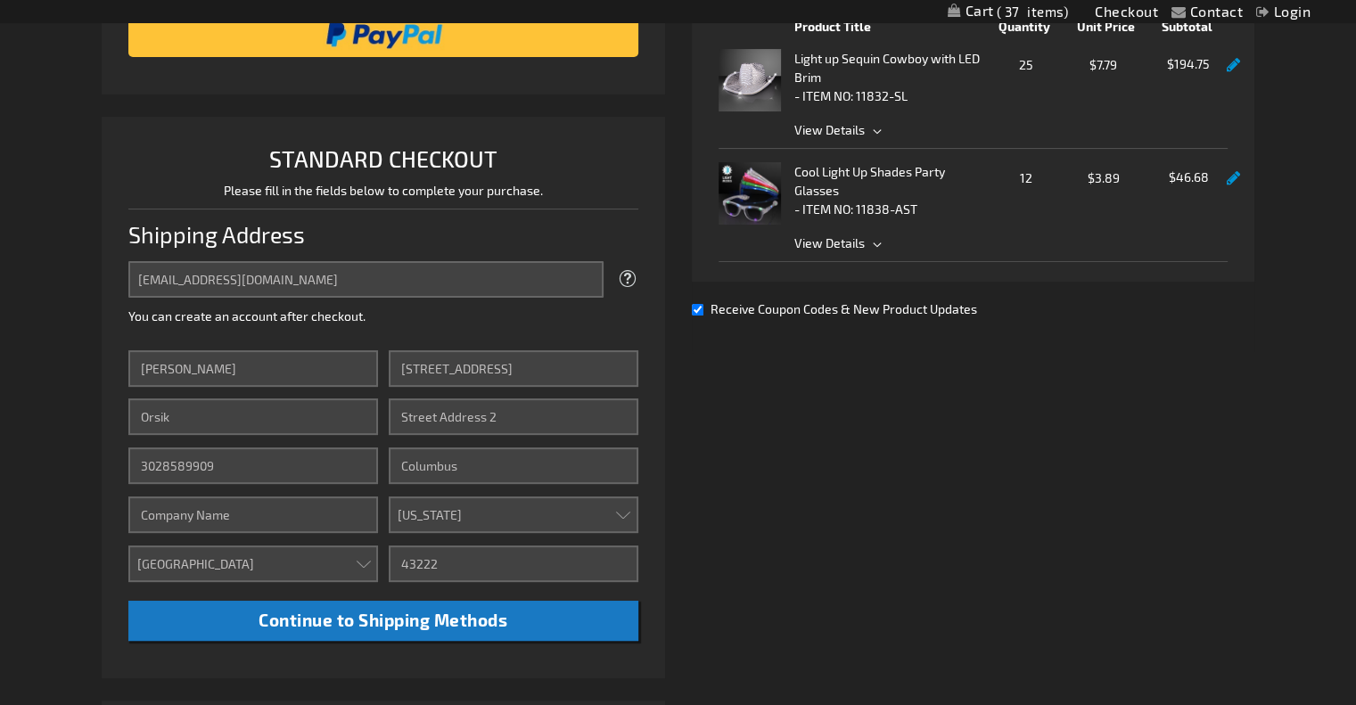
scroll to position [442, 0]
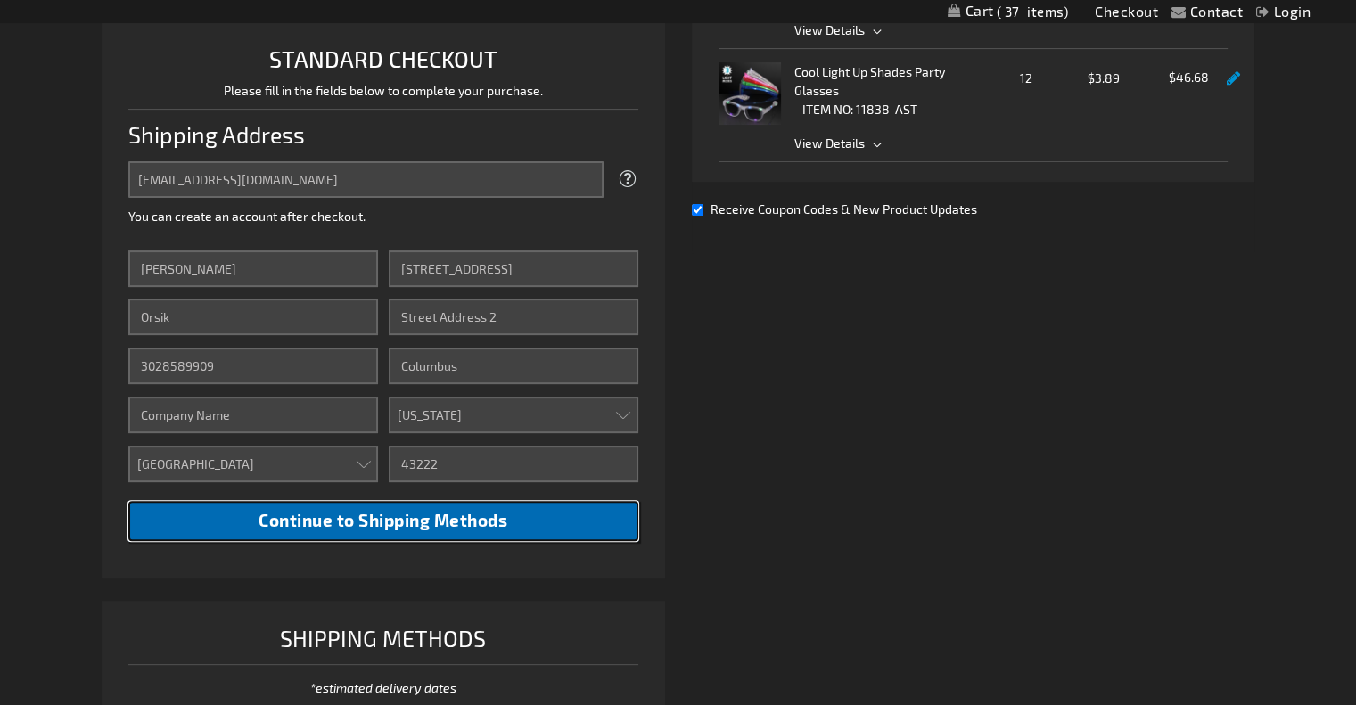
click at [363, 529] on span "Continue to Shipping Methods" at bounding box center [382, 520] width 249 height 20
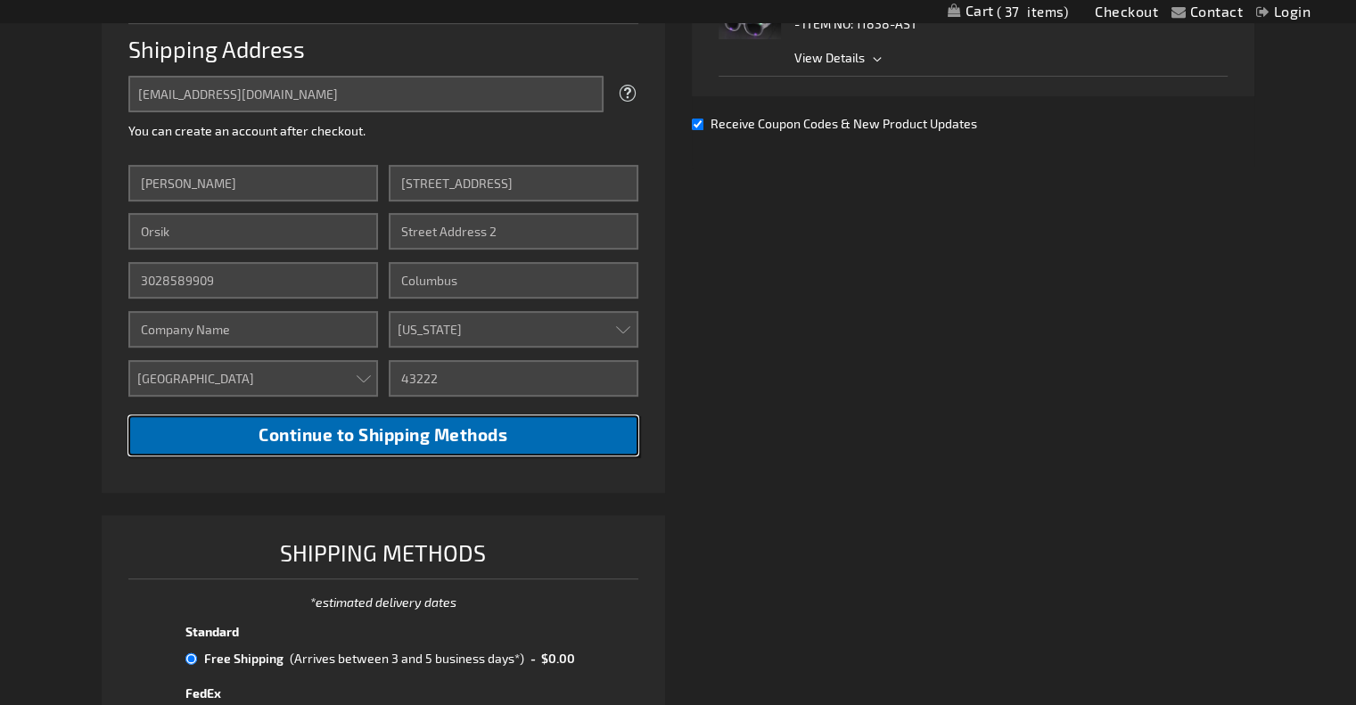
scroll to position [525, 0]
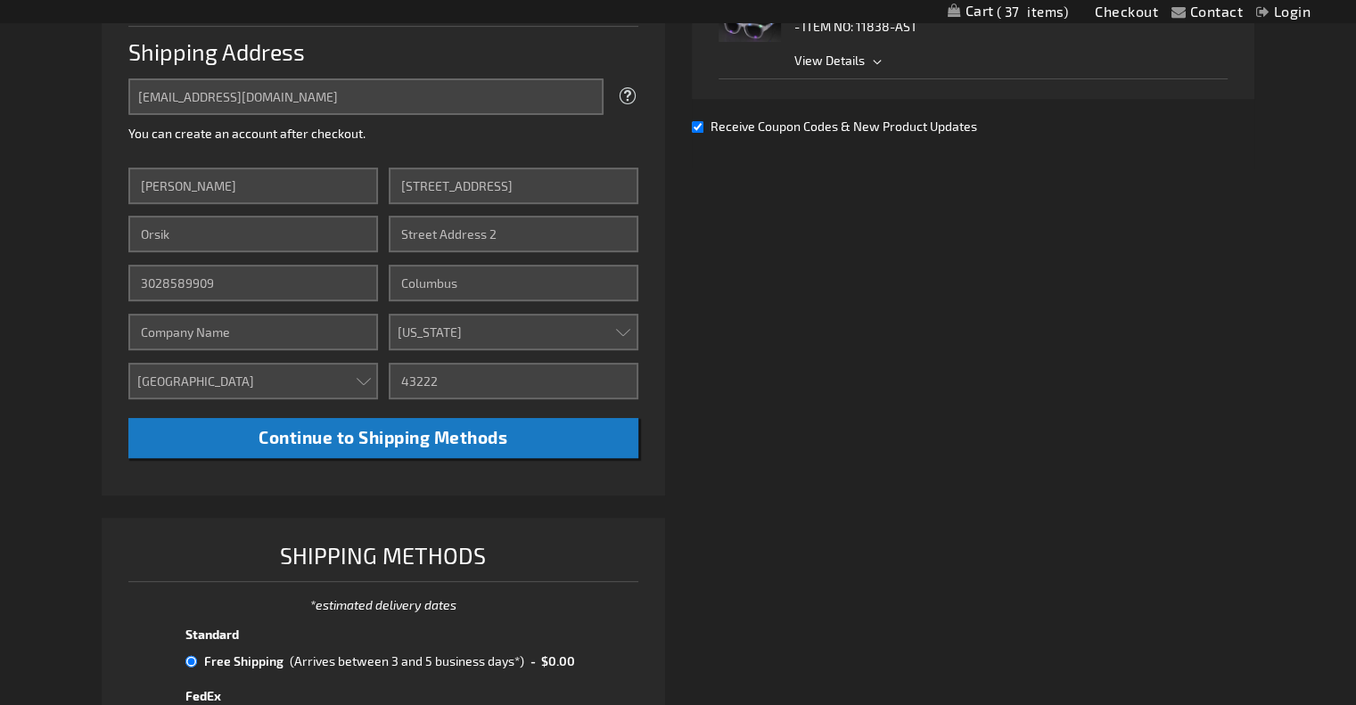
click at [753, 122] on span "Receive Coupon Codes & New Product Updates" at bounding box center [843, 126] width 266 height 15
click at [703, 122] on input "Receive Coupon Codes & New Product Updates" at bounding box center [698, 127] width 12 height 12
checkbox input "false"
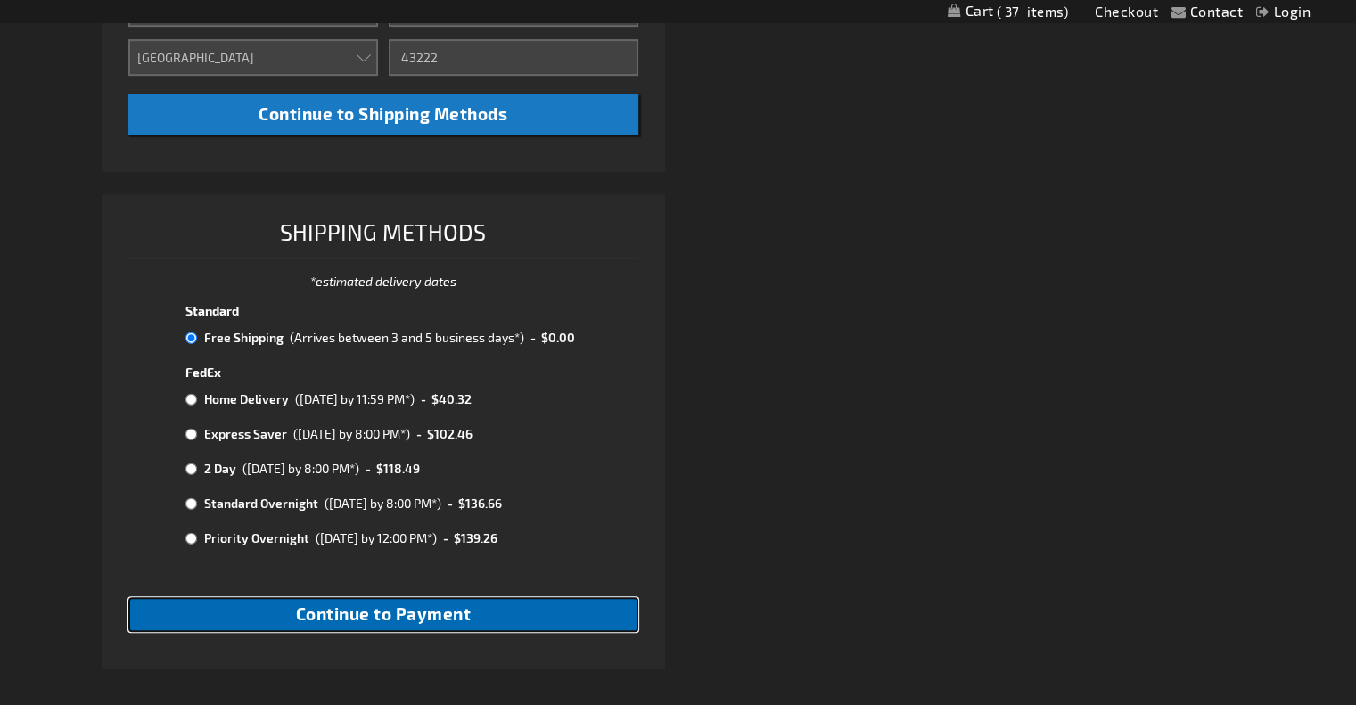
click at [506, 611] on button "Continue to Payment" at bounding box center [382, 614] width 509 height 35
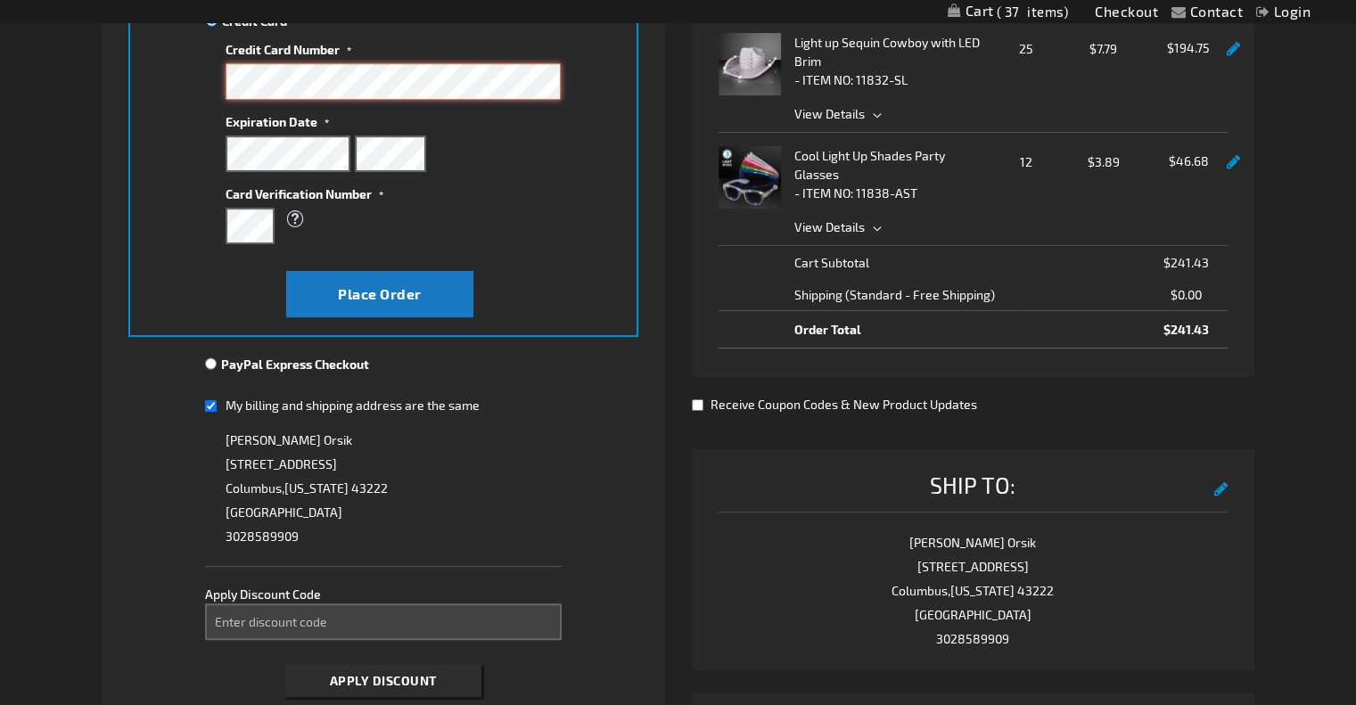
scroll to position [371, 0]
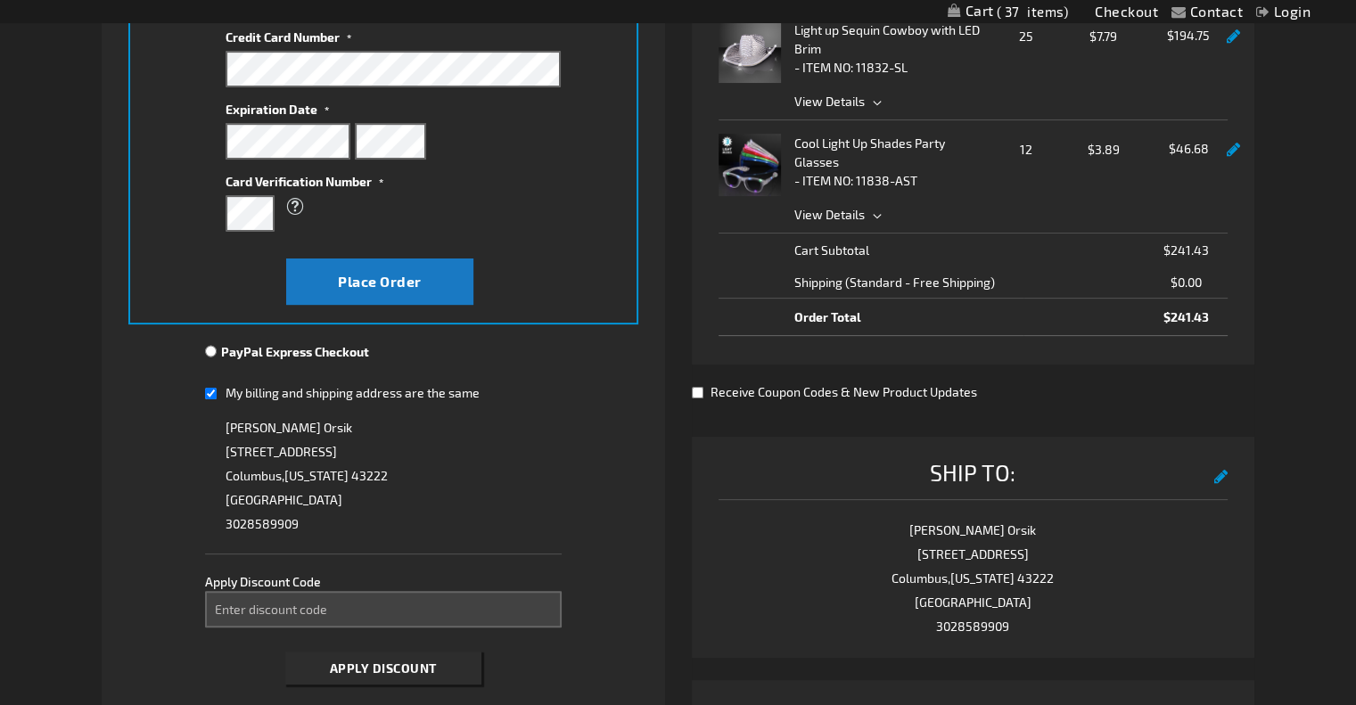
click at [373, 392] on span "My billing and shipping address are the same" at bounding box center [352, 392] width 254 height 15
click at [217, 392] on input "My billing and shipping address are the same" at bounding box center [211, 393] width 12 height 37
checkbox input "false"
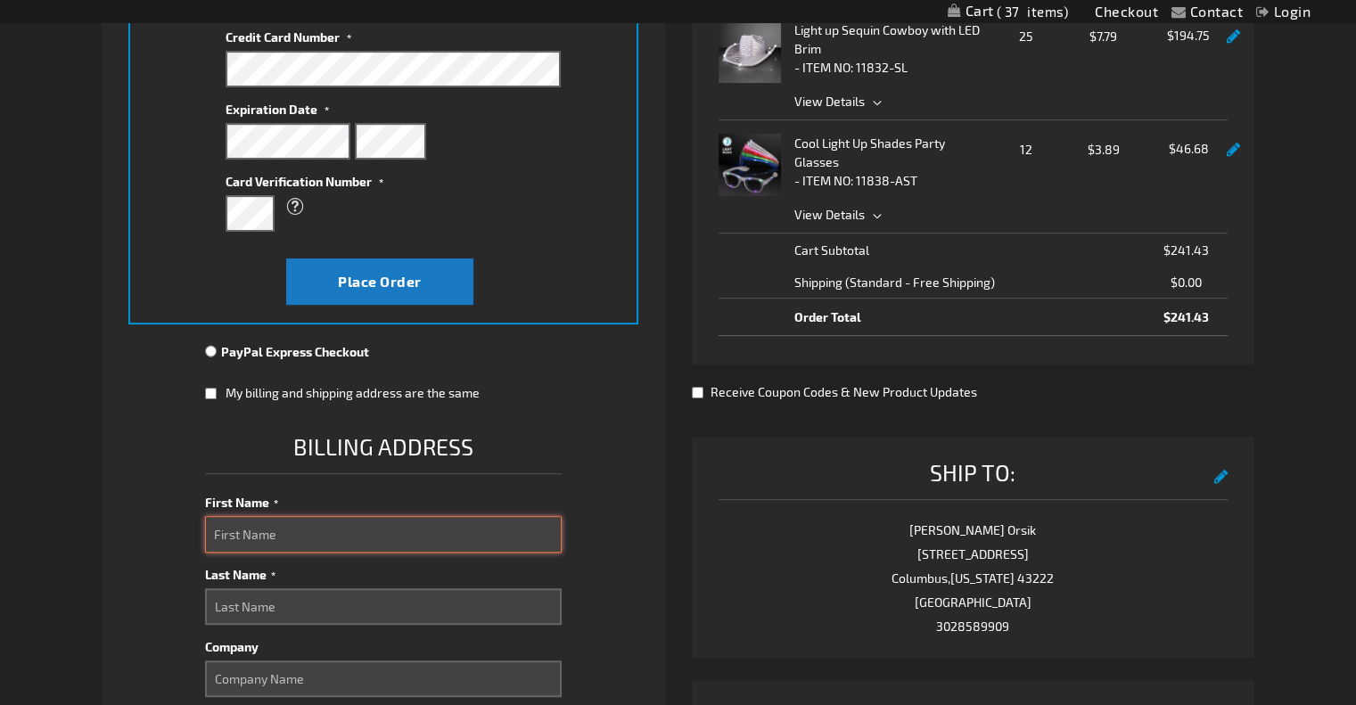
click at [274, 531] on input "First Name" at bounding box center [383, 534] width 357 height 37
type input "Jewel"
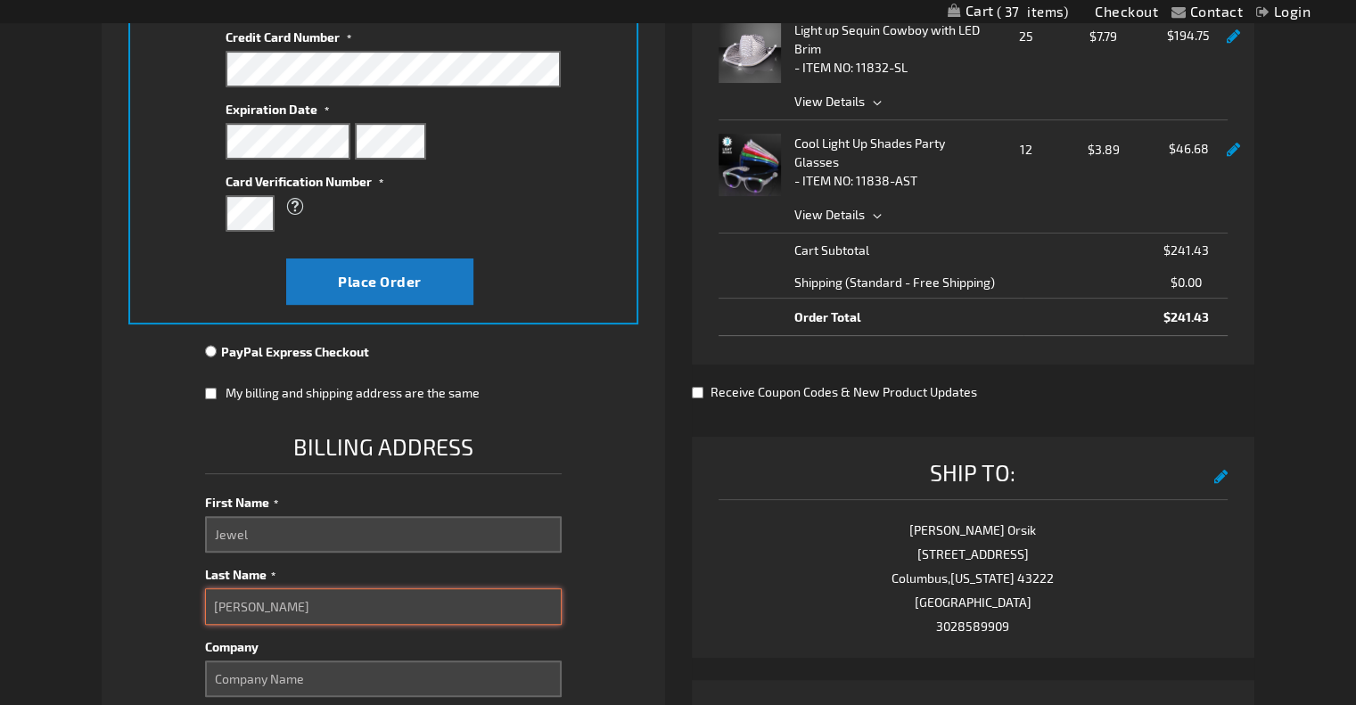
type input "Tomlinson"
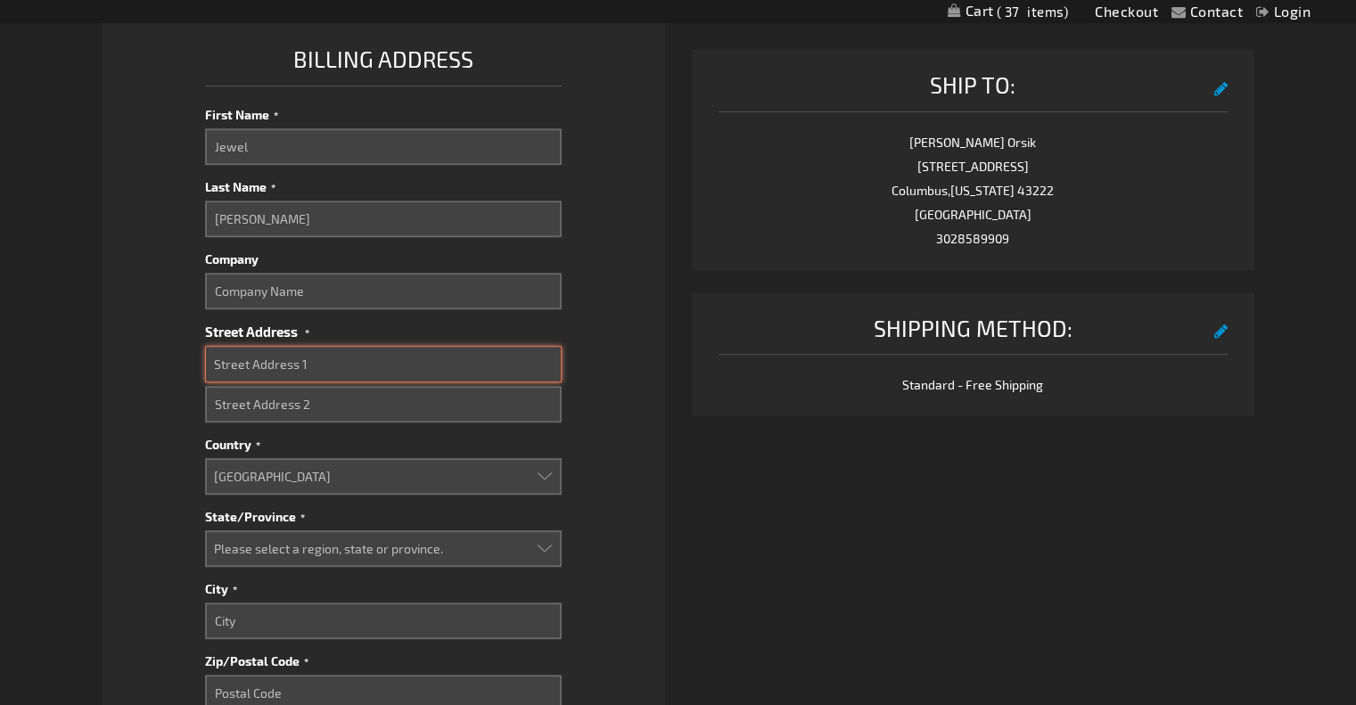
scroll to position [768, 0]
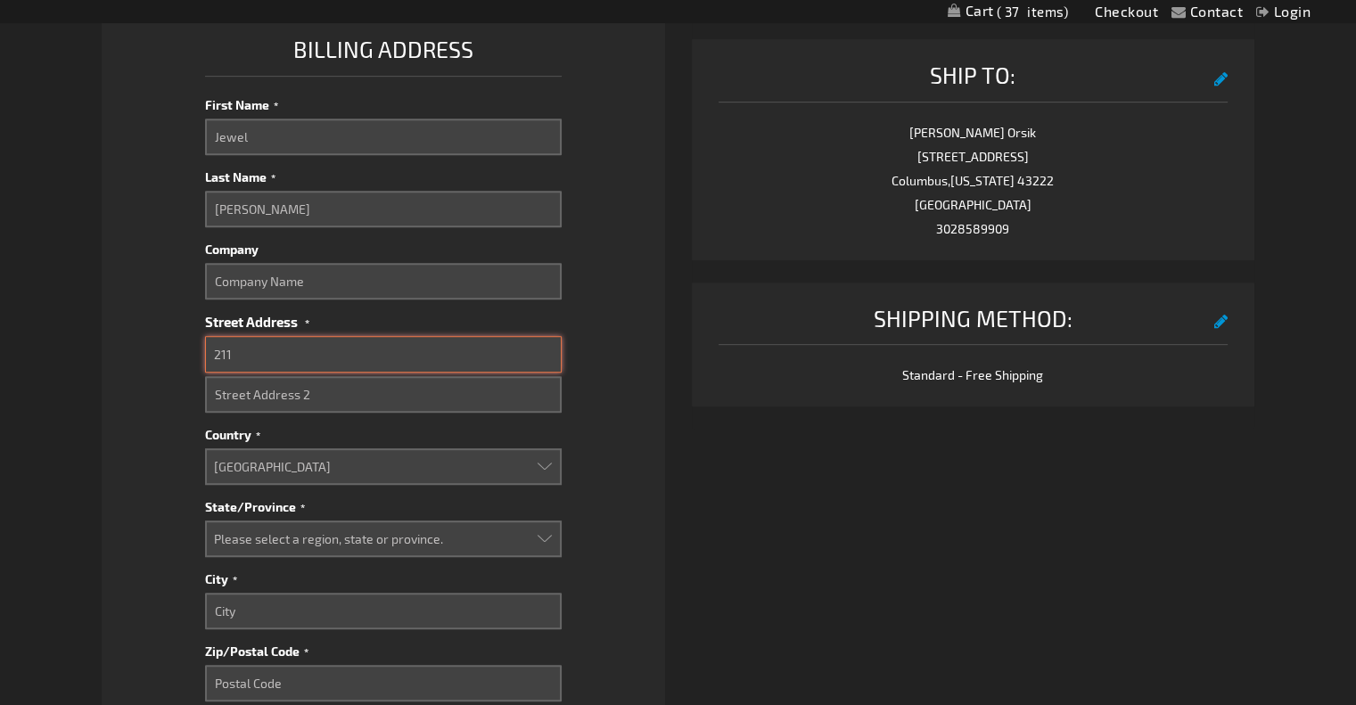
type input "211 Hawkes Ave"
select select "47"
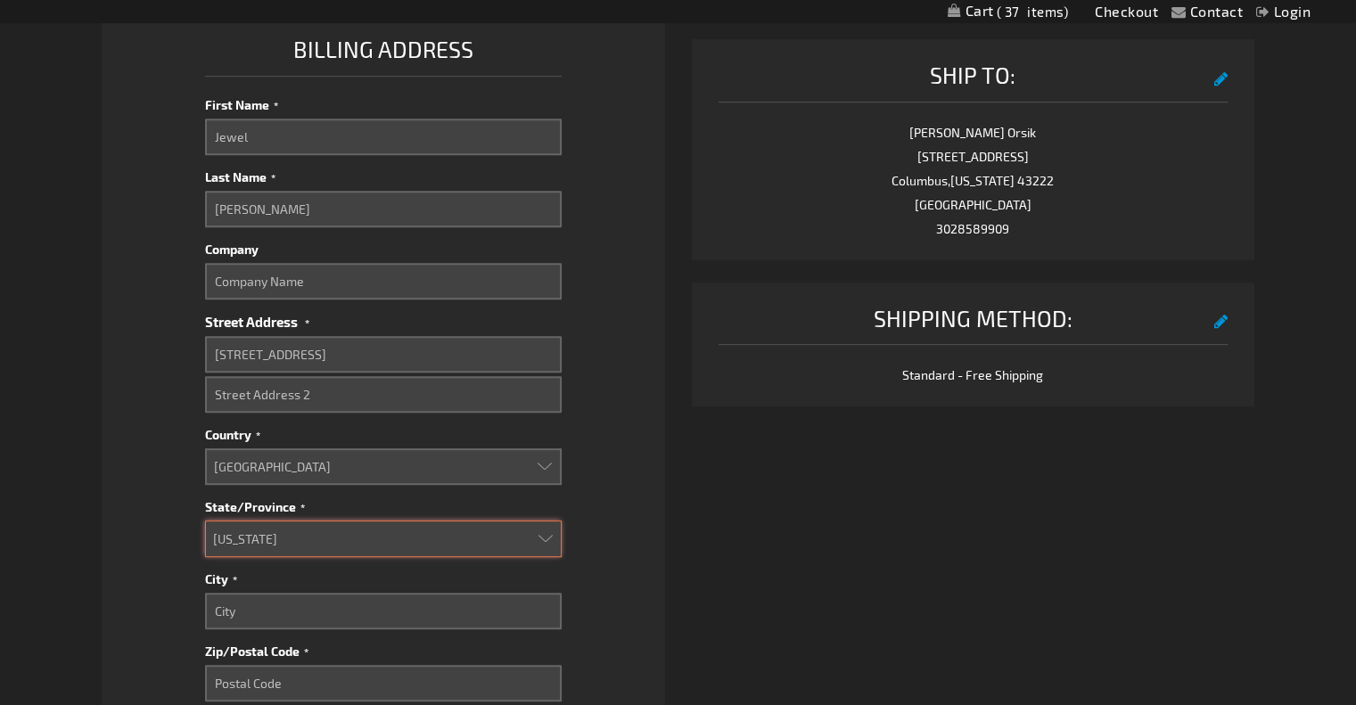
type input "Columbus"
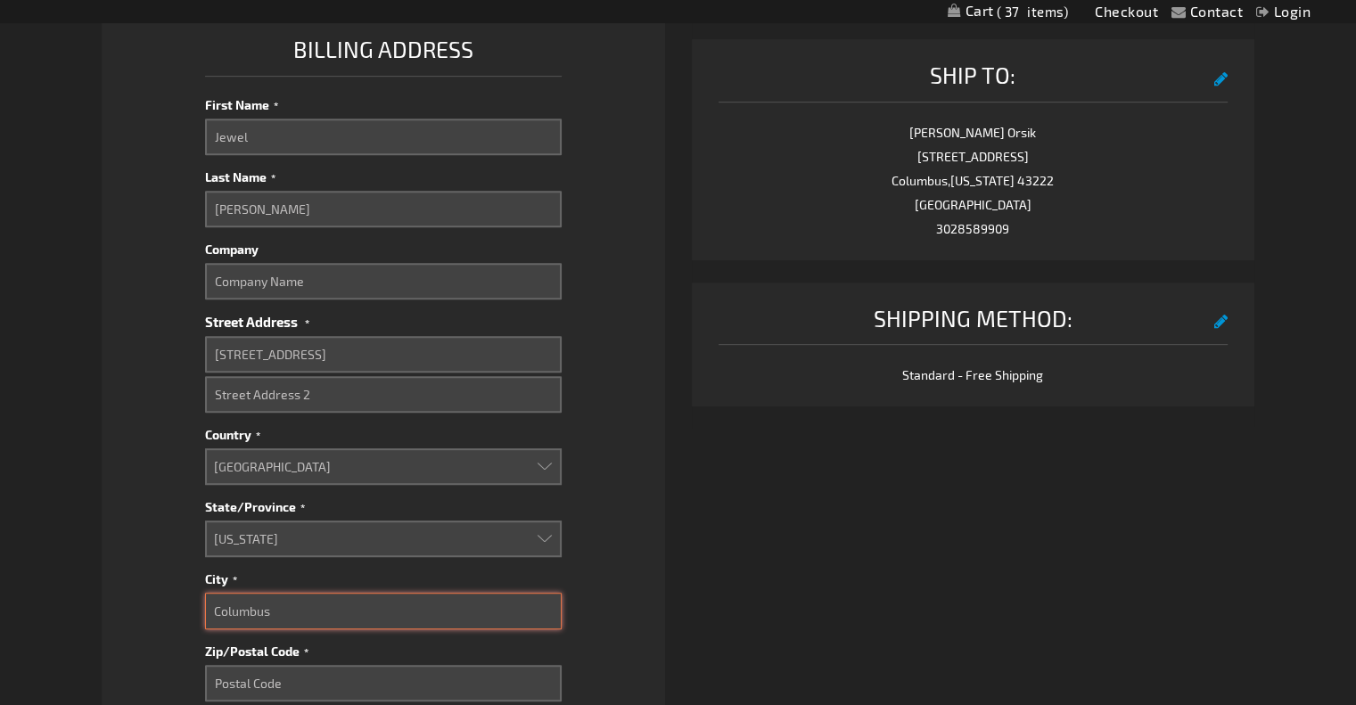
type input "43223"
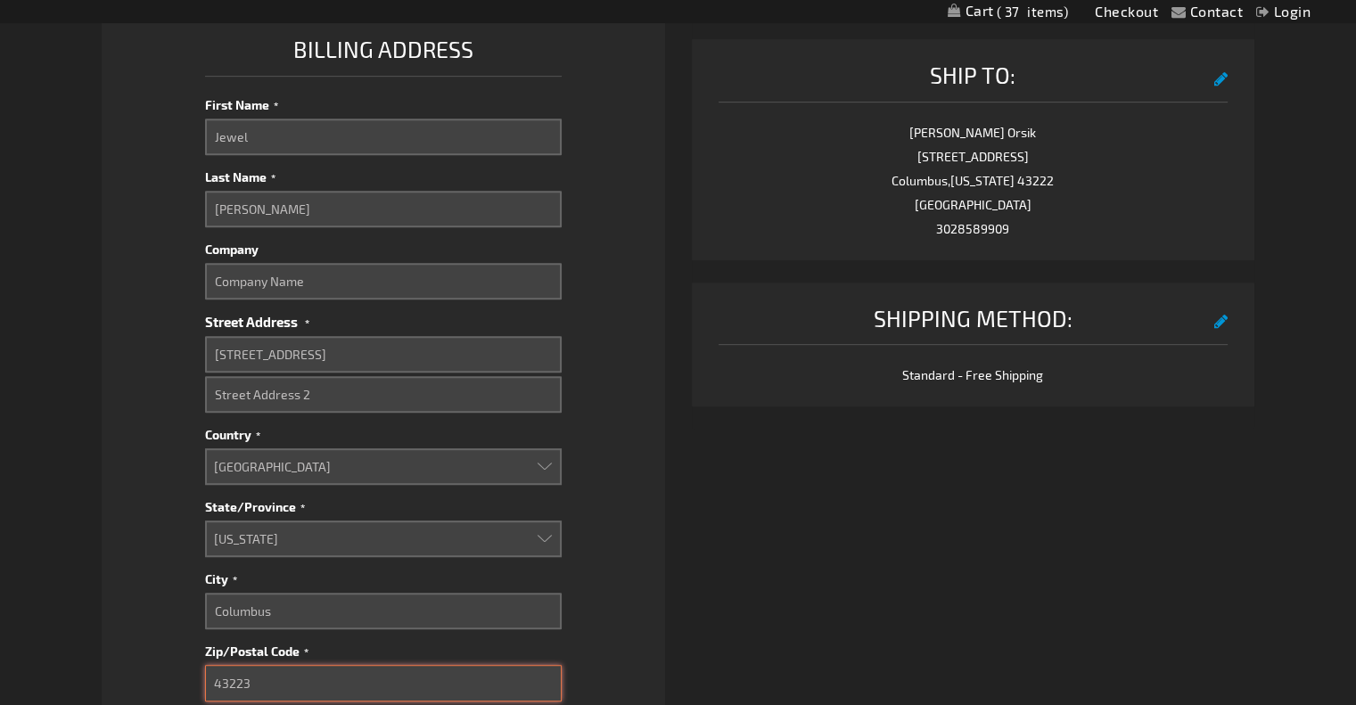
type input "3028589909"
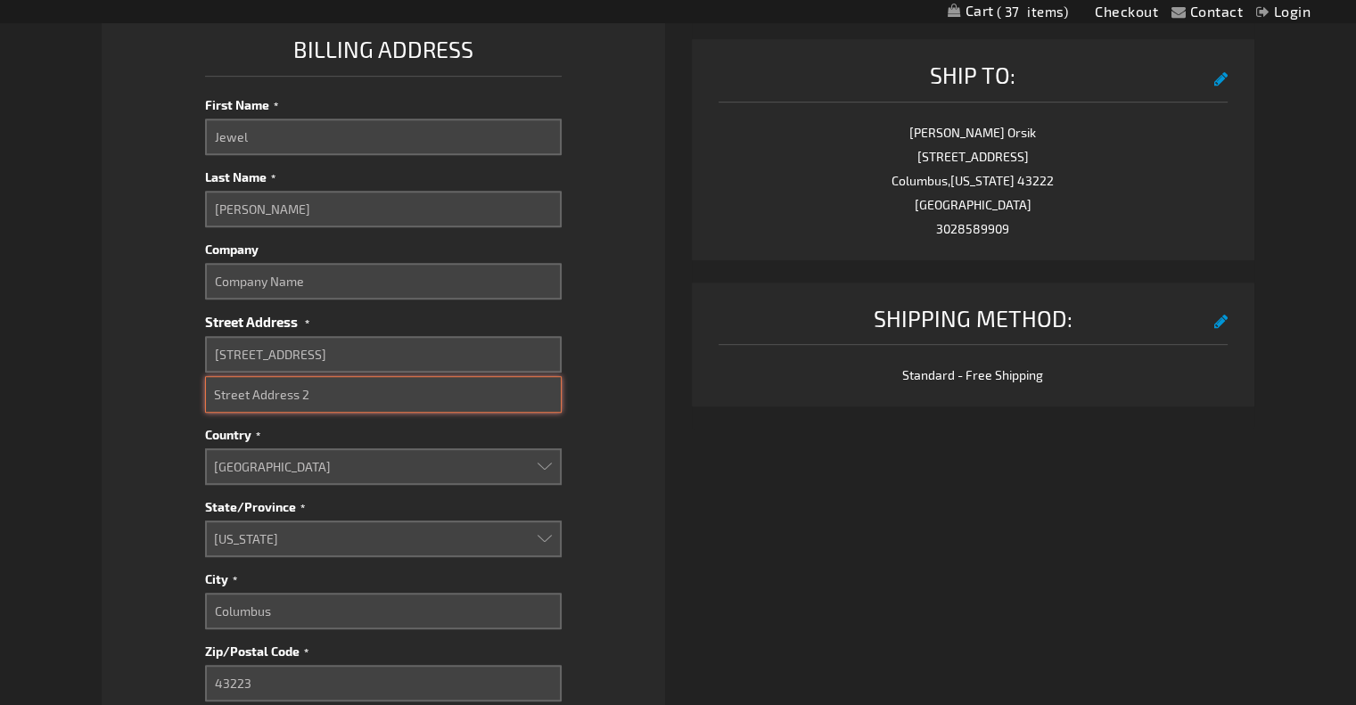
drag, startPoint x: 360, startPoint y: 387, endPoint x: 398, endPoint y: 176, distance: 214.5
click at [398, 176] on fieldset "Billing Address First Name Jewel Last Name Tomlinson Company Street Address Str…" at bounding box center [383, 406] width 357 height 750
click at [661, 356] on li "Payment Information Payment Method Credit Card Credit Card Information" at bounding box center [383, 273] width 562 height 1529
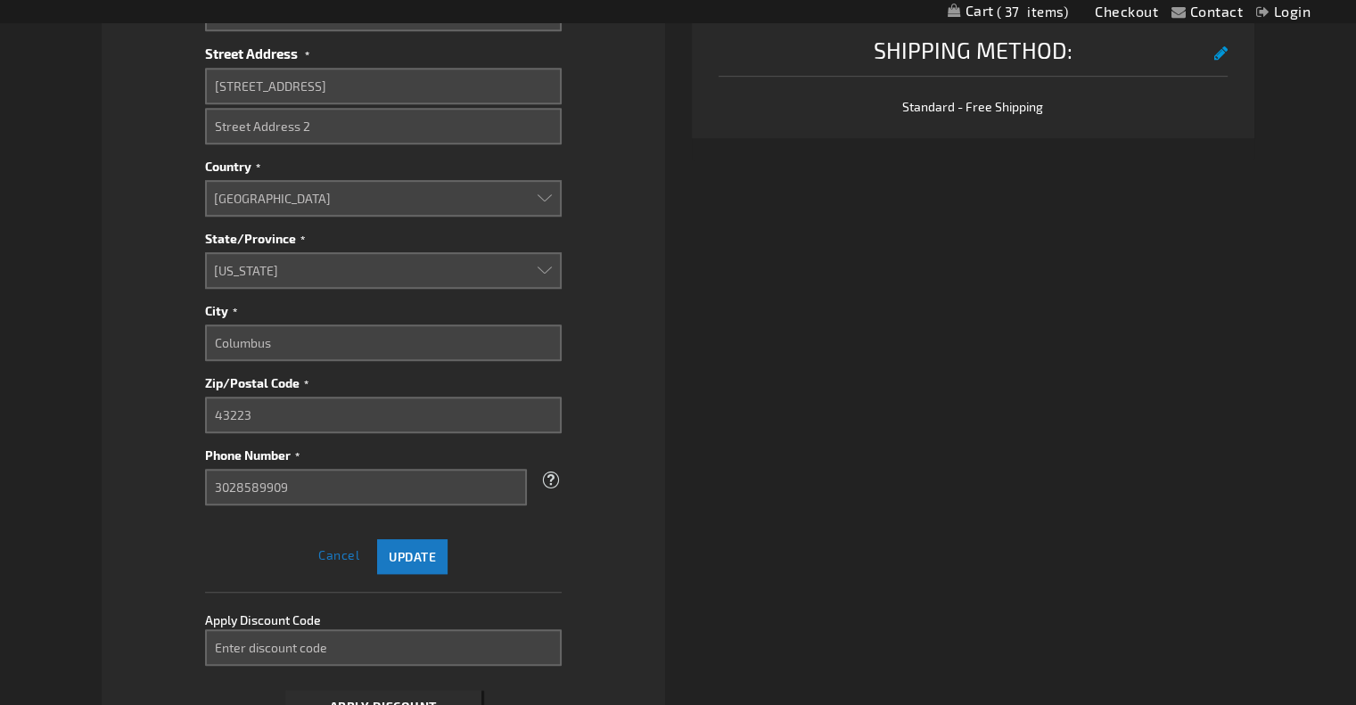
scroll to position [1063, 0]
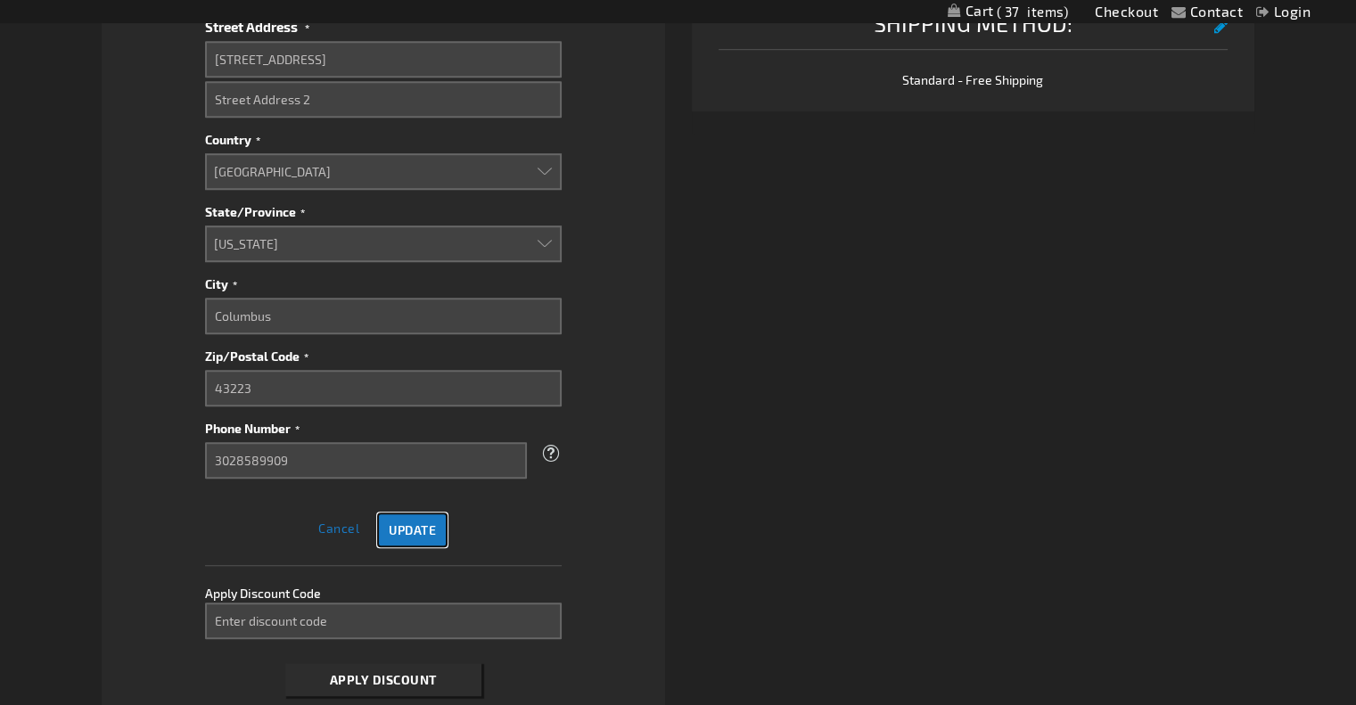
click at [407, 538] on button "Update" at bounding box center [412, 529] width 70 height 35
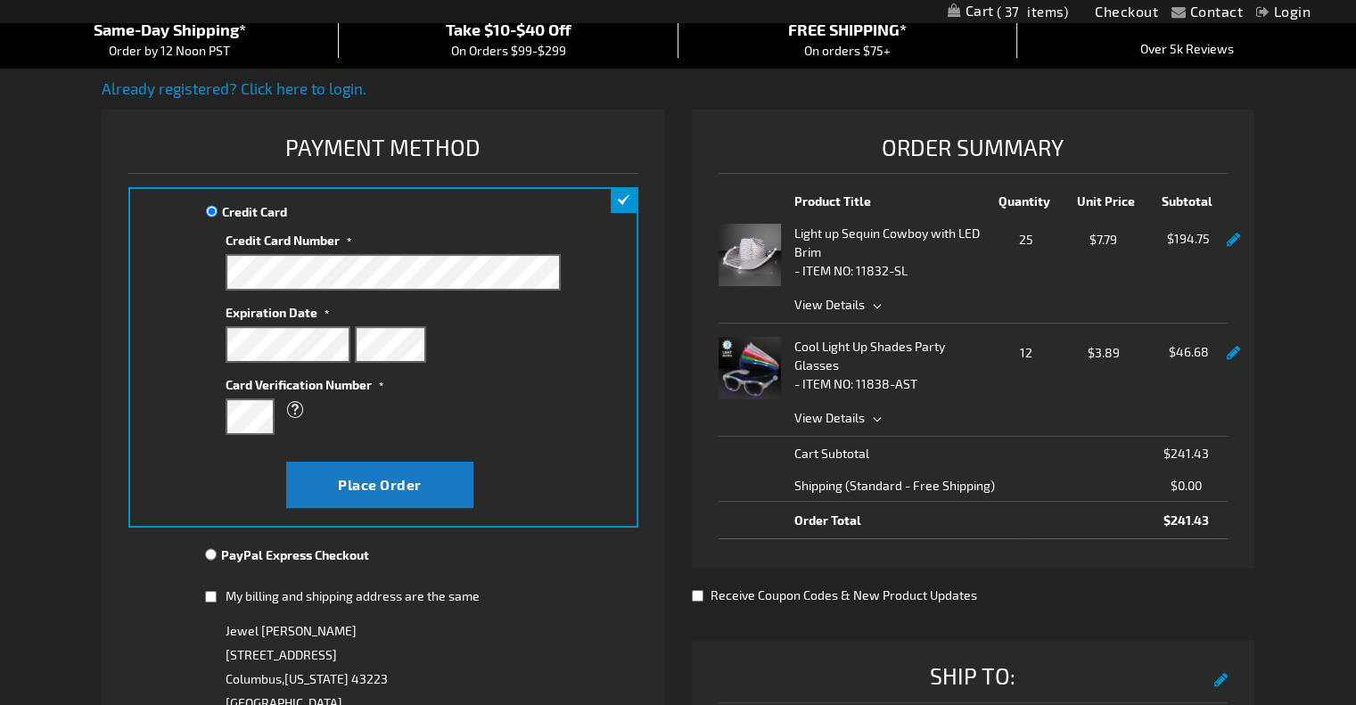
scroll to position [170, 0]
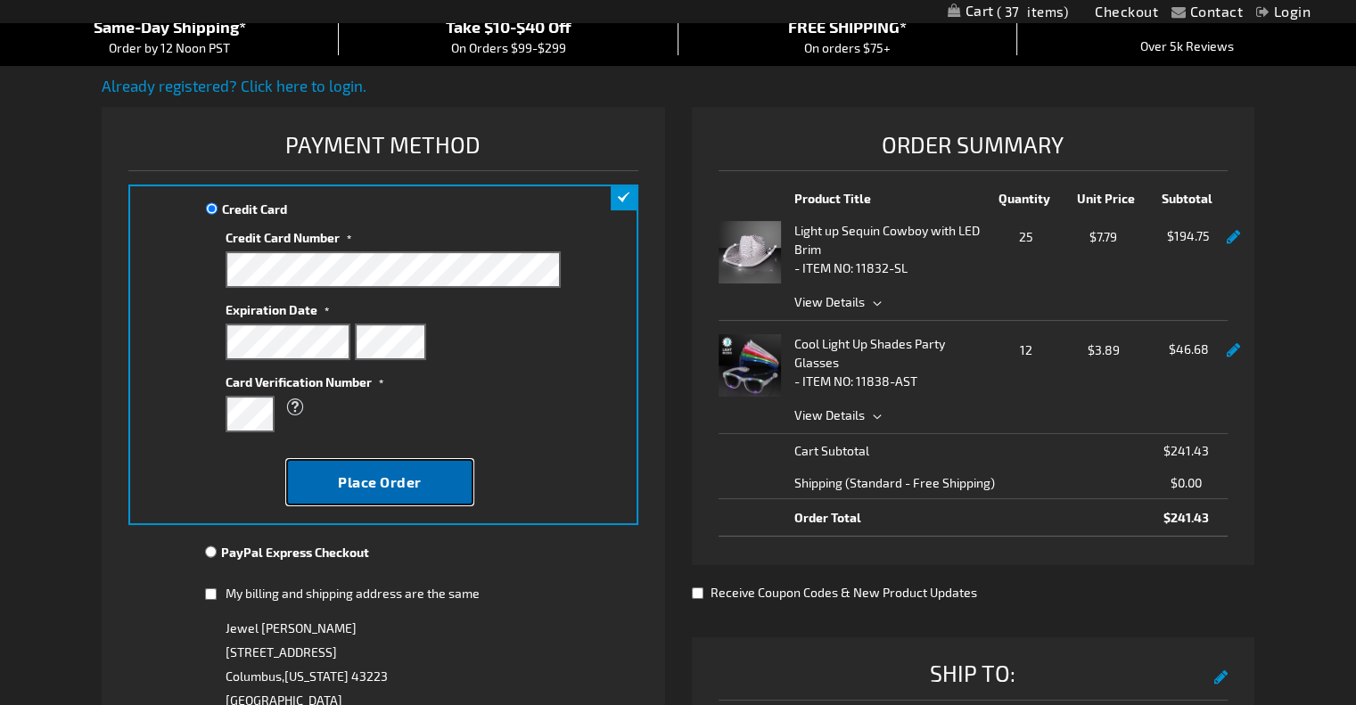
click at [403, 480] on span "Place Order" at bounding box center [380, 481] width 84 height 17
